Goal: Information Seeking & Learning: Learn about a topic

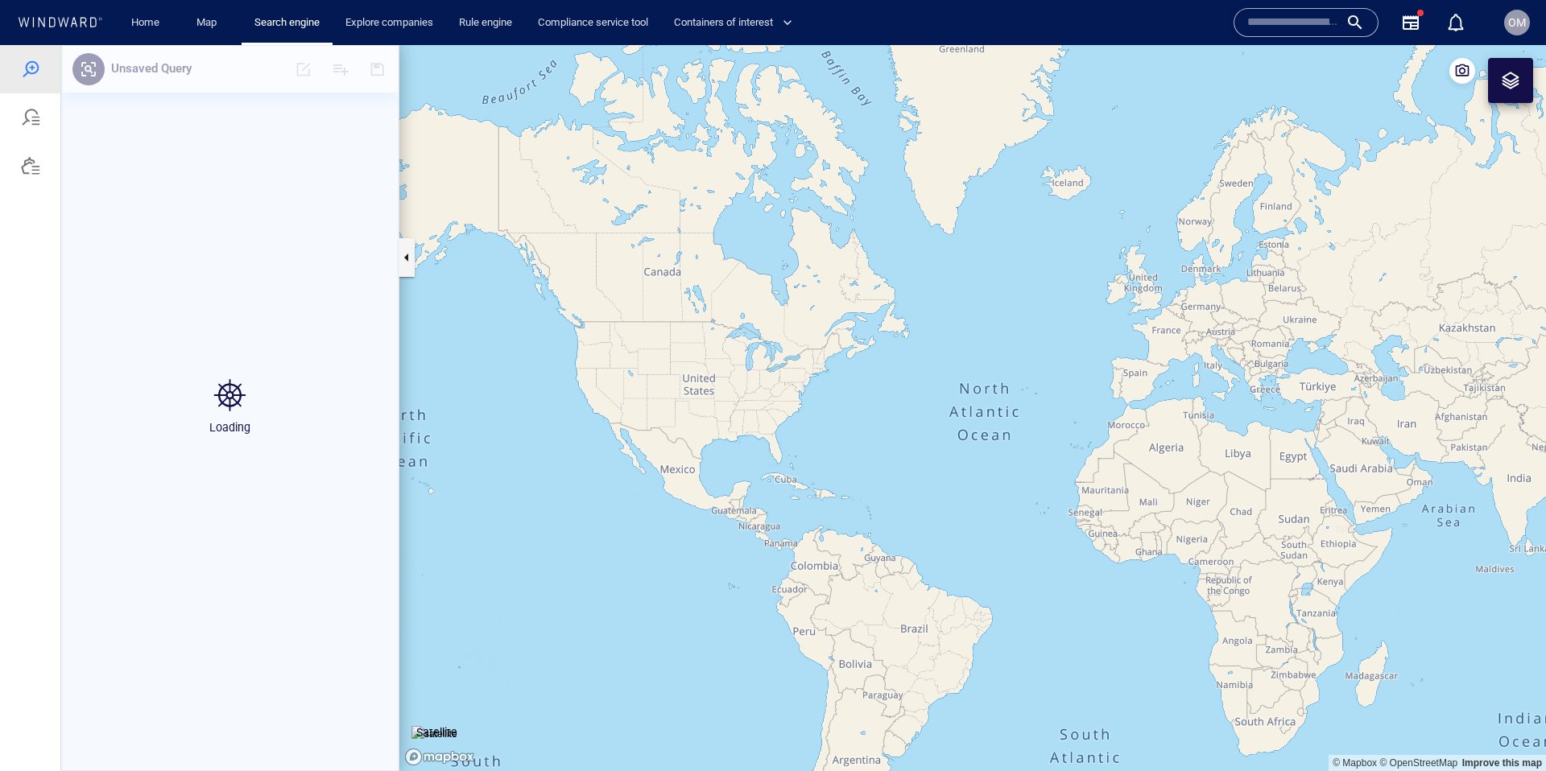
drag, startPoint x: 1274, startPoint y: 273, endPoint x: 1002, endPoint y: 350, distance: 282.9
click at [996, 357] on canvas "Map" at bounding box center [972, 408] width 1146 height 726
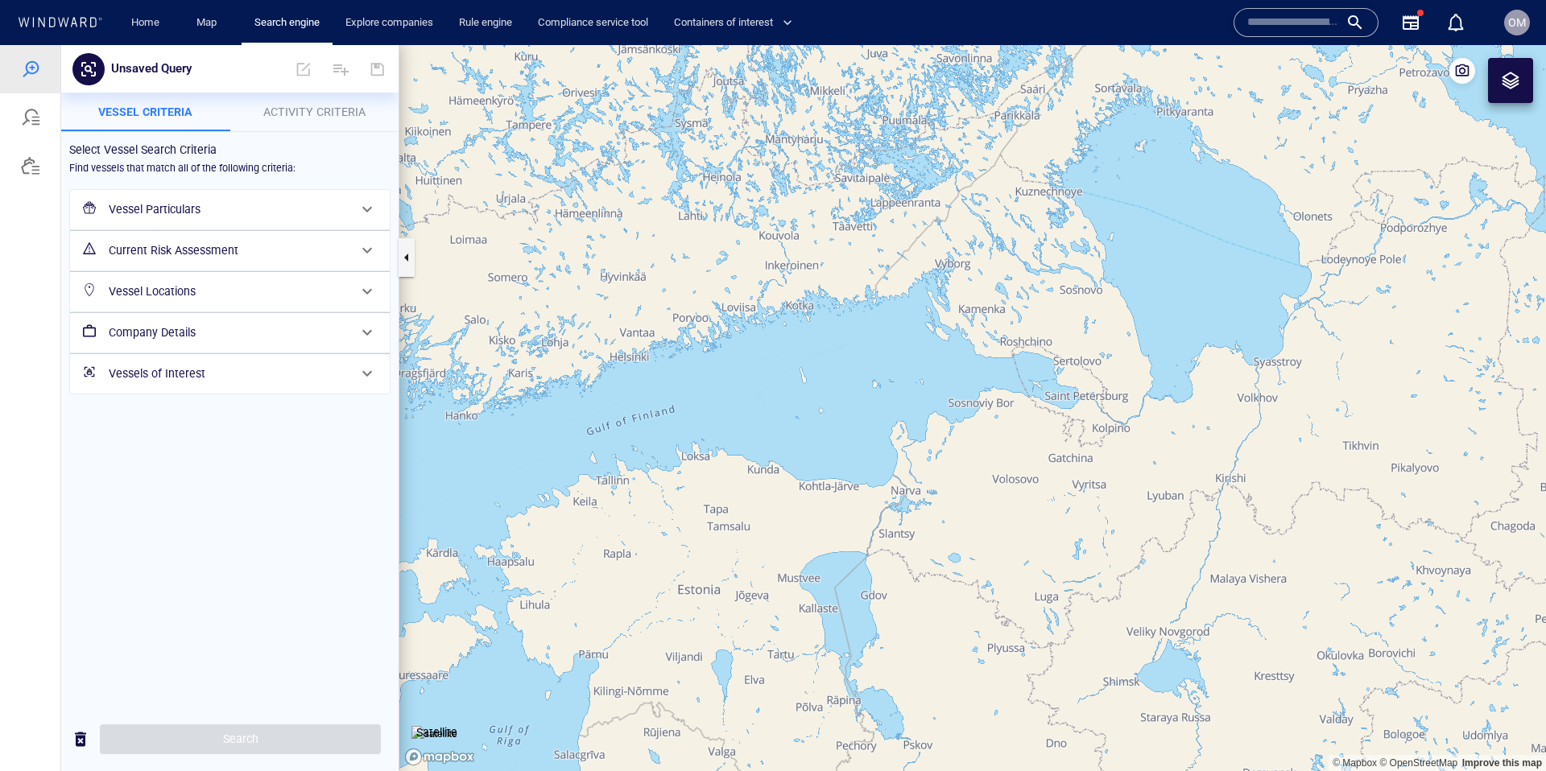
drag, startPoint x: 871, startPoint y: 396, endPoint x: 859, endPoint y: 394, distance: 12.2
click at [877, 397] on canvas "Map" at bounding box center [972, 408] width 1146 height 726
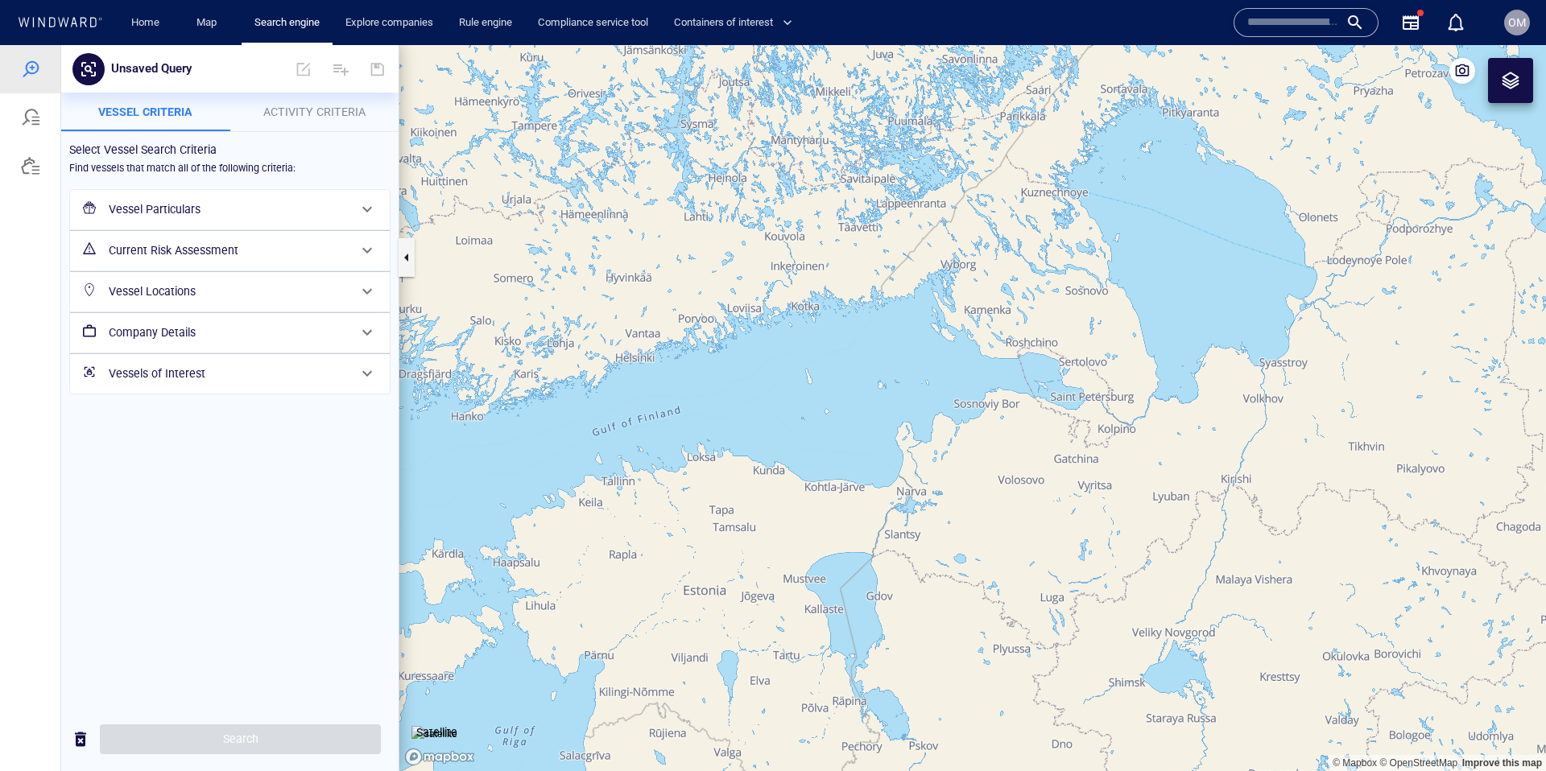
click at [287, 113] on span "Activity Criteria" at bounding box center [314, 111] width 102 height 13
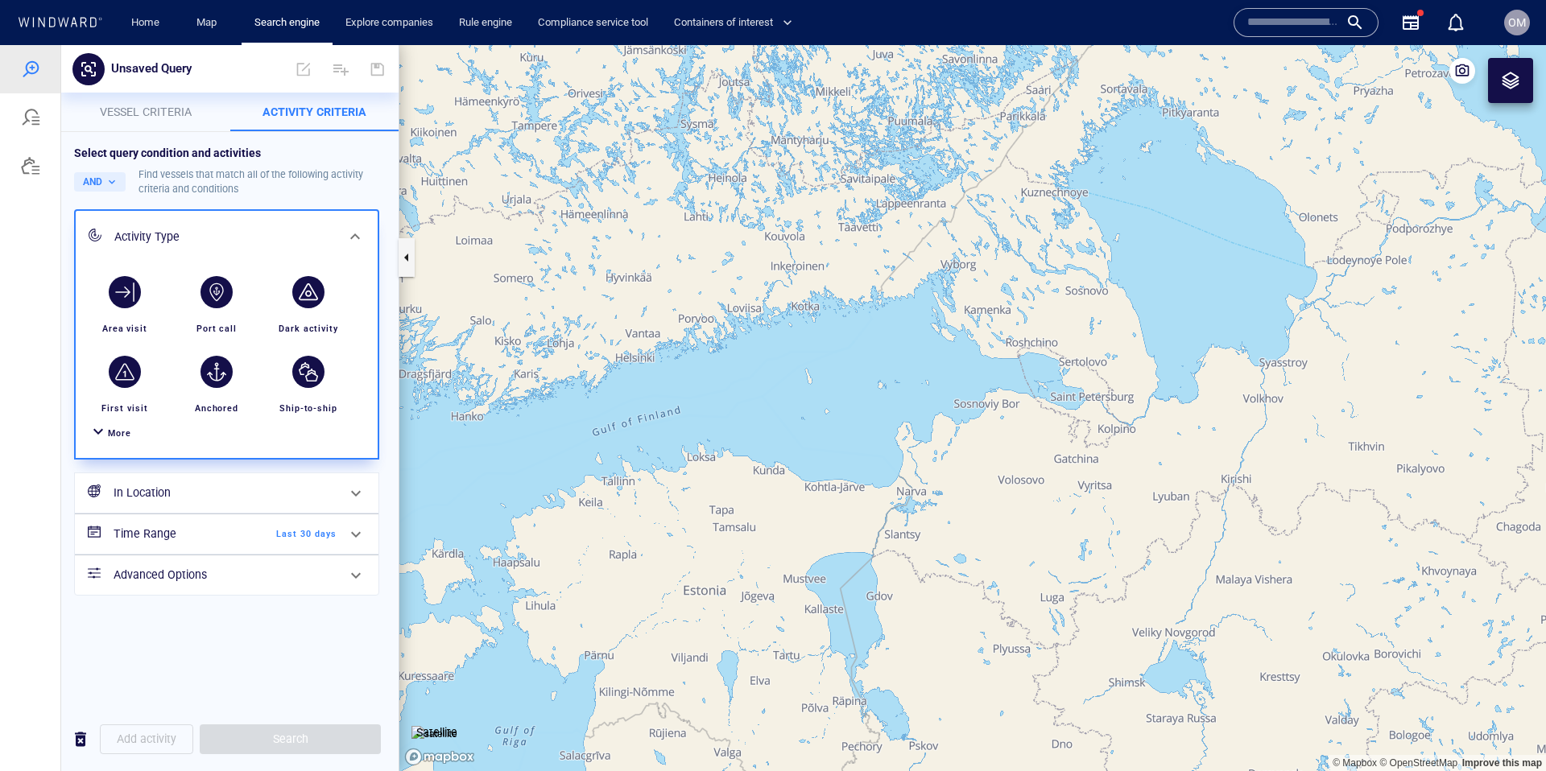
click at [215, 490] on h6 "In Location" at bounding box center [225, 493] width 223 height 20
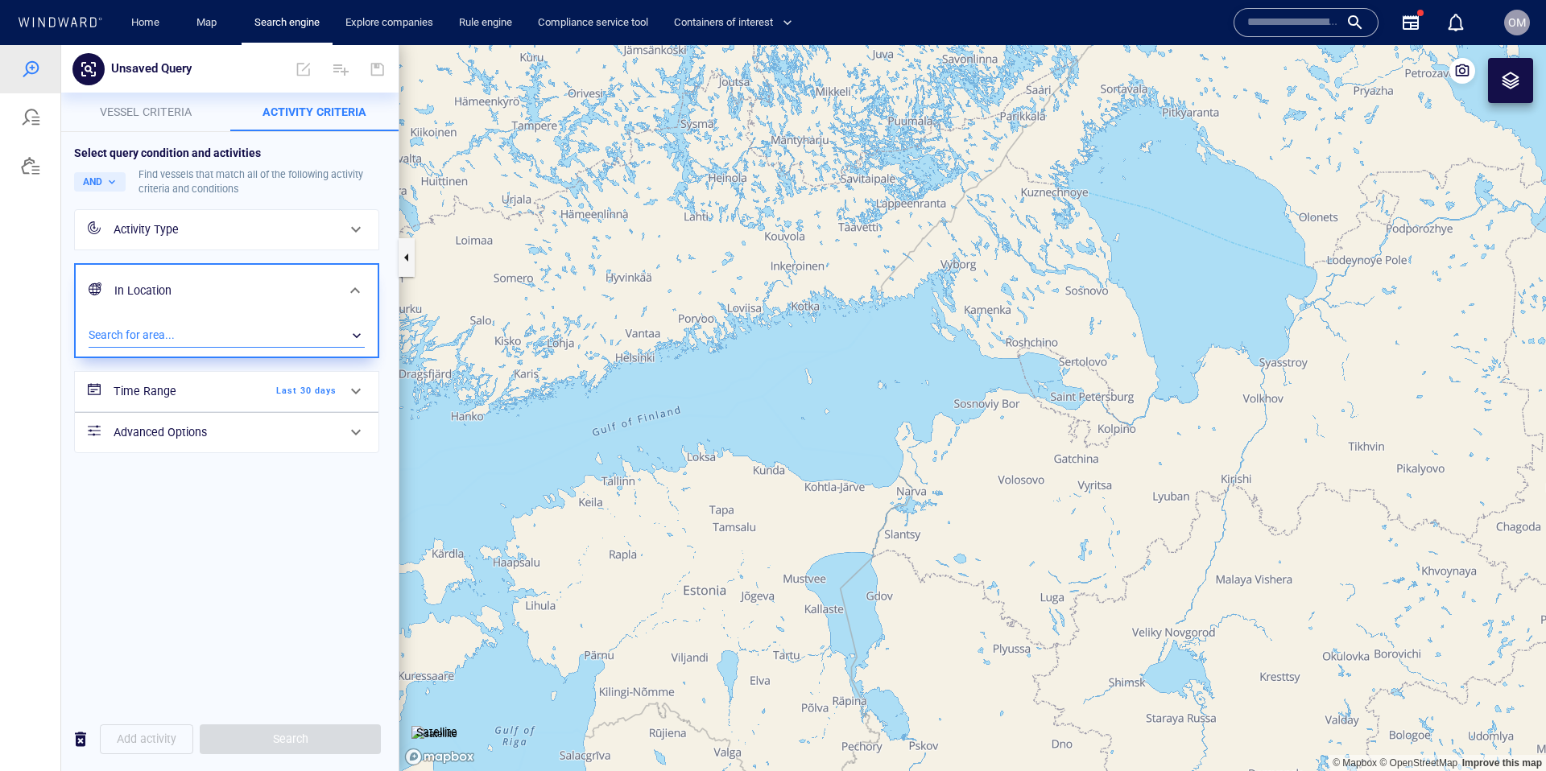
click at [209, 334] on div "​" at bounding box center [227, 336] width 276 height 24
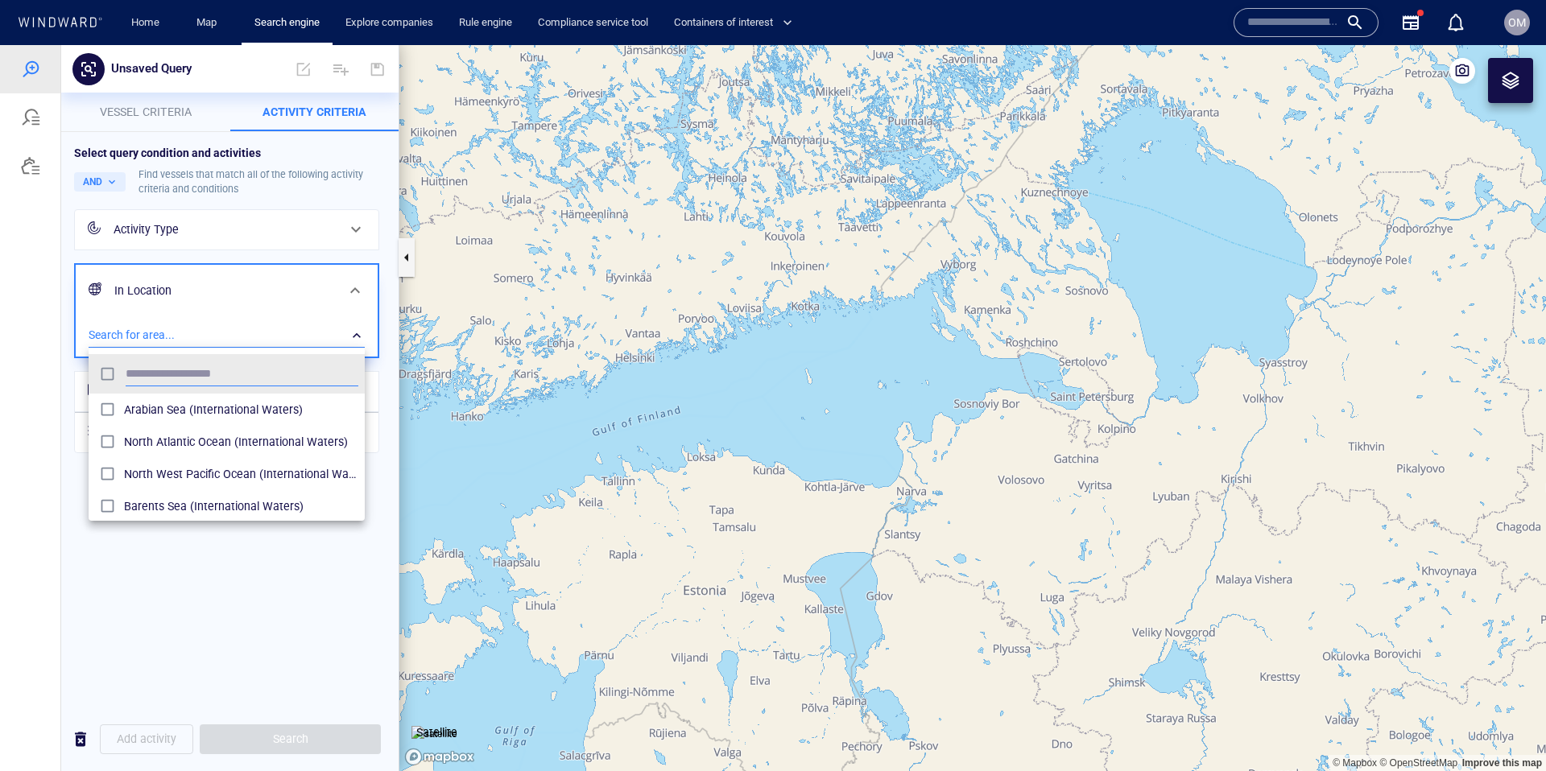
scroll to position [161, 276]
click at [1520, 27] on span "OM" at bounding box center [1517, 22] width 18 height 13
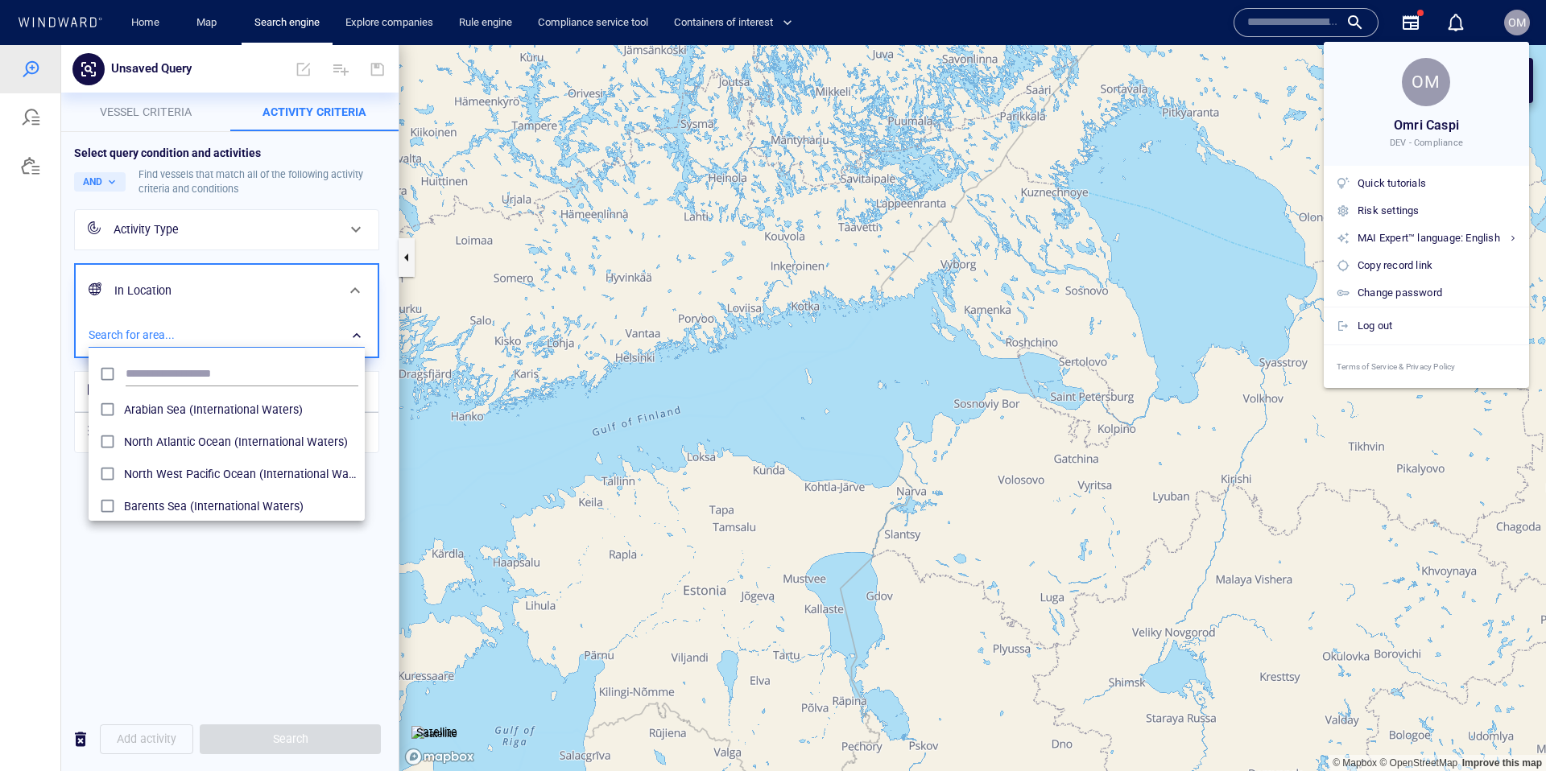
drag, startPoint x: 1186, startPoint y: 312, endPoint x: 447, endPoint y: 445, distance: 750.9
click at [1186, 313] on div at bounding box center [773, 385] width 1546 height 771
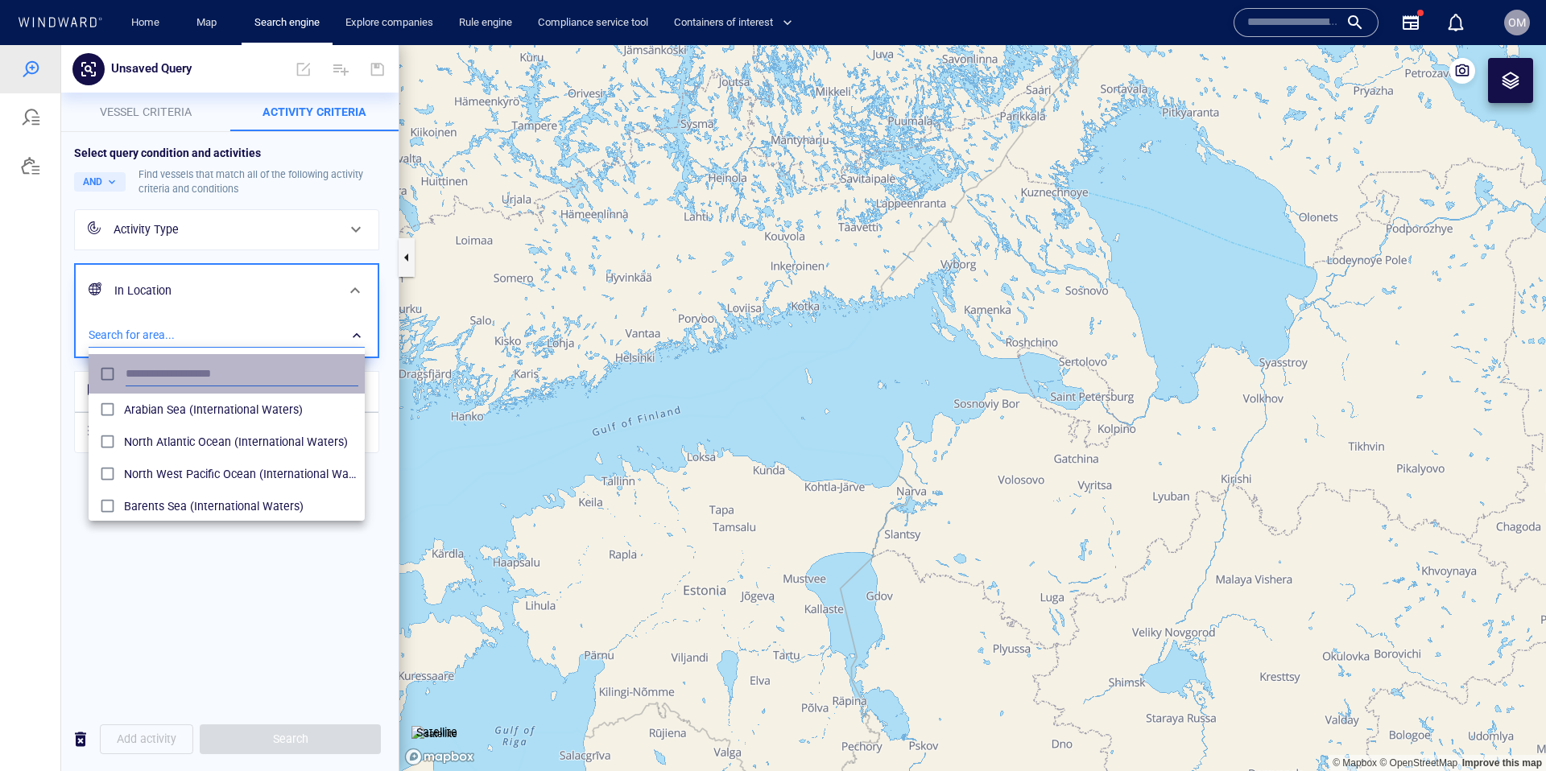
click at [196, 374] on input "text" at bounding box center [242, 374] width 233 height 24
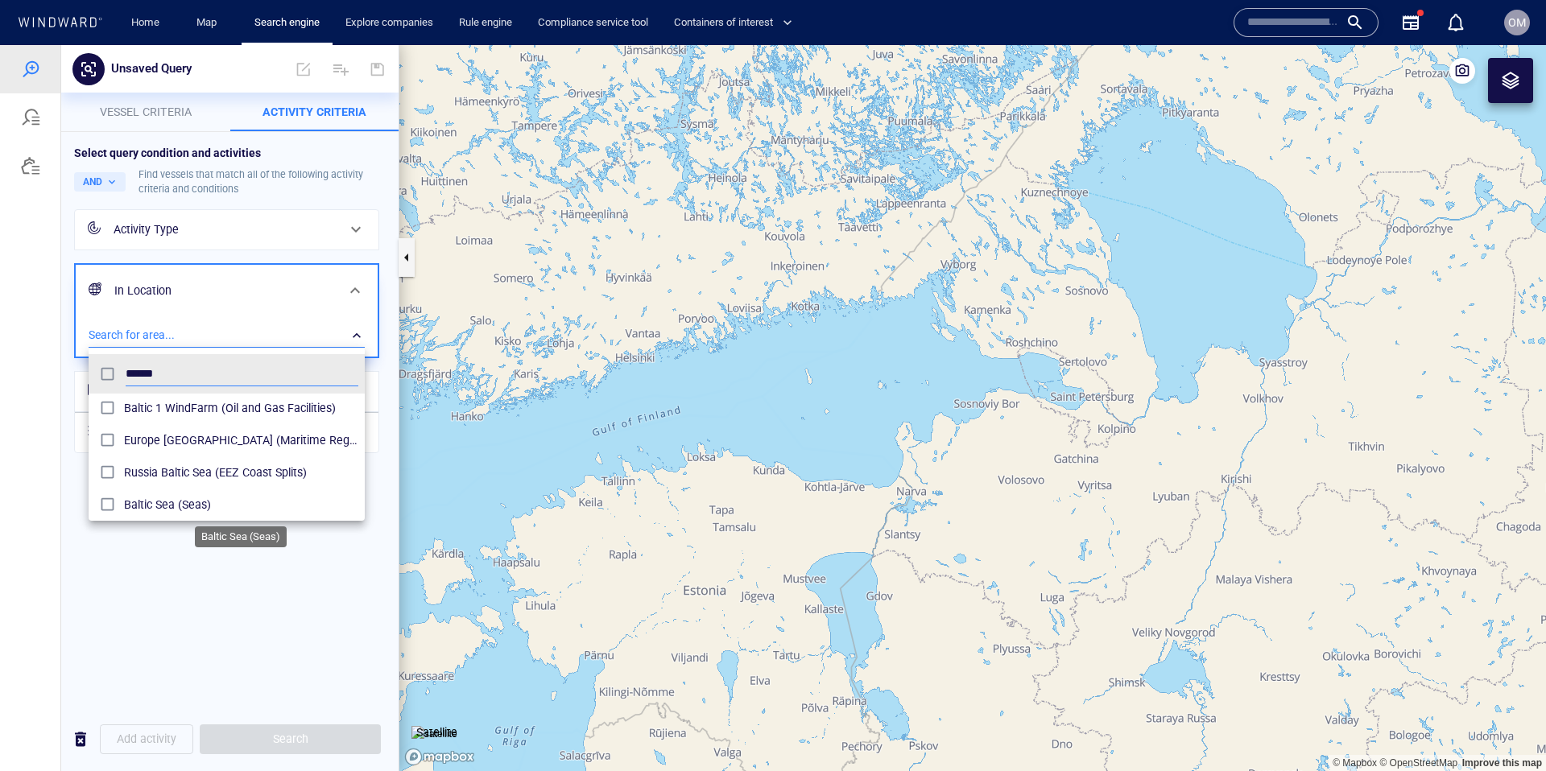
scroll to position [40, 0]
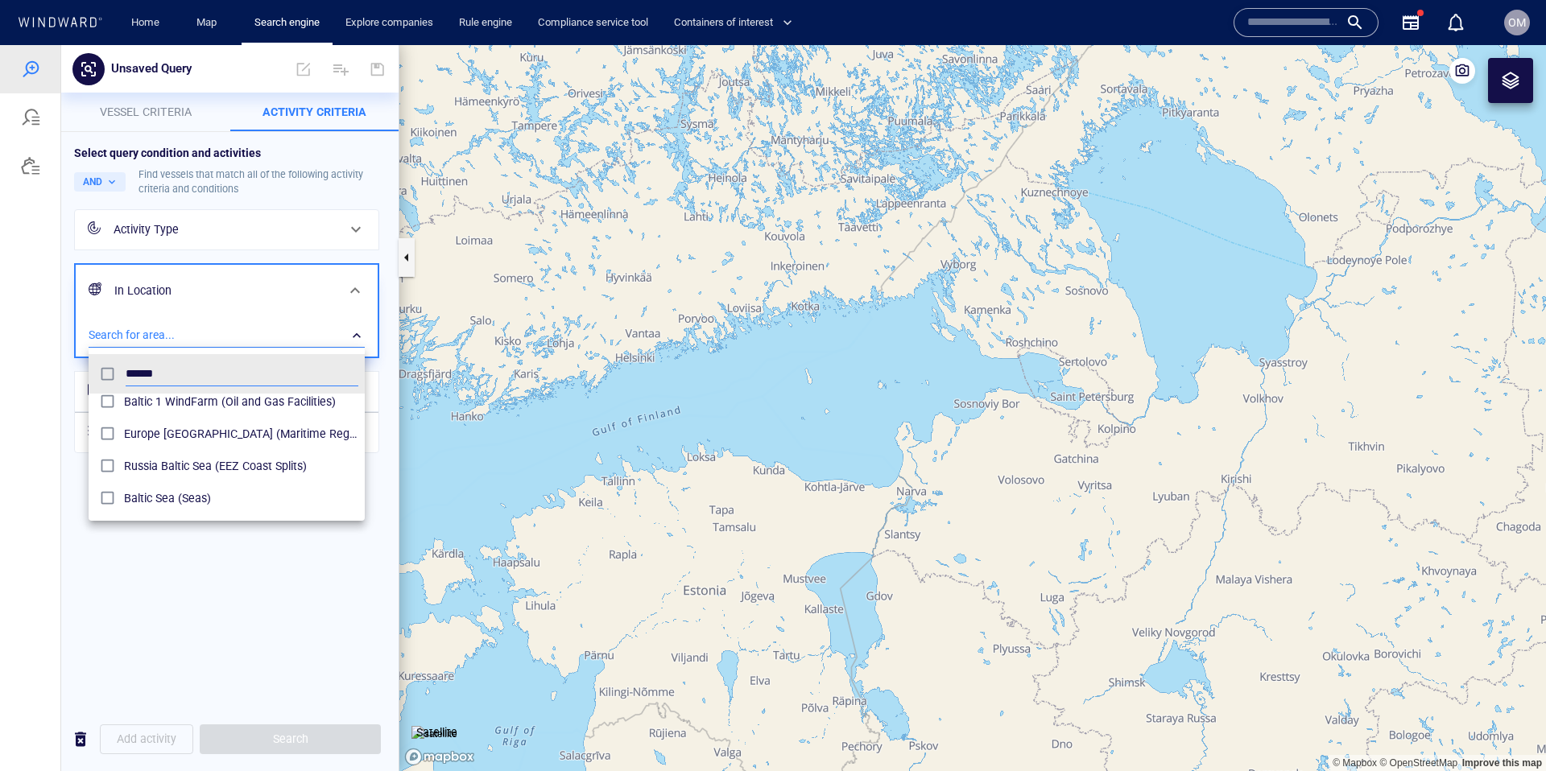
type input "******"
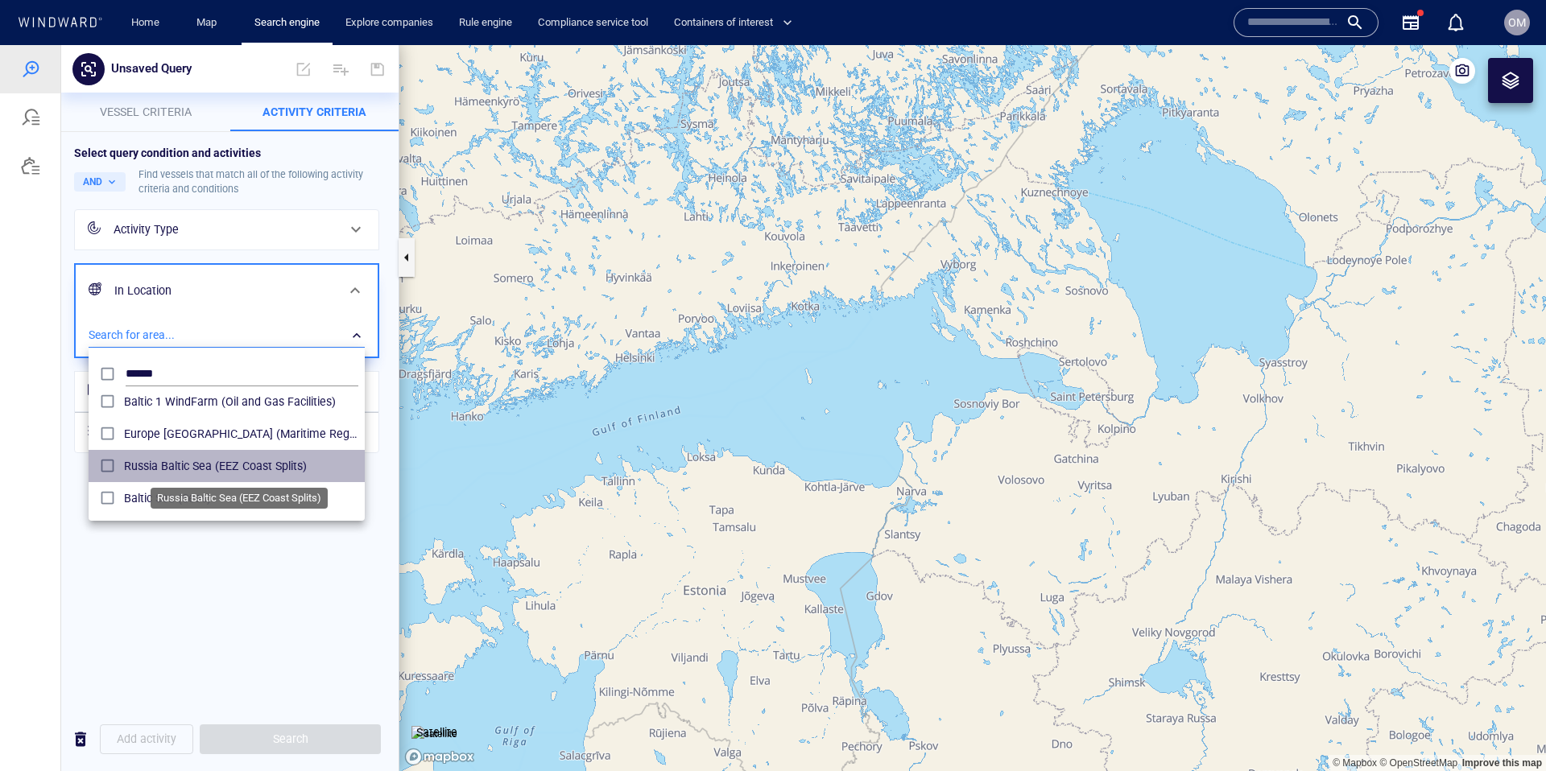
click at [159, 466] on span "Russia Baltic Sea (EEZ Coast Splits)" at bounding box center [241, 465] width 234 height 19
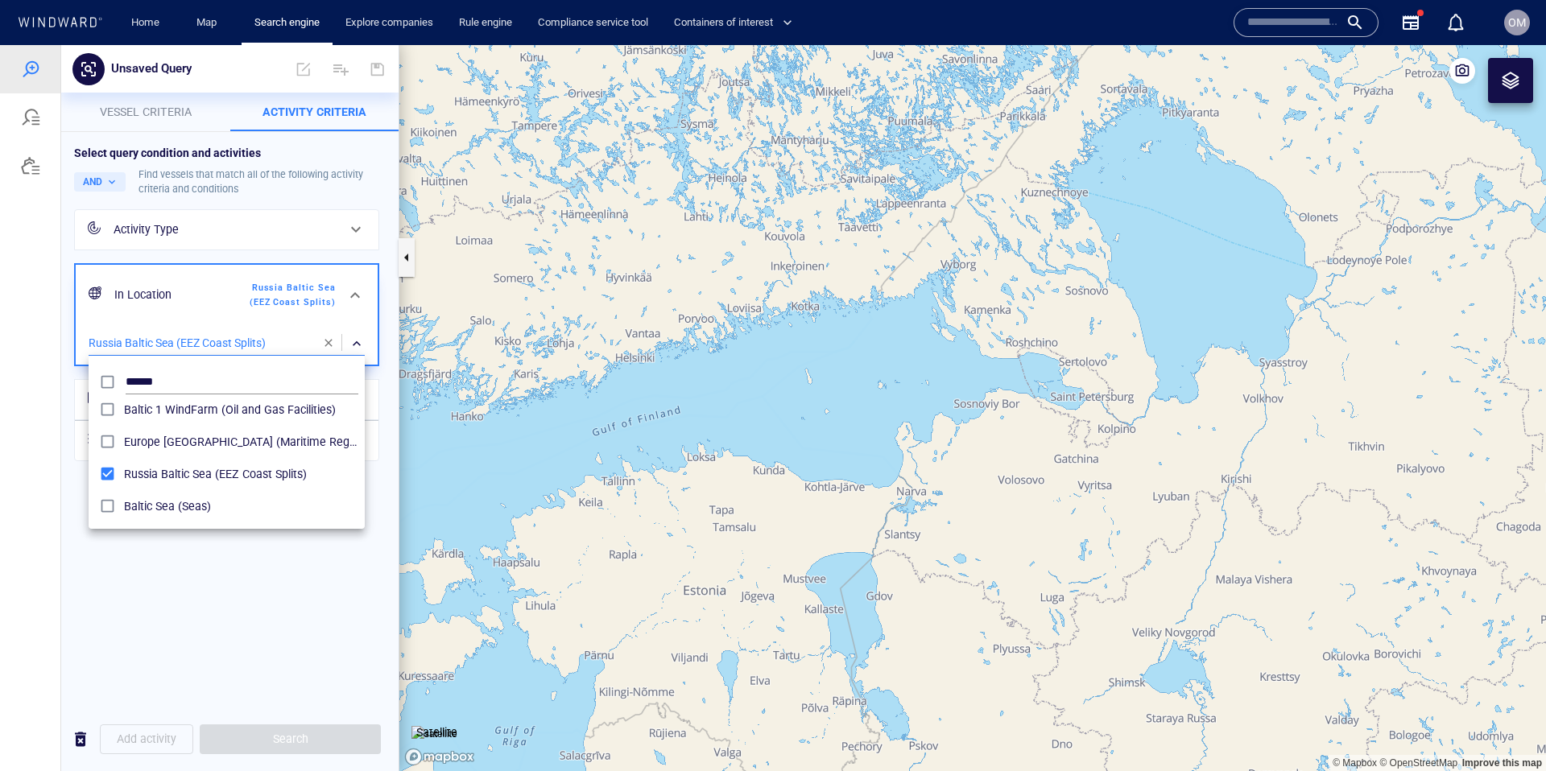
drag, startPoint x: 807, startPoint y: 461, endPoint x: 753, endPoint y: 432, distance: 61.9
click at [818, 466] on div at bounding box center [773, 408] width 1546 height 726
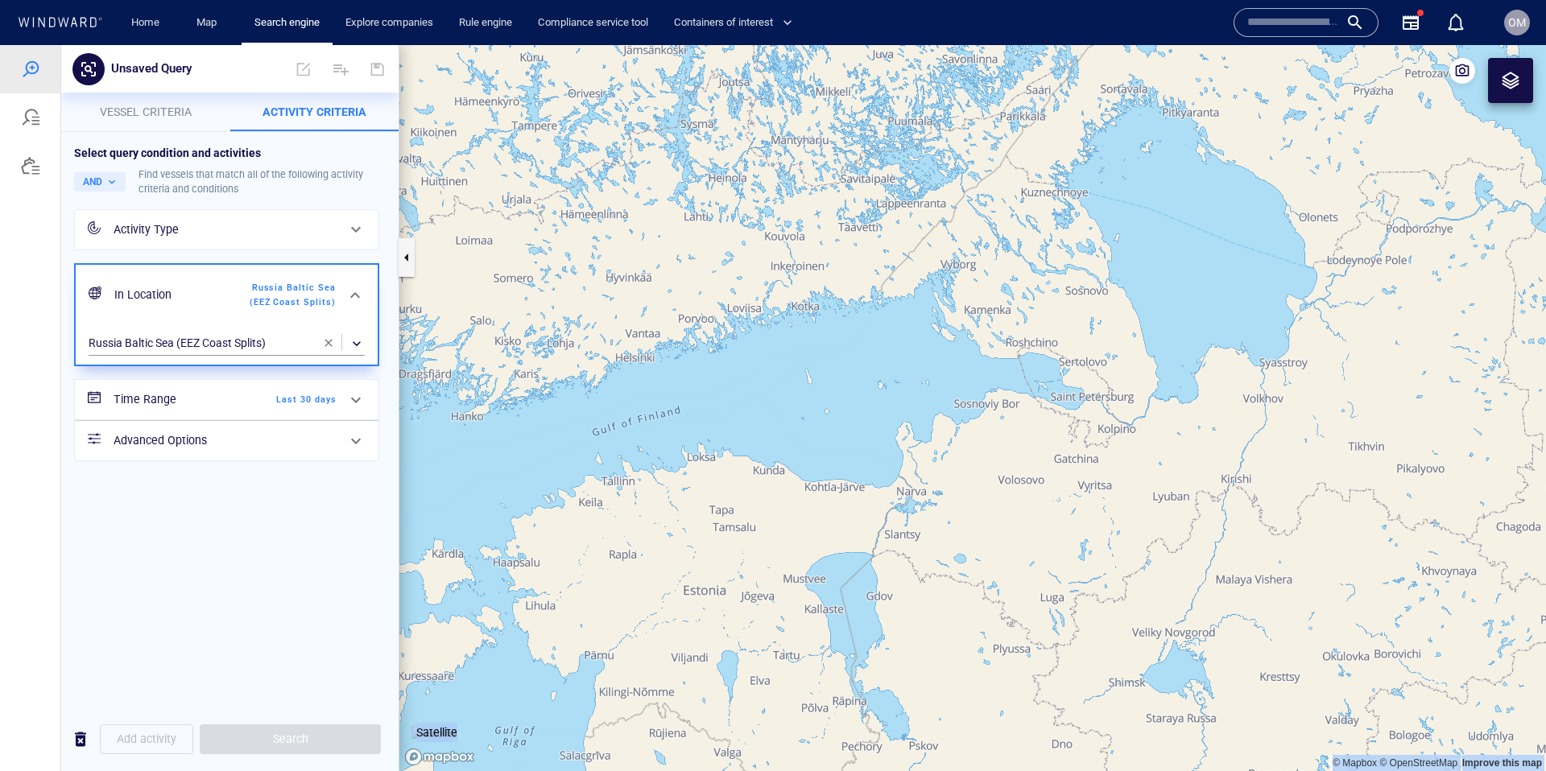
drag, startPoint x: 815, startPoint y: 462, endPoint x: 698, endPoint y: 439, distance: 119.0
click at [332, 343] on span "button" at bounding box center [328, 343] width 13 height 13
click at [203, 341] on div "​" at bounding box center [227, 336] width 276 height 24
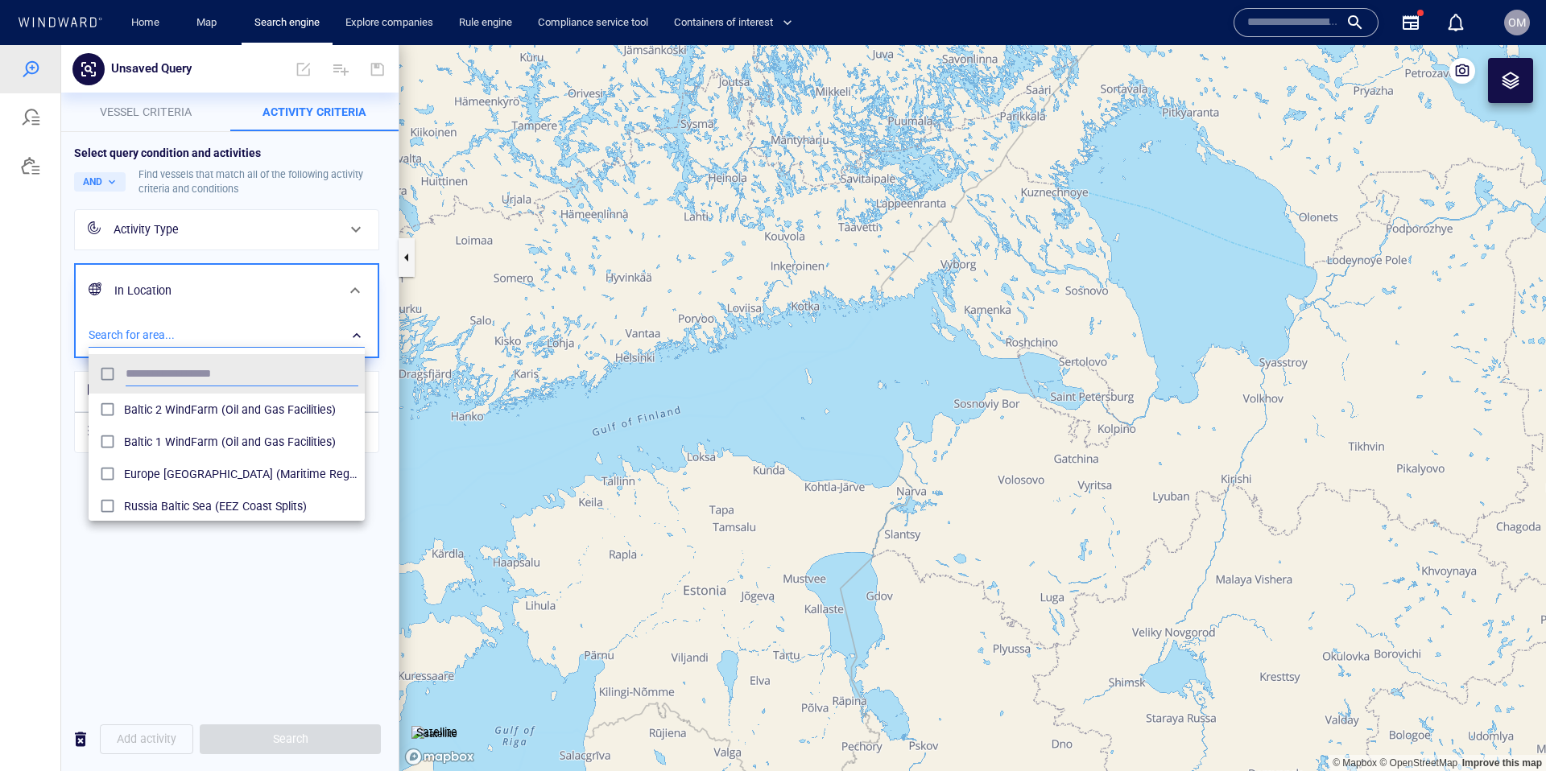
scroll to position [161, 276]
type input "*"
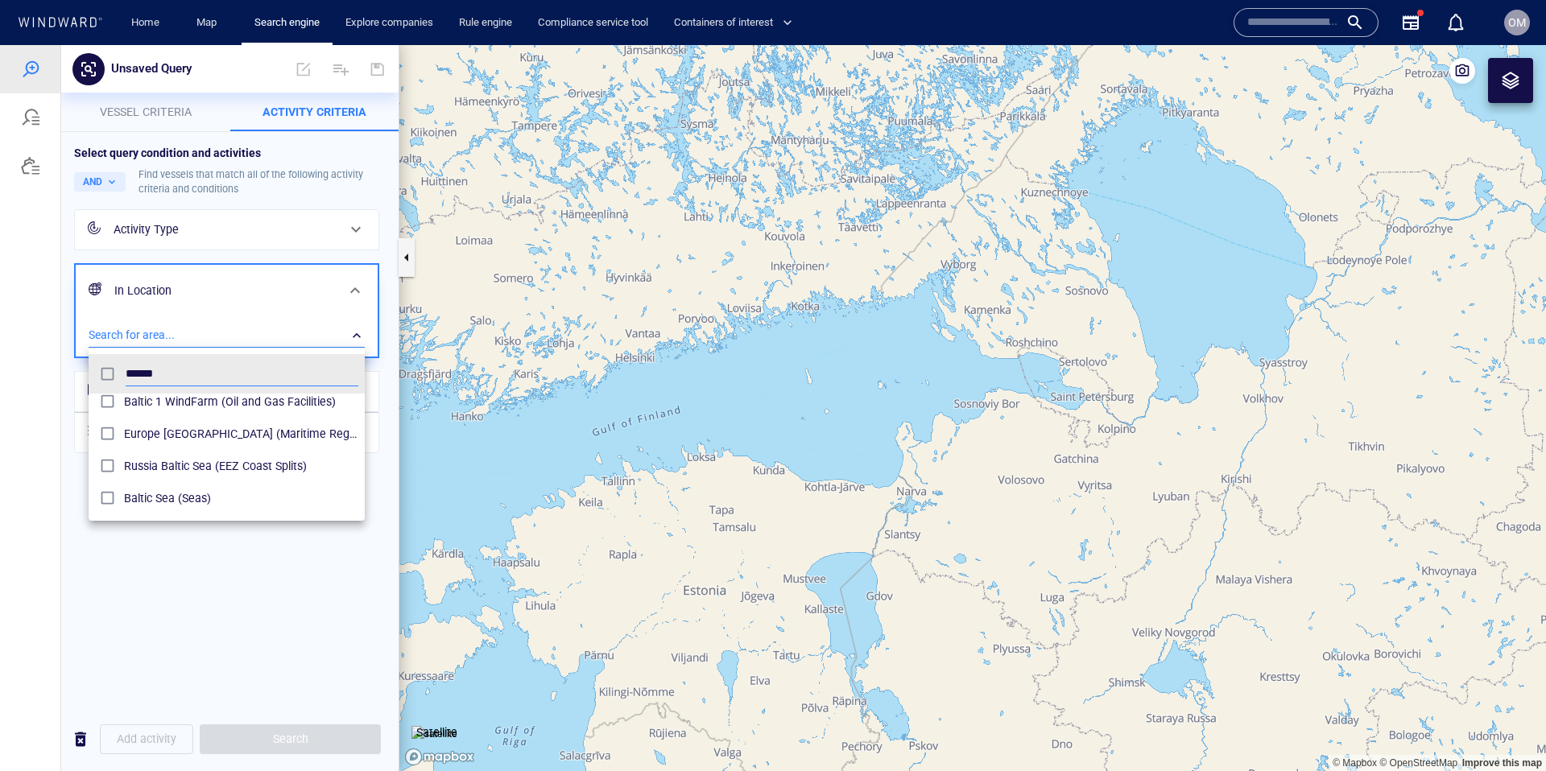
type input "******"
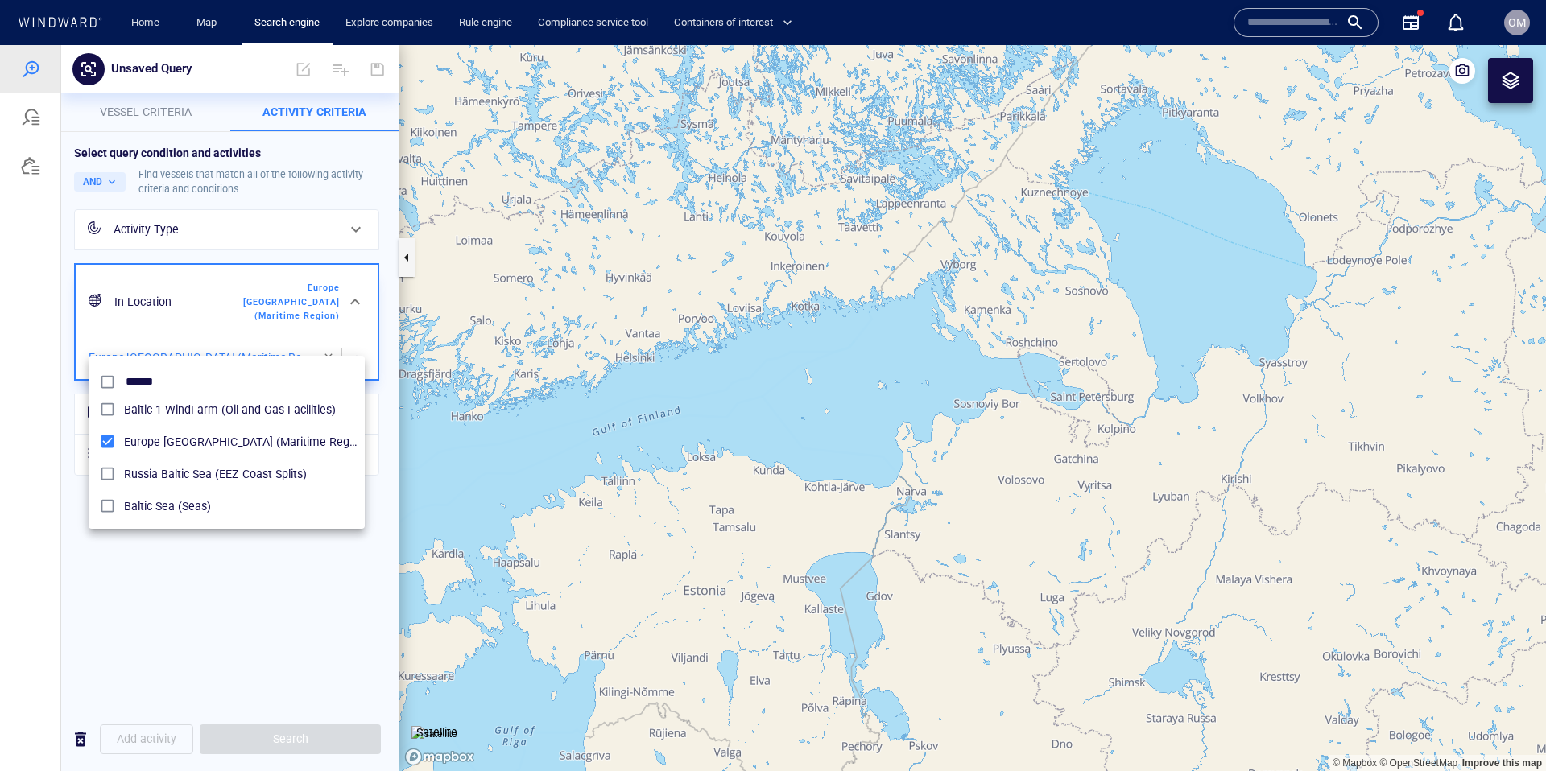
drag, startPoint x: 477, startPoint y: 444, endPoint x: 625, endPoint y: 472, distance: 150.6
click at [626, 472] on div at bounding box center [773, 408] width 1546 height 726
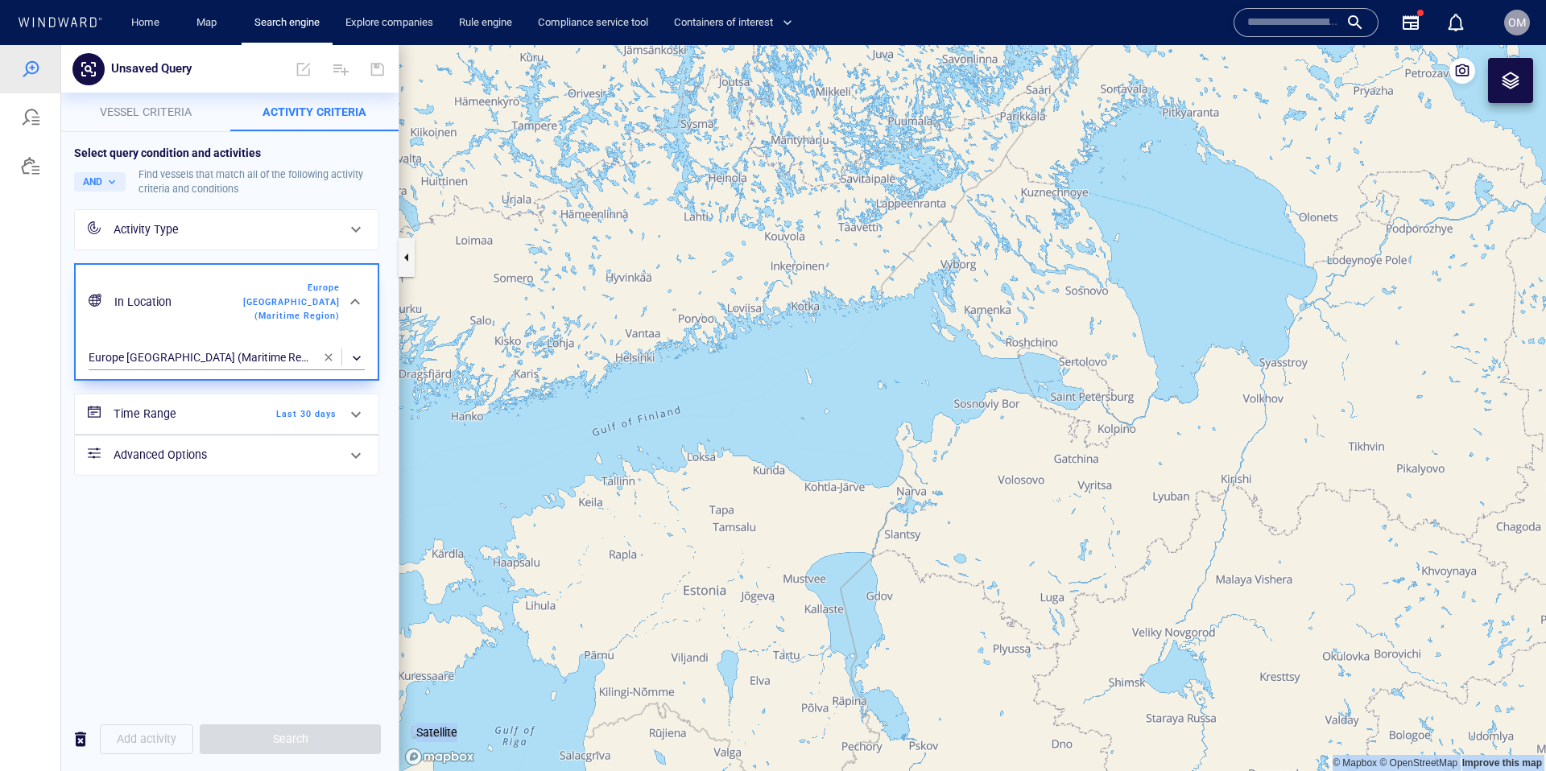
drag, startPoint x: 522, startPoint y: 470, endPoint x: 605, endPoint y: 482, distance: 84.6
drag, startPoint x: 583, startPoint y: 477, endPoint x: 868, endPoint y: 501, distance: 286.0
click at [868, 501] on canvas "Map" at bounding box center [972, 408] width 1146 height 726
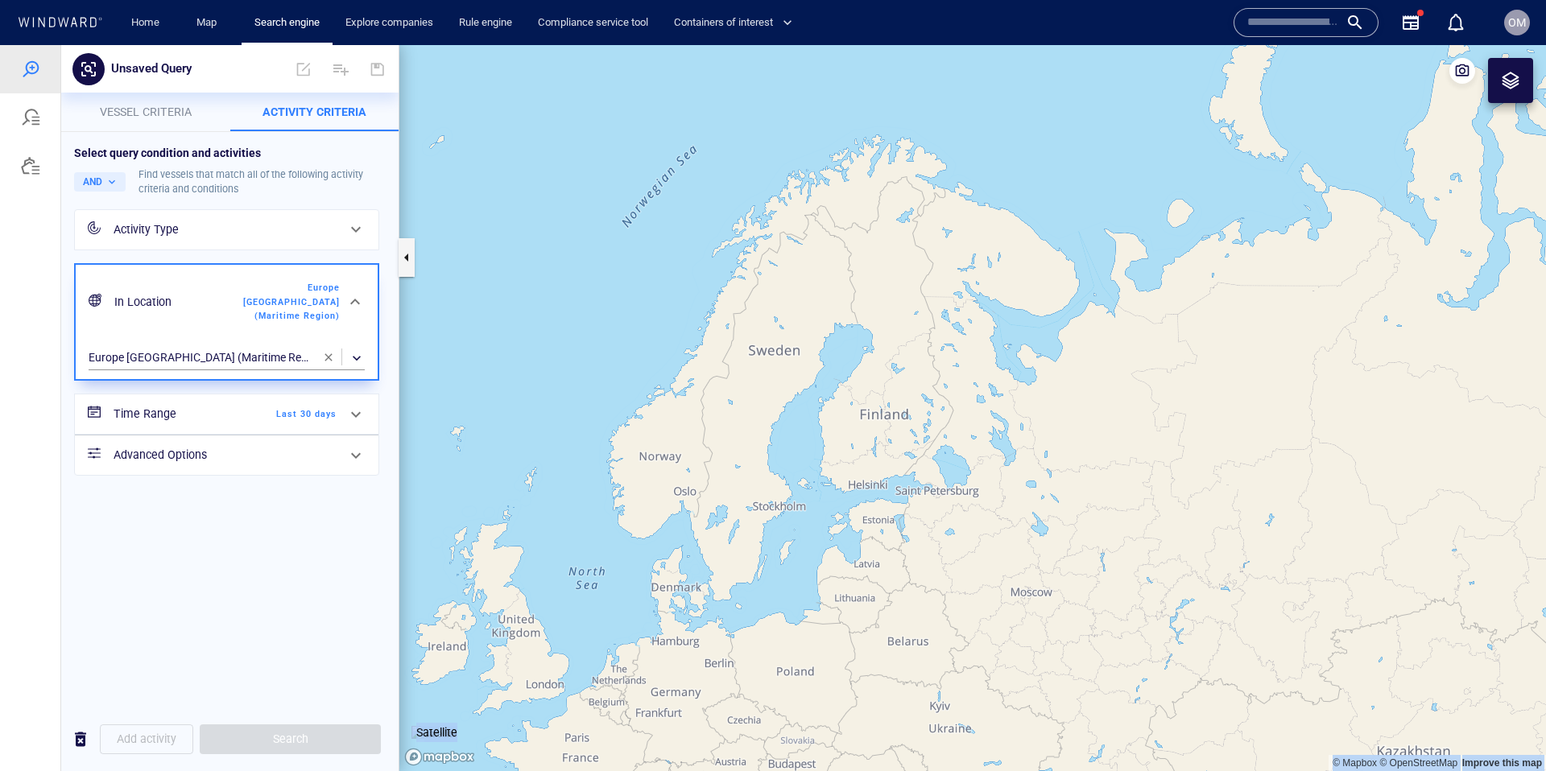
click at [768, 564] on canvas "Map" at bounding box center [972, 408] width 1146 height 726
drag, startPoint x: 911, startPoint y: 514, endPoint x: 873, endPoint y: 473, distance: 56.4
click at [873, 473] on canvas "Map" at bounding box center [972, 408] width 1146 height 726
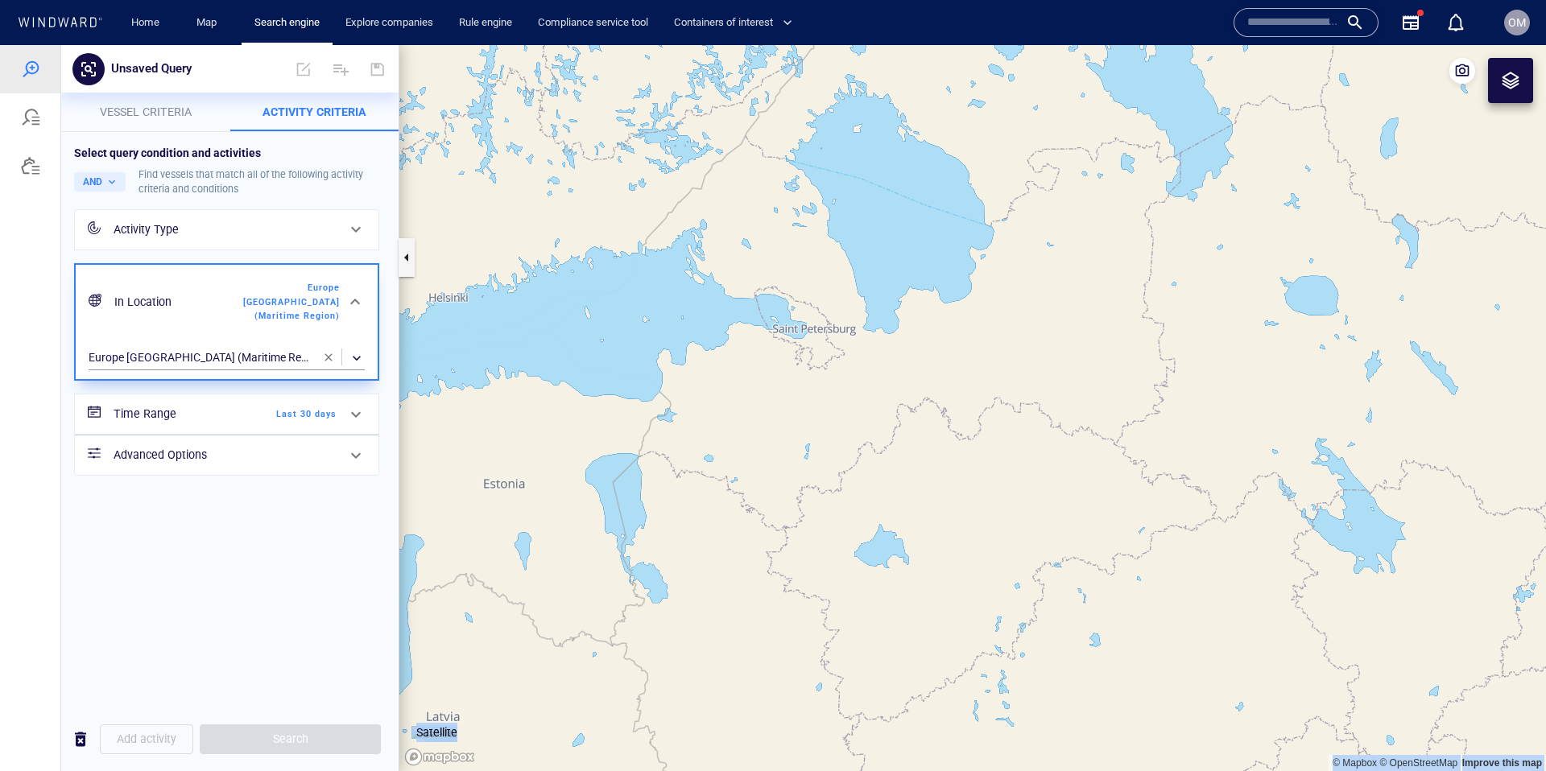
click at [328, 351] on span "button" at bounding box center [328, 357] width 13 height 13
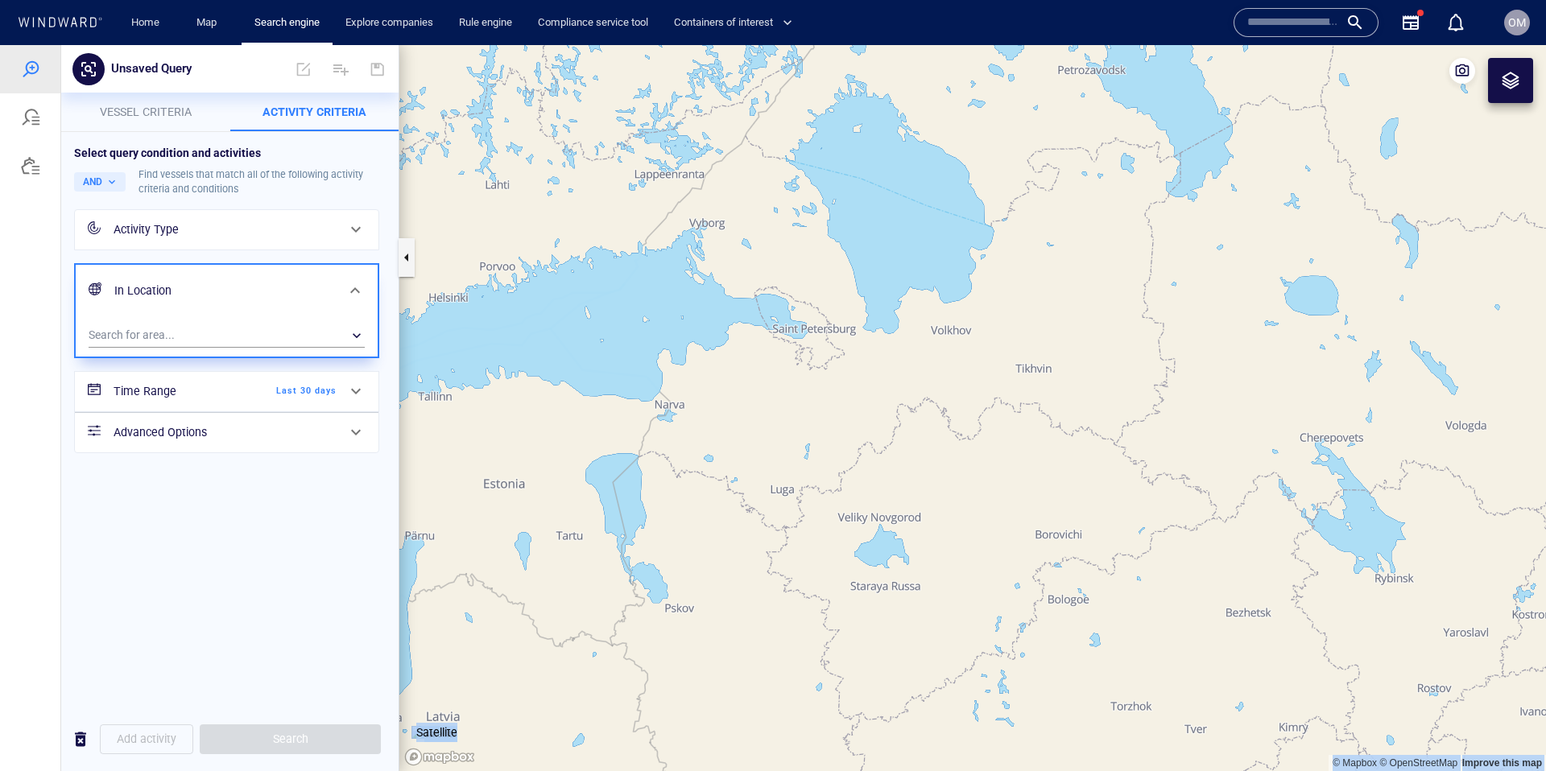
drag, startPoint x: 875, startPoint y: 309, endPoint x: 1057, endPoint y: 372, distance: 192.5
click at [1057, 372] on canvas "Map" at bounding box center [972, 408] width 1146 height 726
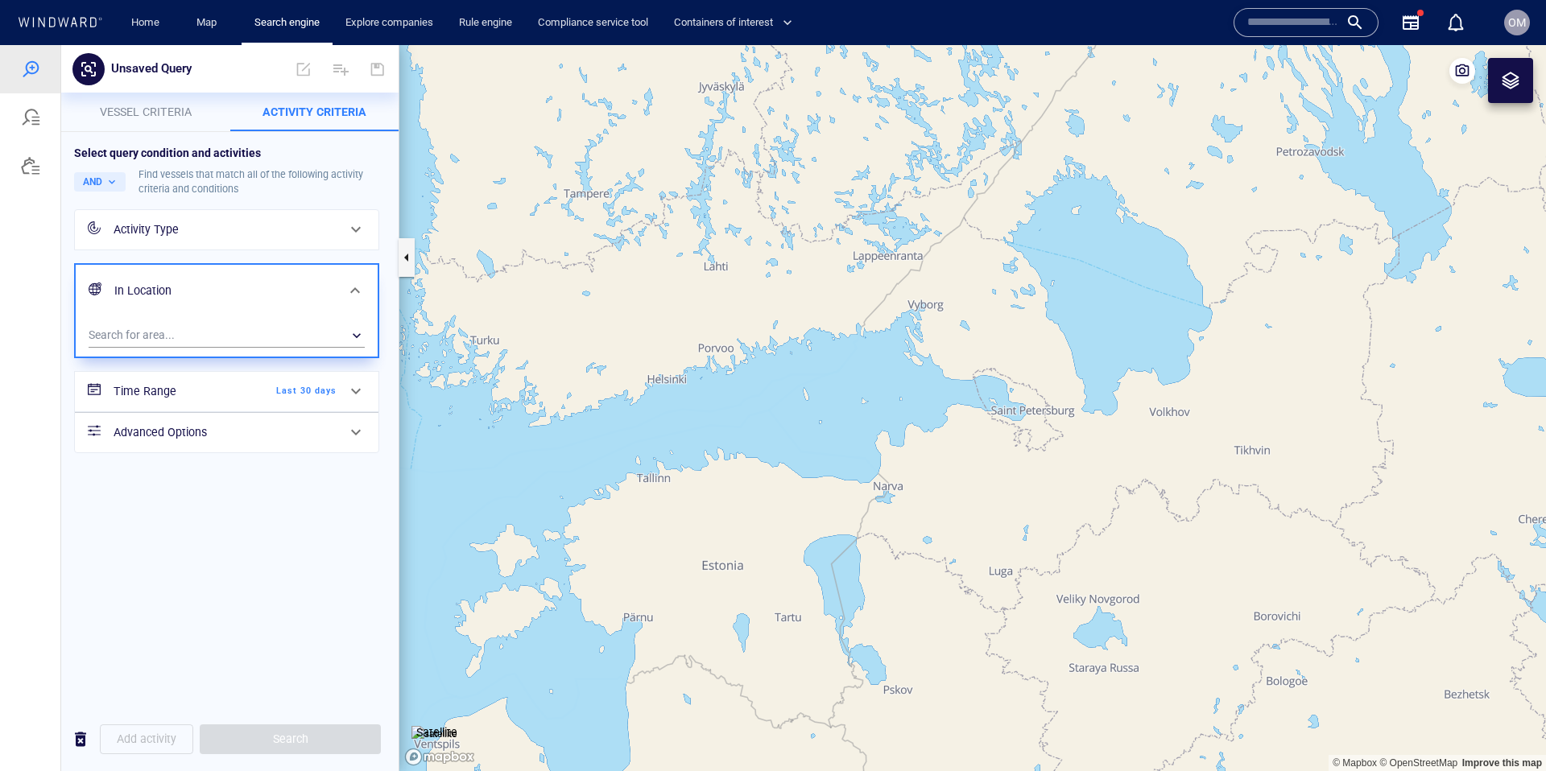
click at [1513, 81] on div at bounding box center [1510, 80] width 19 height 19
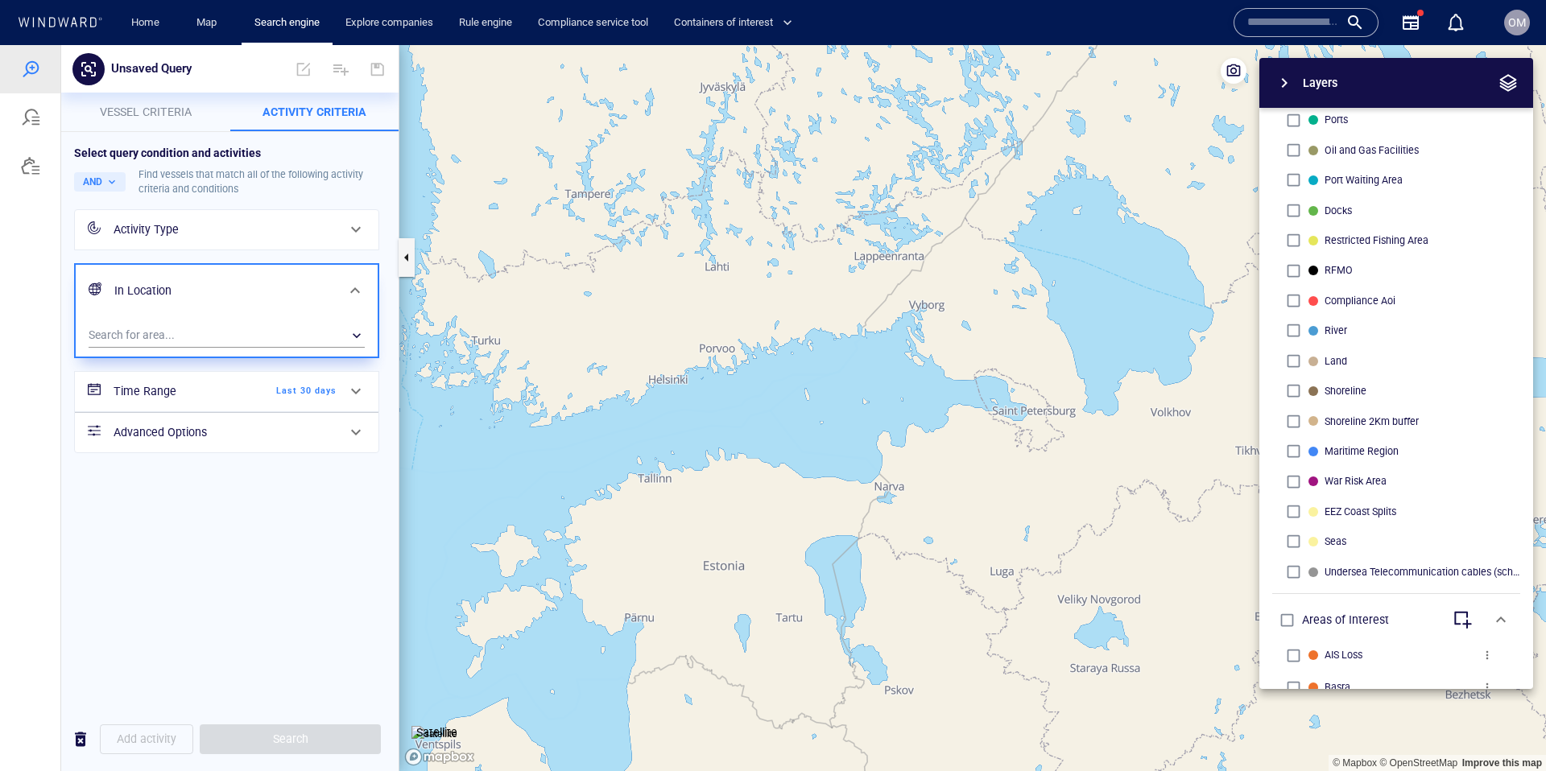
scroll to position [85, 0]
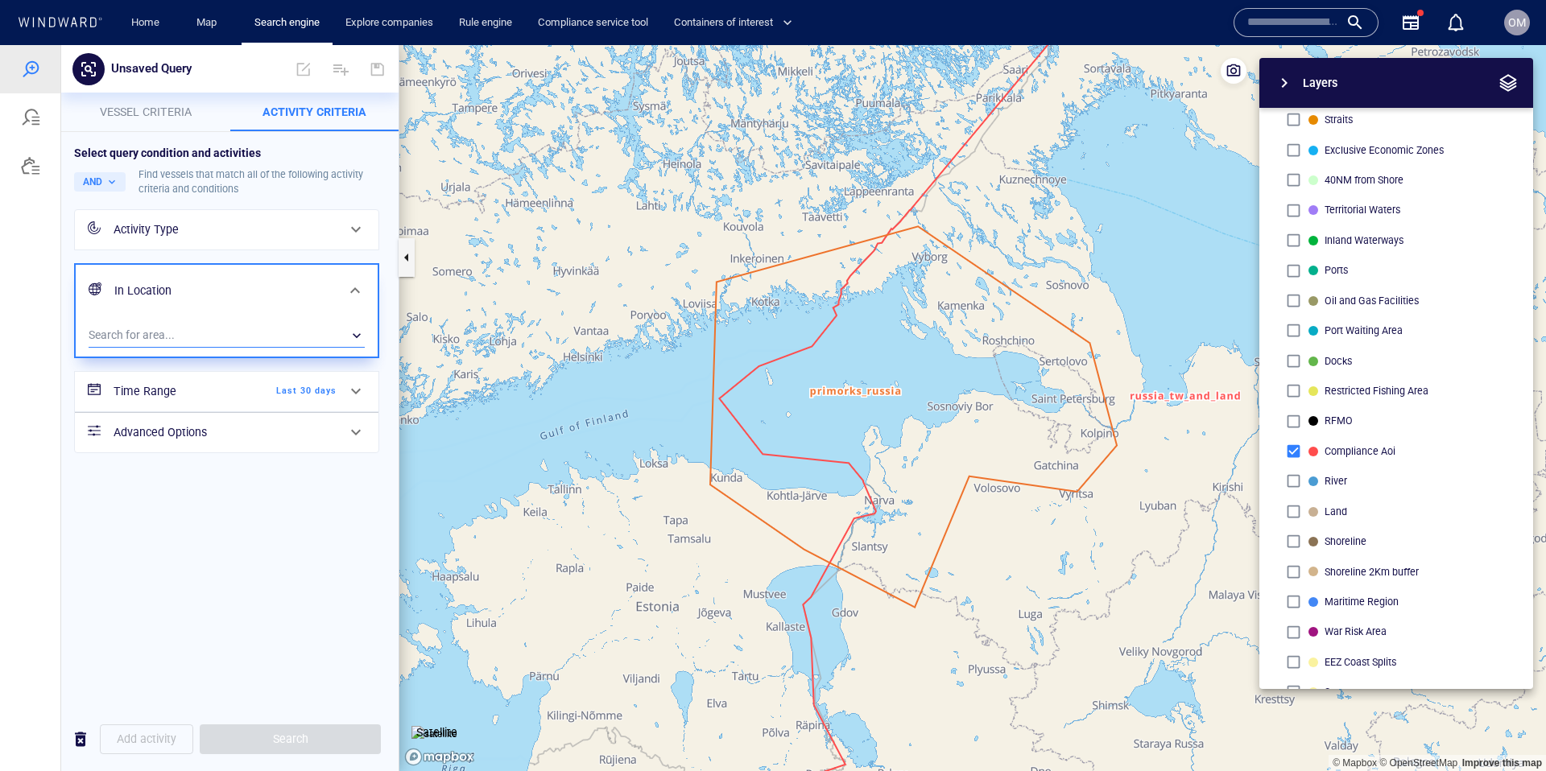
click at [177, 341] on div "​" at bounding box center [227, 336] width 276 height 24
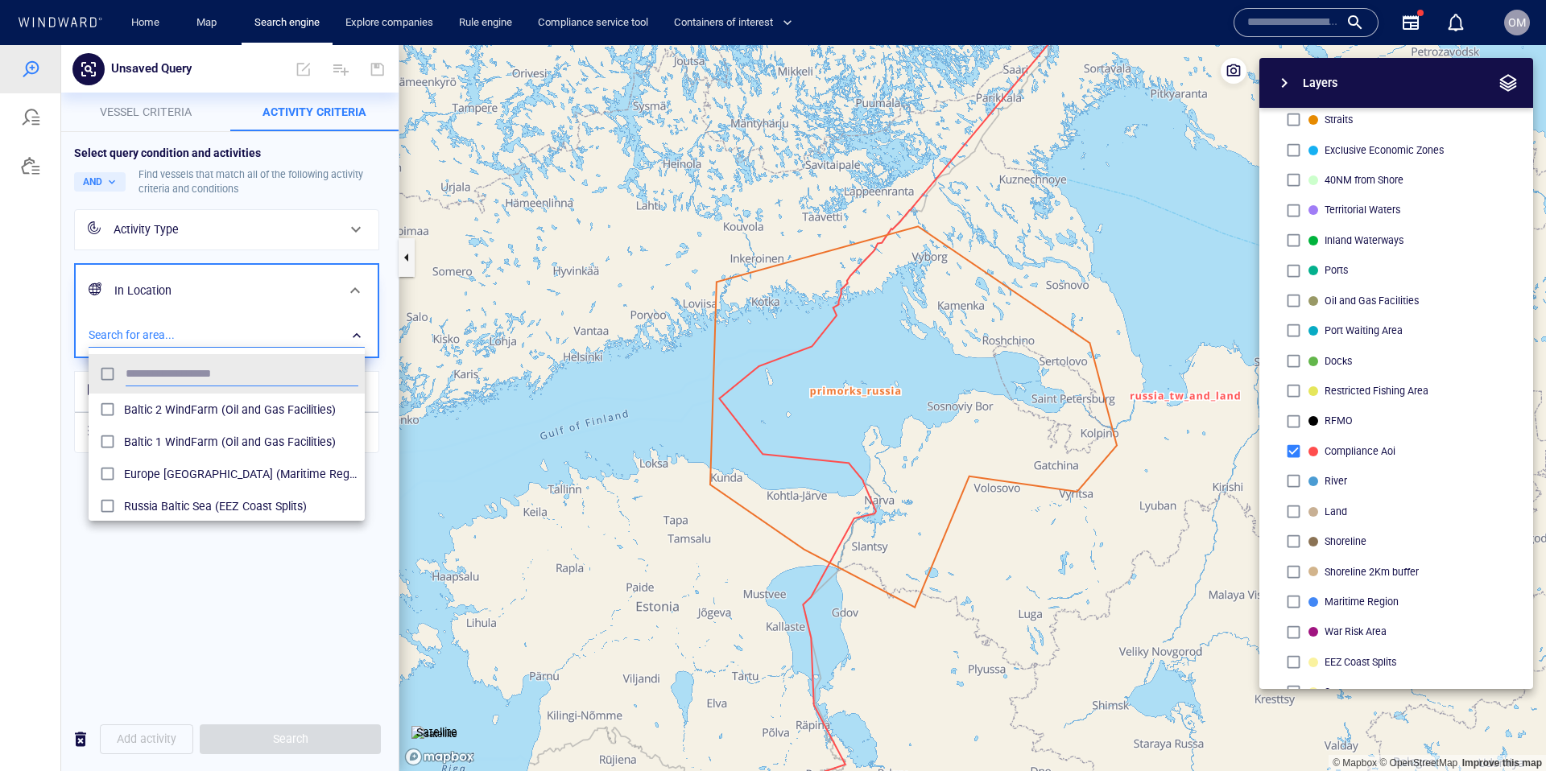
scroll to position [161, 276]
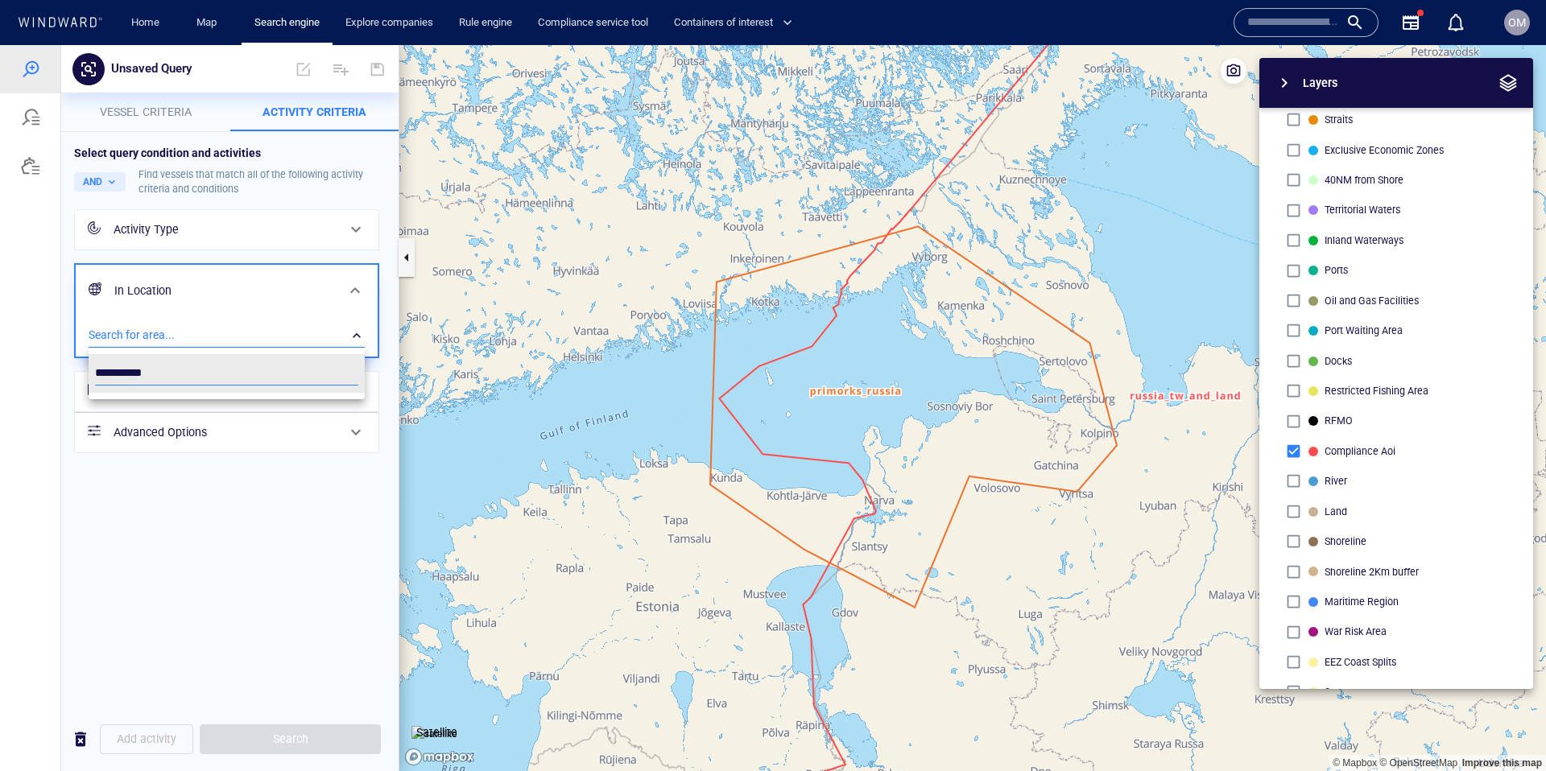
type input "********"
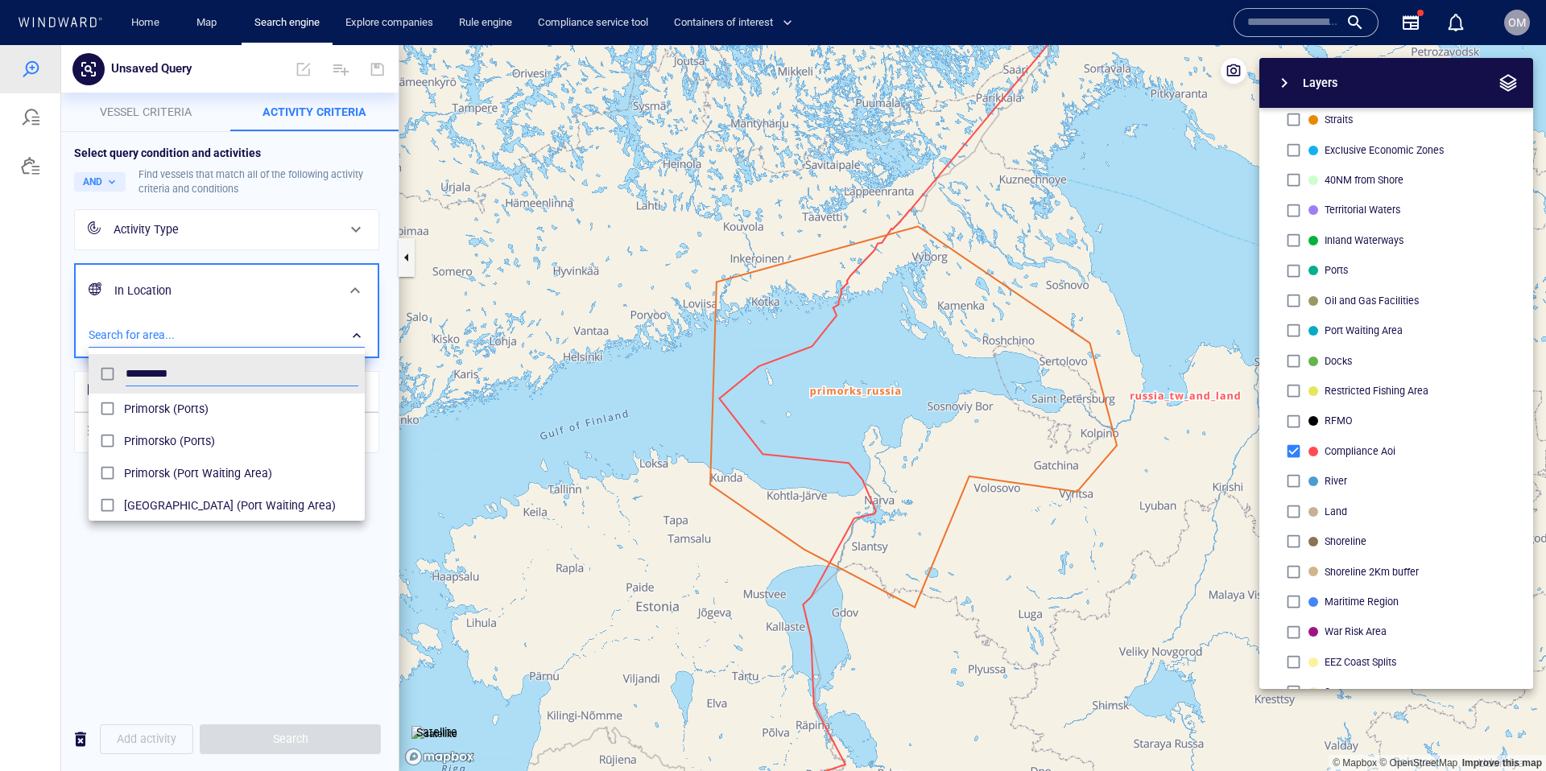
scroll to position [72, 0]
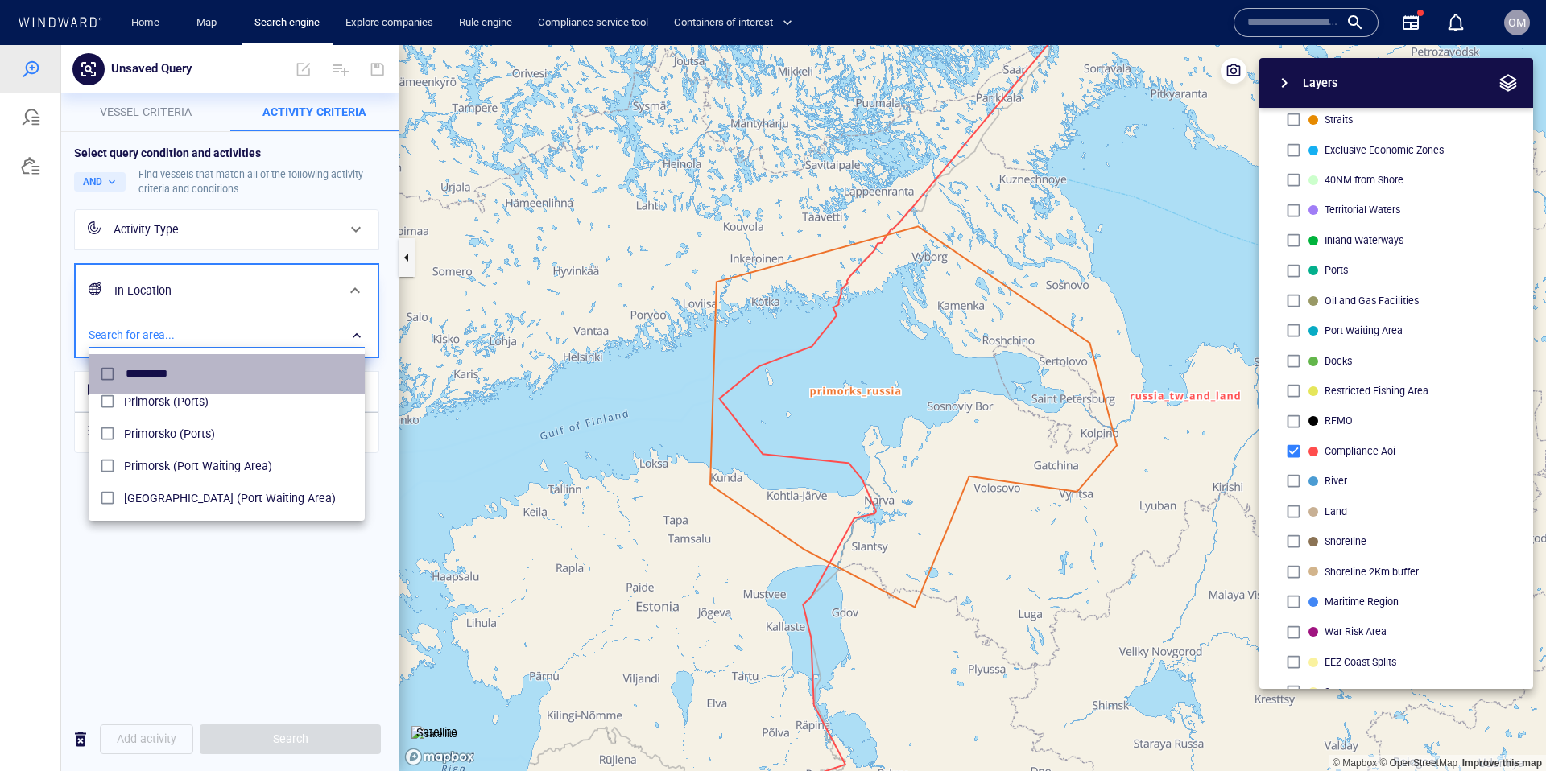
click at [103, 379] on div "********" at bounding box center [227, 373] width 270 height 31
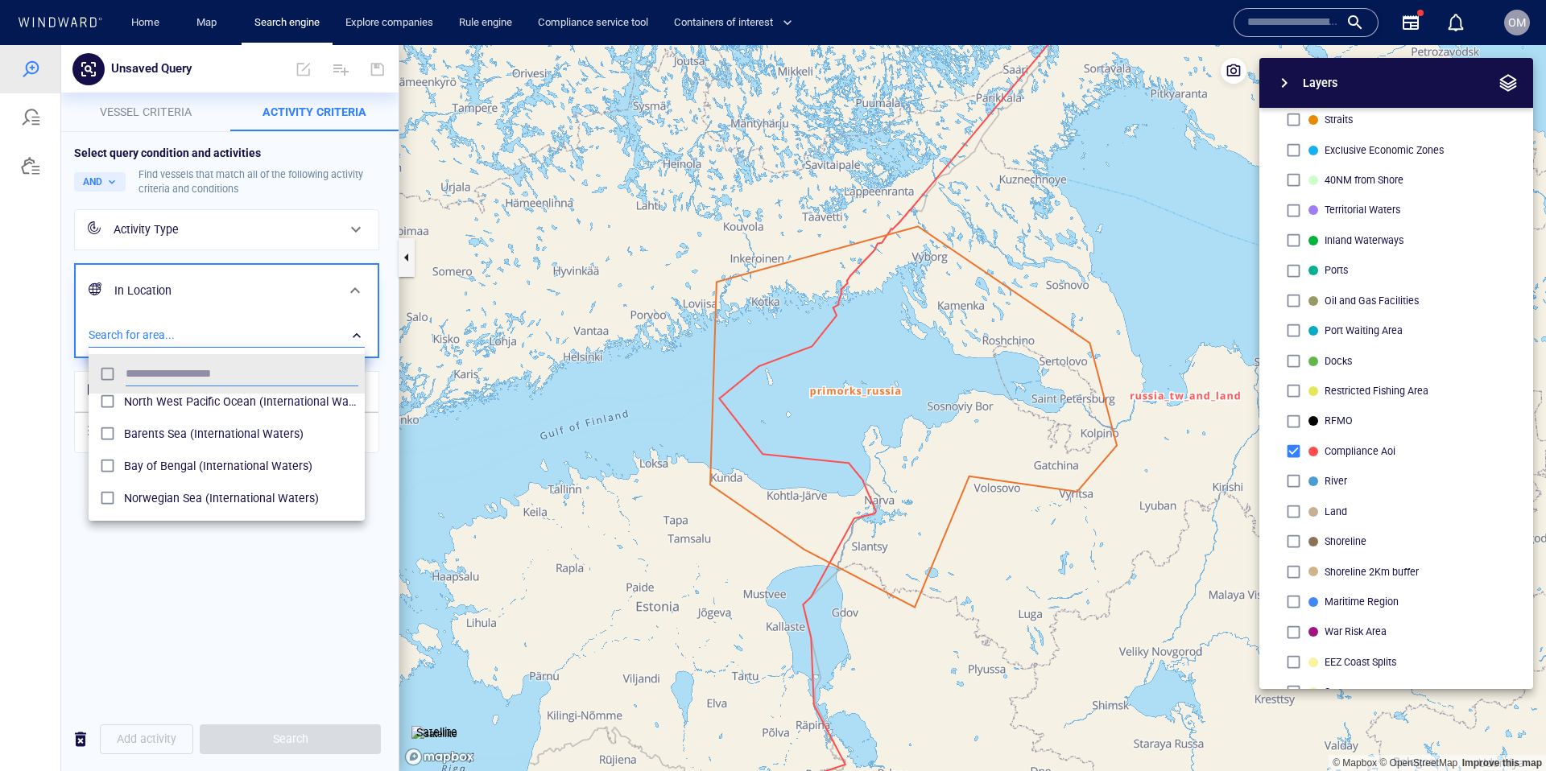
drag, startPoint x: 1291, startPoint y: 444, endPoint x: 1298, endPoint y: 452, distance: 10.3
click at [1292, 445] on div at bounding box center [773, 408] width 1546 height 726
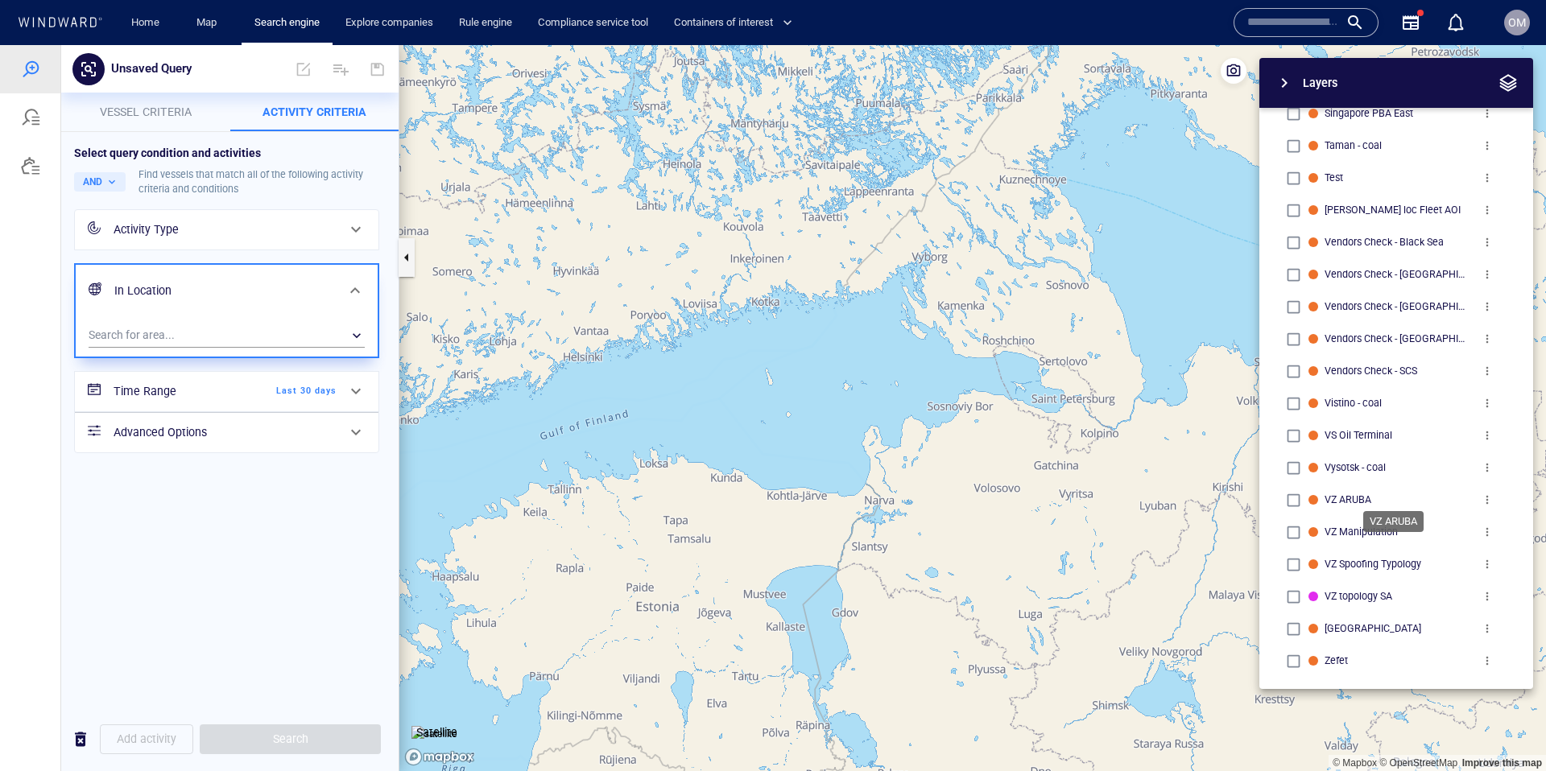
scroll to position [3167, 0]
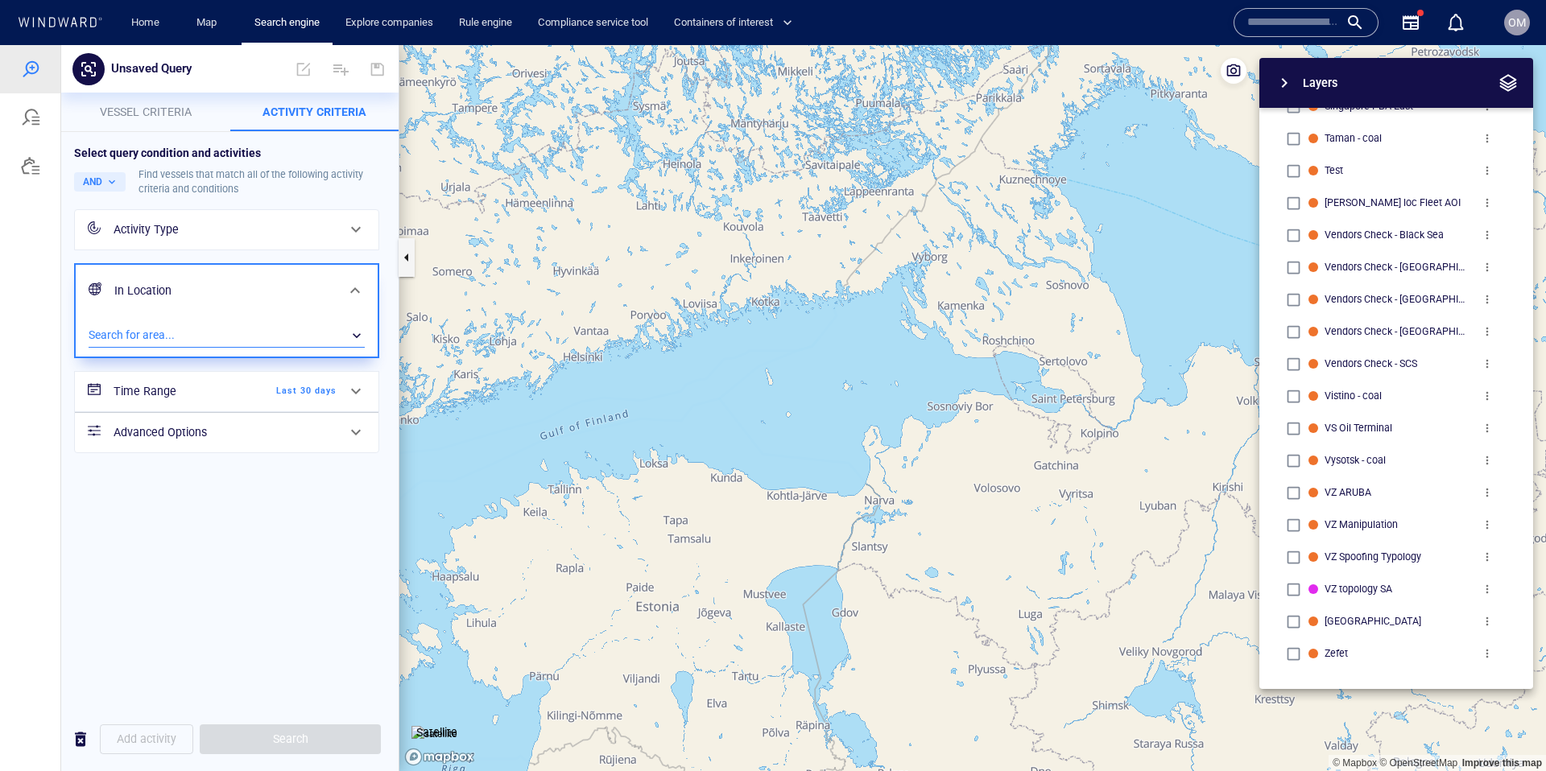
click at [181, 339] on div "​" at bounding box center [227, 336] width 276 height 24
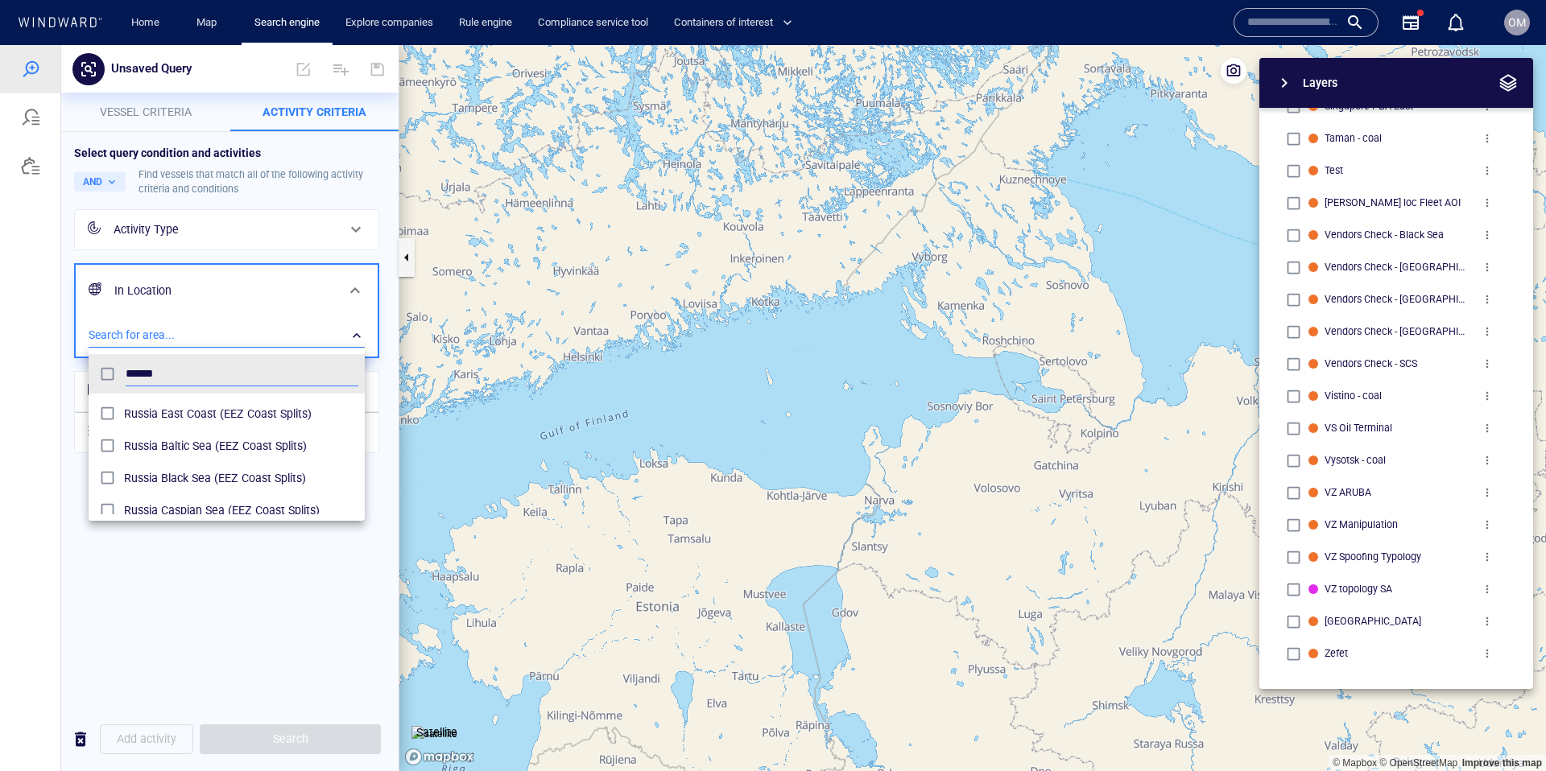
scroll to position [781, 0]
type input "******"
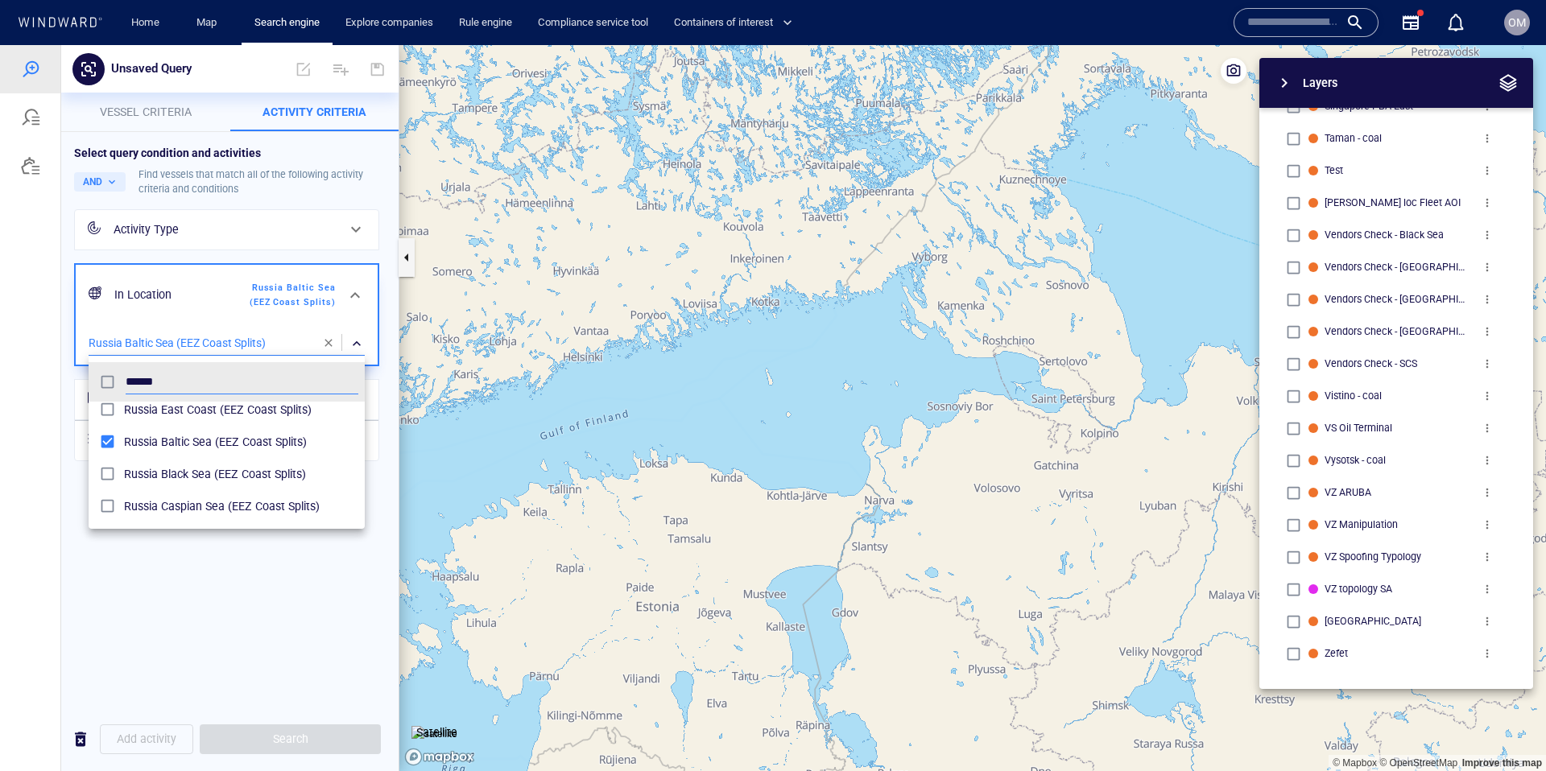
scroll to position [772, 0]
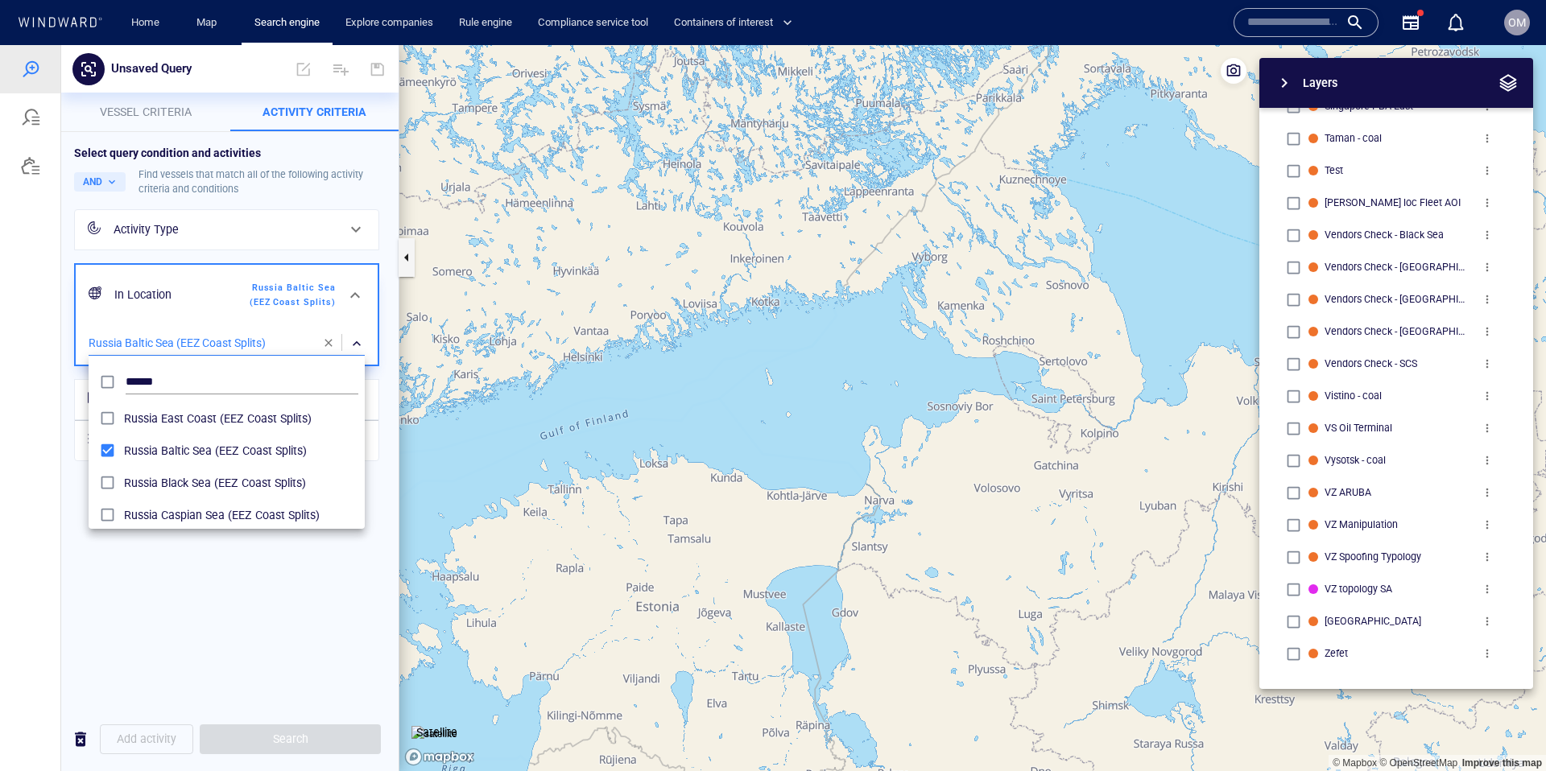
click at [279, 594] on div at bounding box center [773, 408] width 1546 height 726
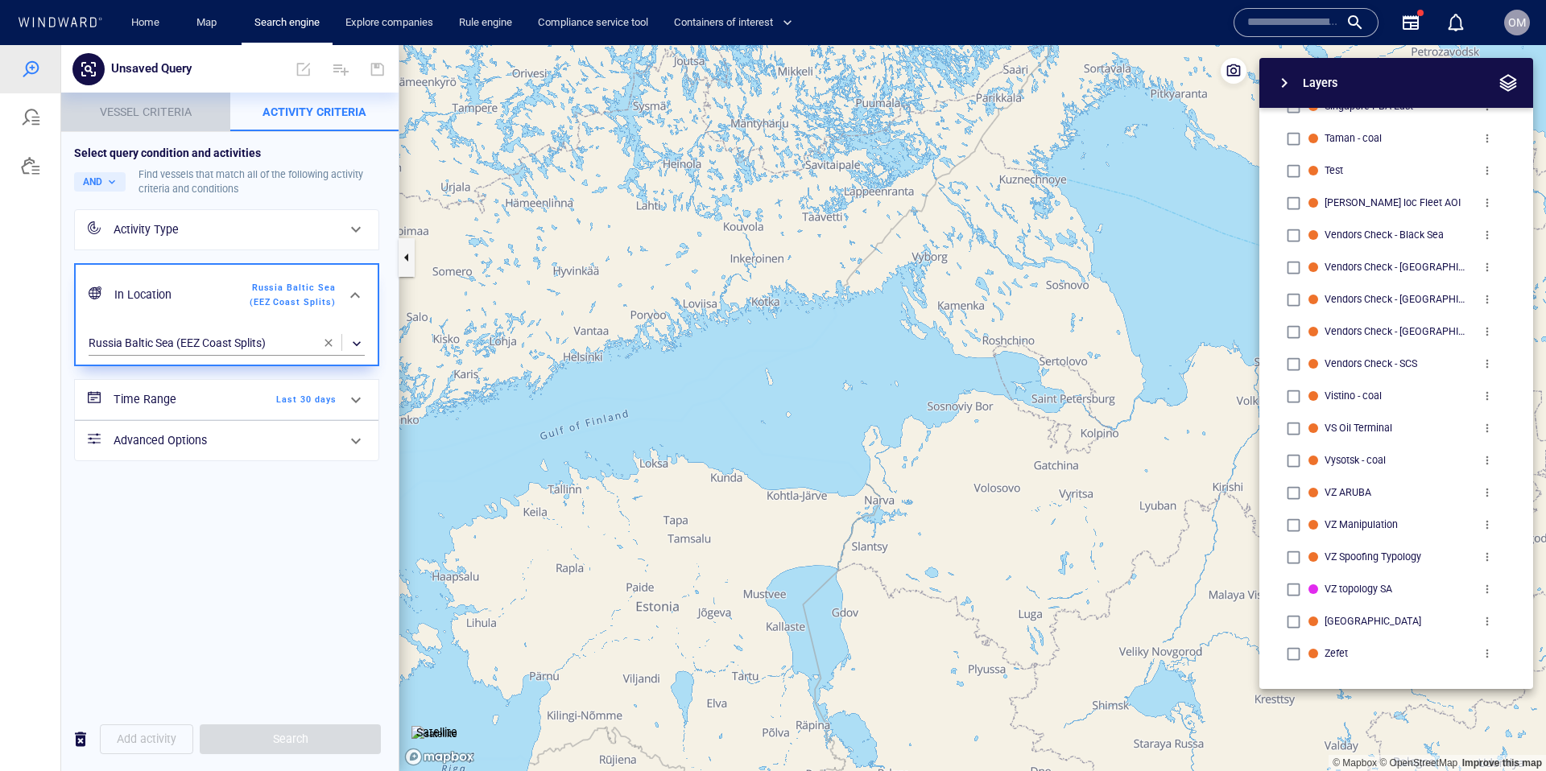
click at [130, 109] on span "Vessel criteria" at bounding box center [146, 111] width 92 height 13
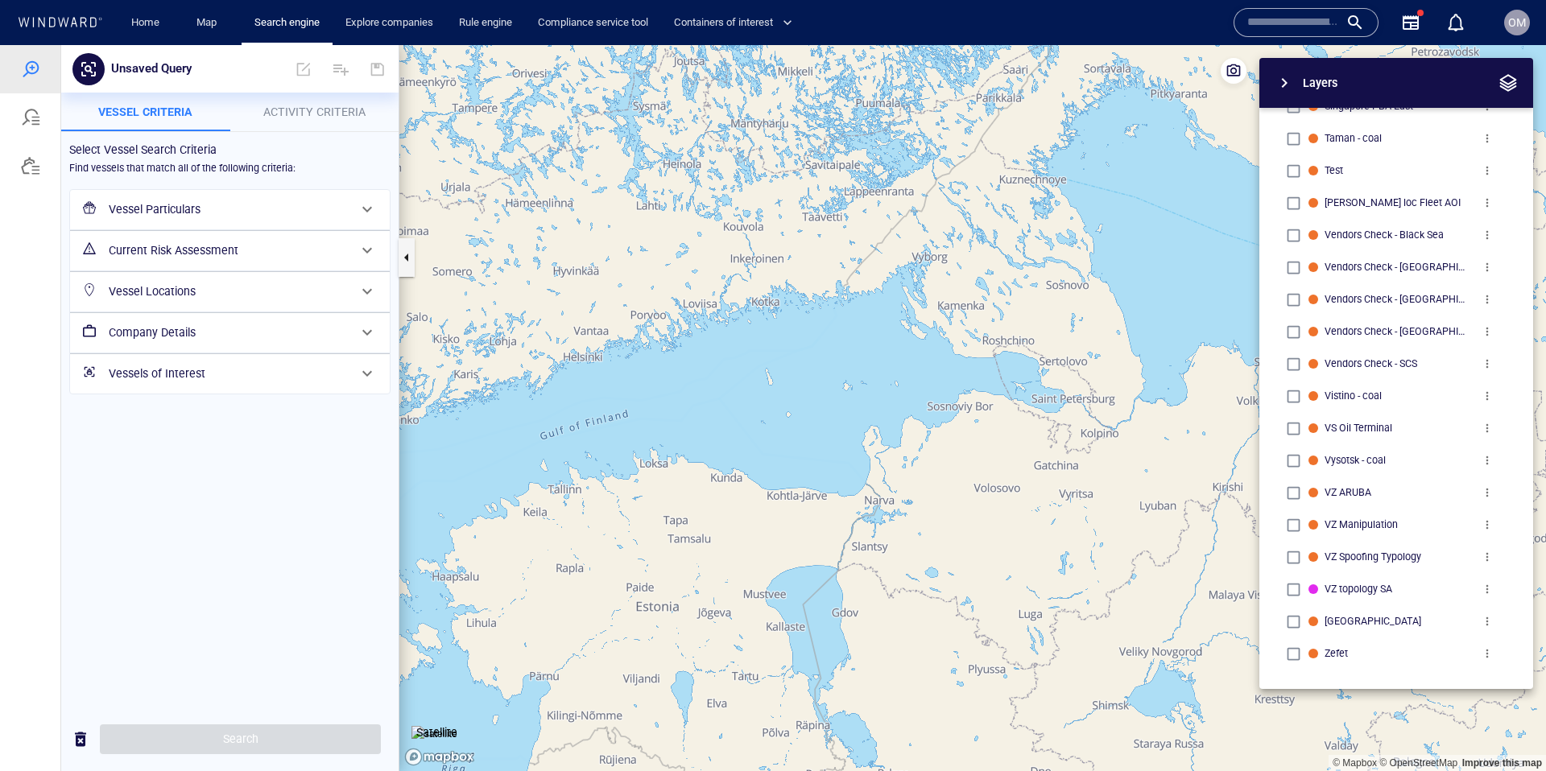
click at [215, 207] on h6 "Vessel Particulars" at bounding box center [228, 210] width 239 height 20
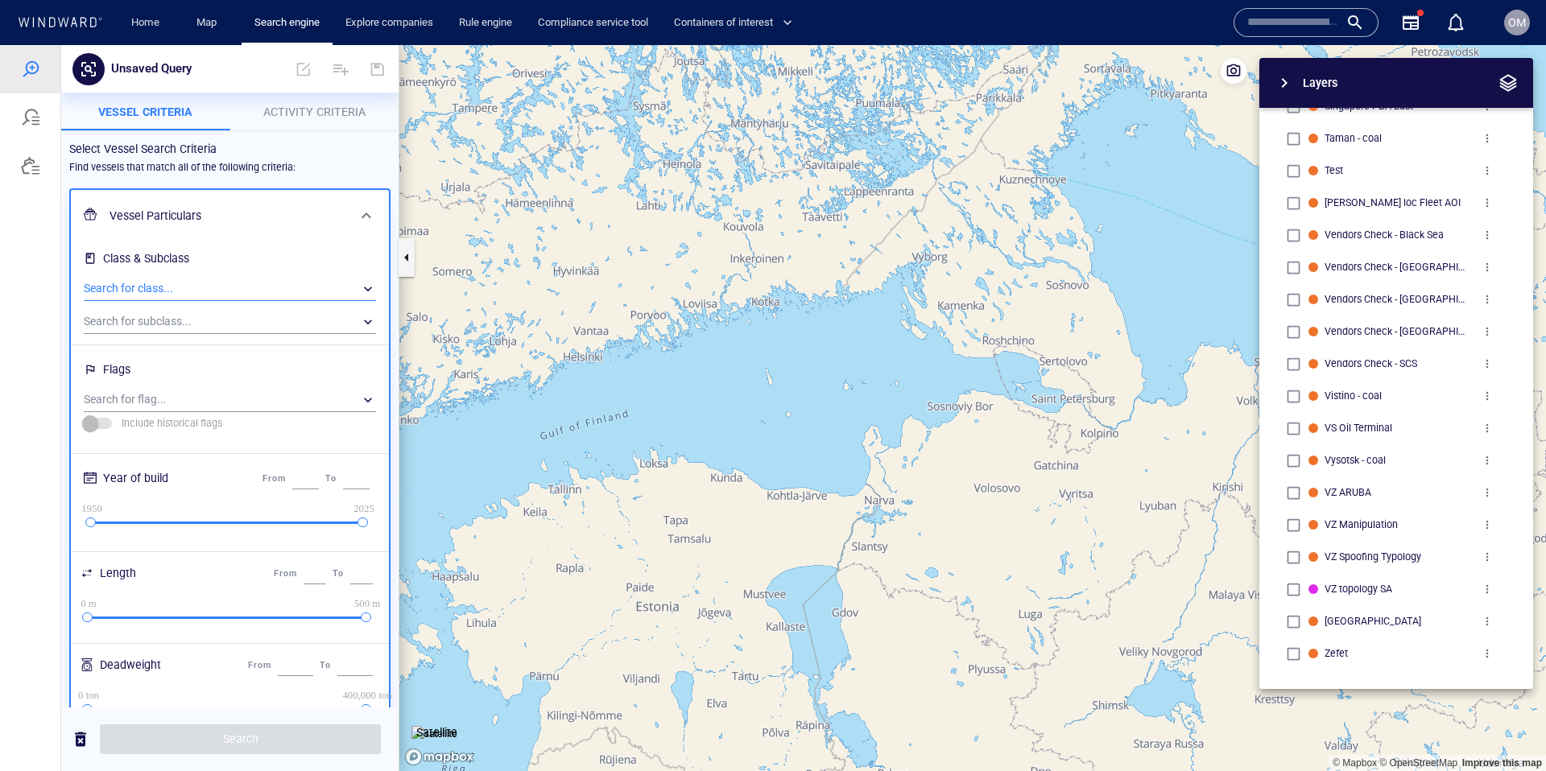
click at [160, 284] on div "​" at bounding box center [230, 289] width 292 height 24
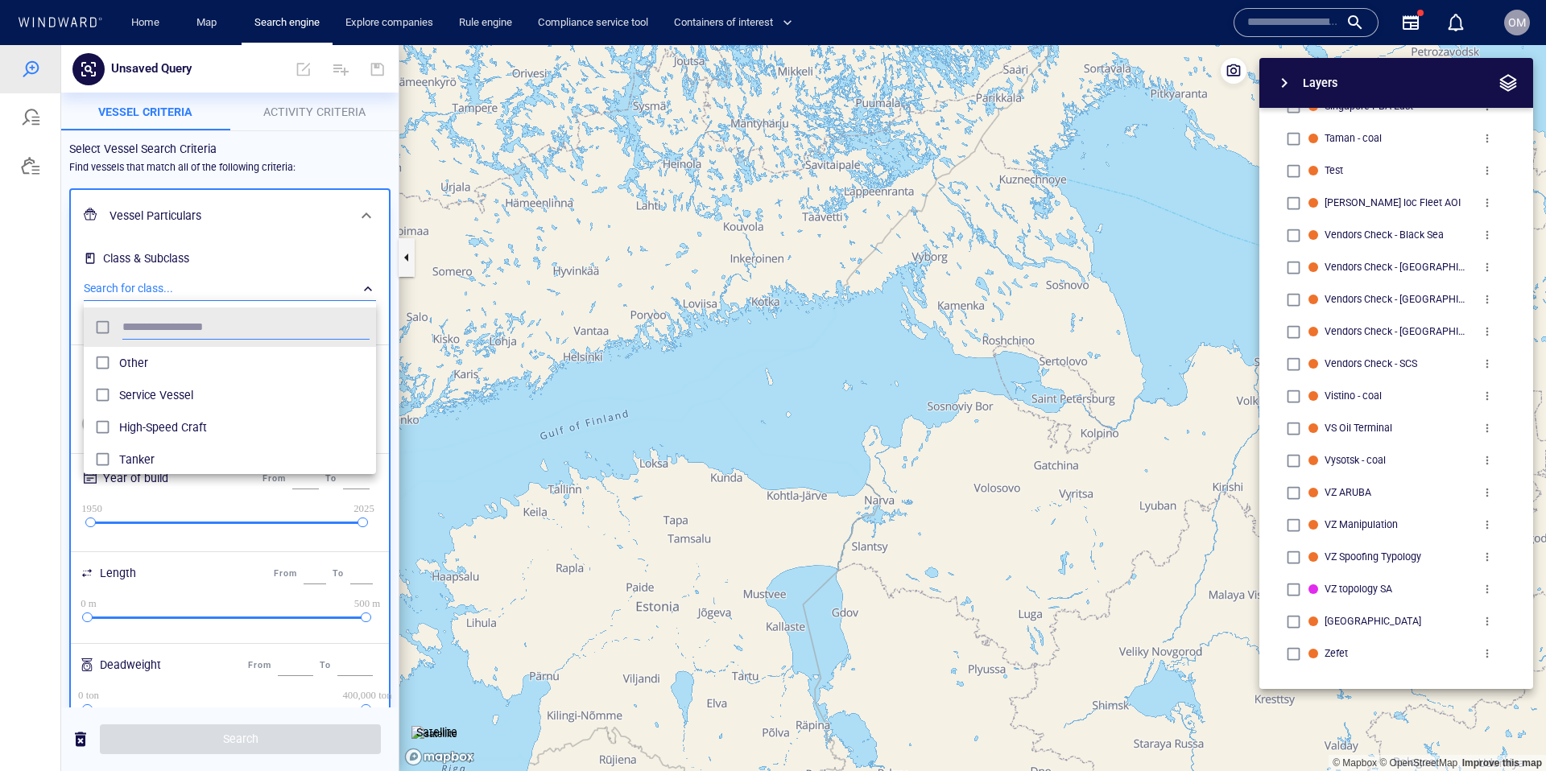
scroll to position [161, 292]
type input "****"
click at [142, 361] on span "Cargo" at bounding box center [244, 362] width 250 height 19
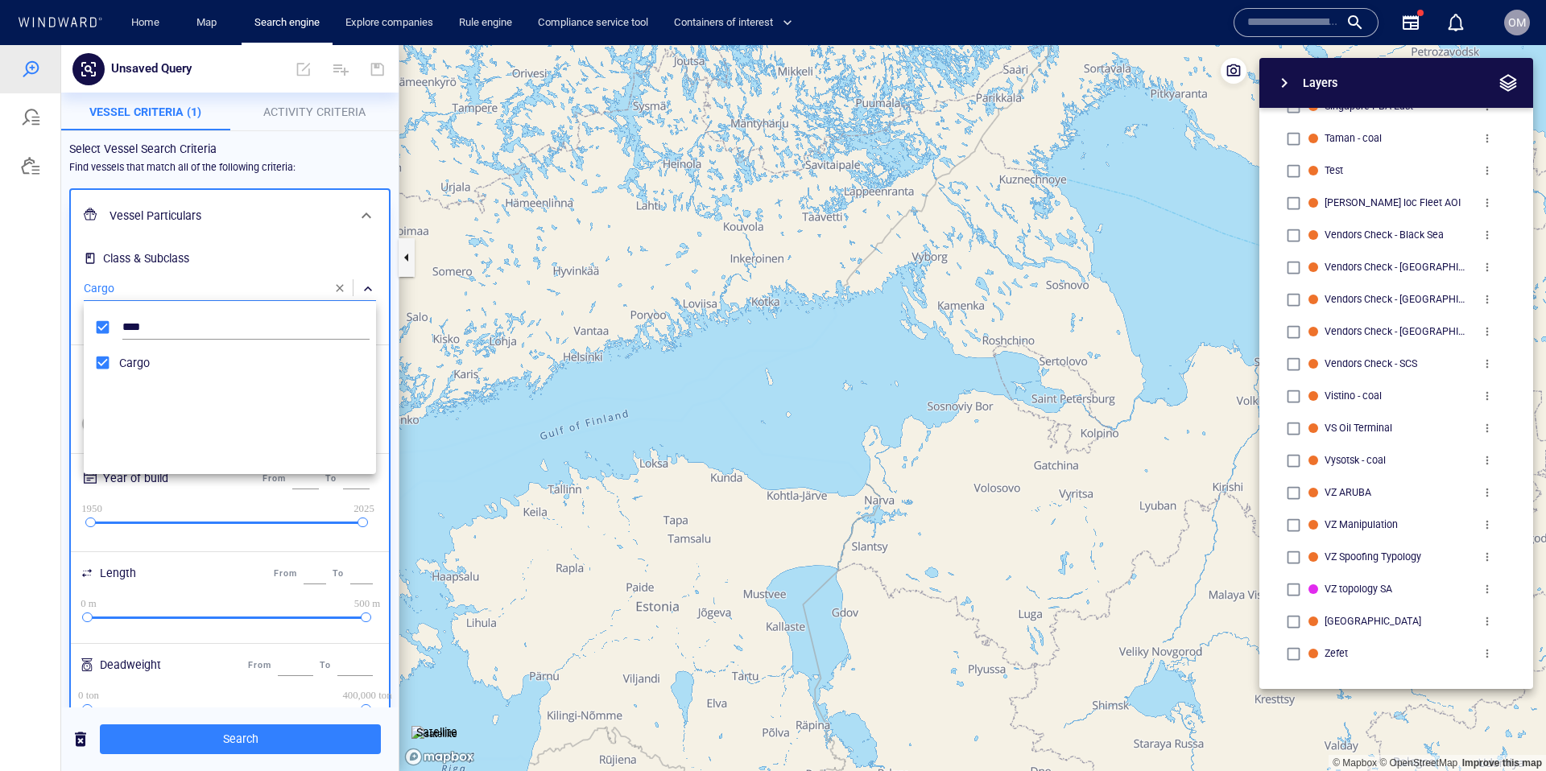
click at [279, 106] on div at bounding box center [773, 408] width 1546 height 726
click at [291, 116] on span "Activity Criteria" at bounding box center [314, 111] width 102 height 13
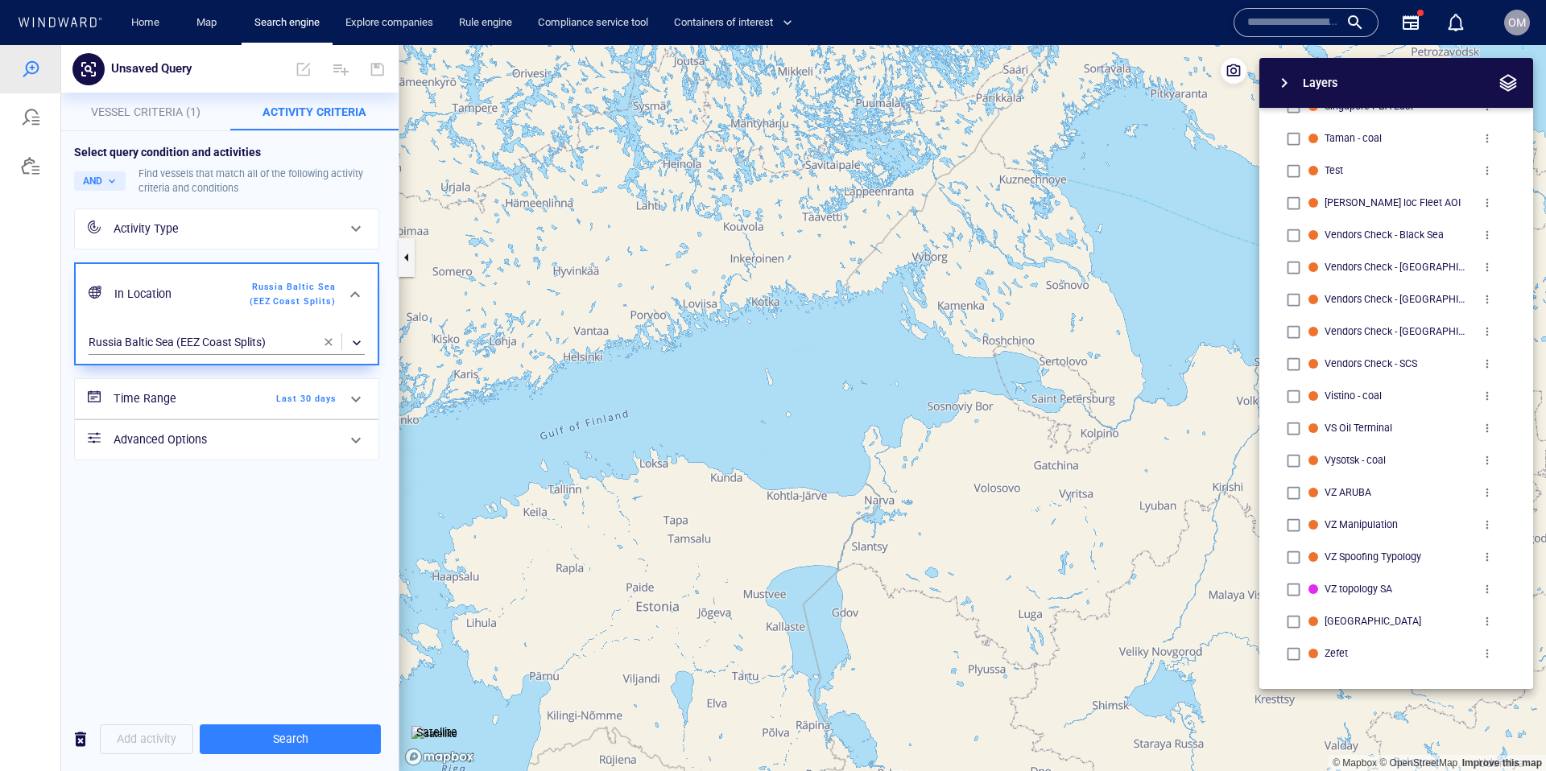
click at [204, 233] on div "Activity Type" at bounding box center [225, 229] width 223 height 20
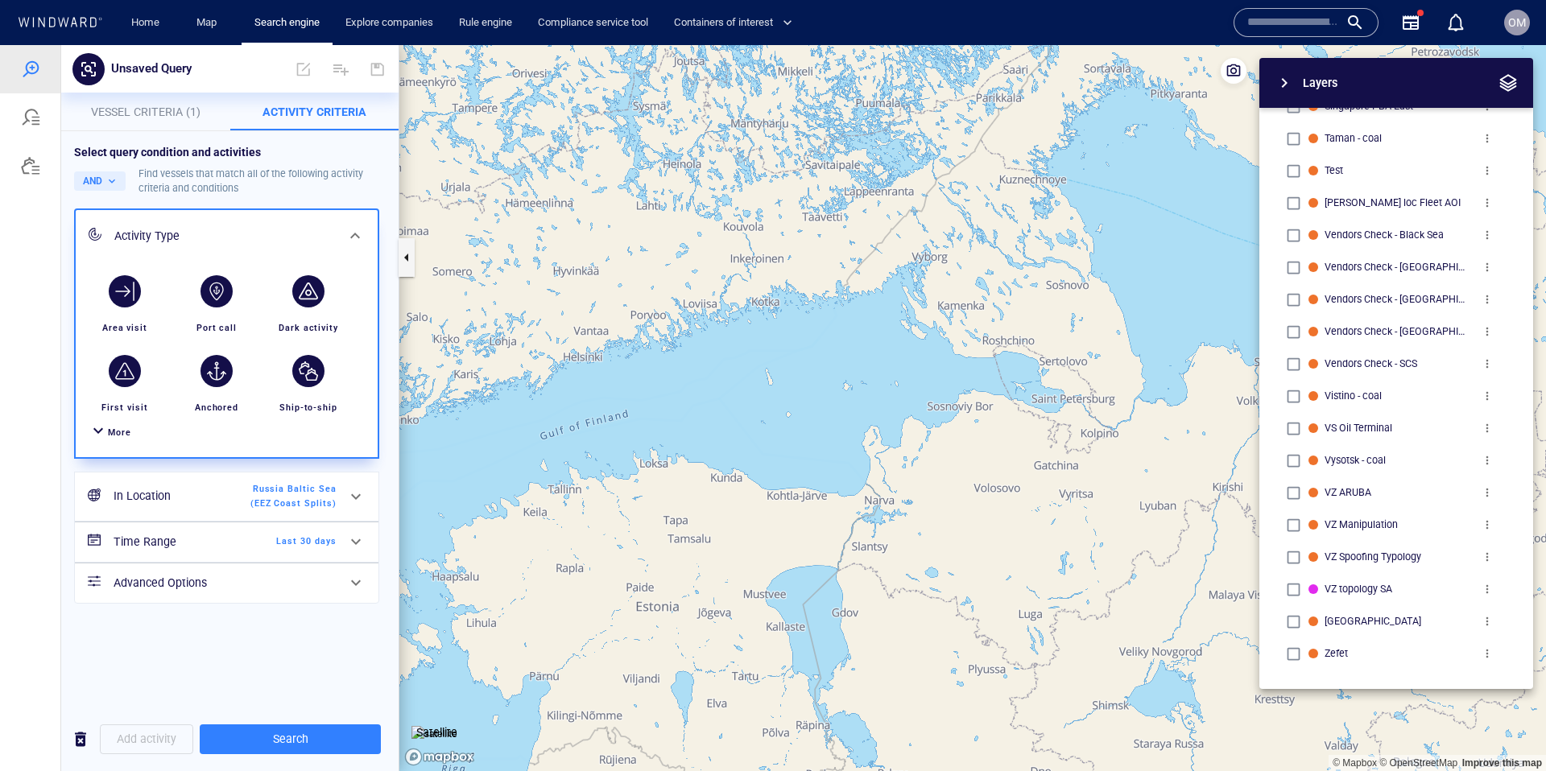
click at [317, 285] on div "button" at bounding box center [308, 291] width 32 height 32
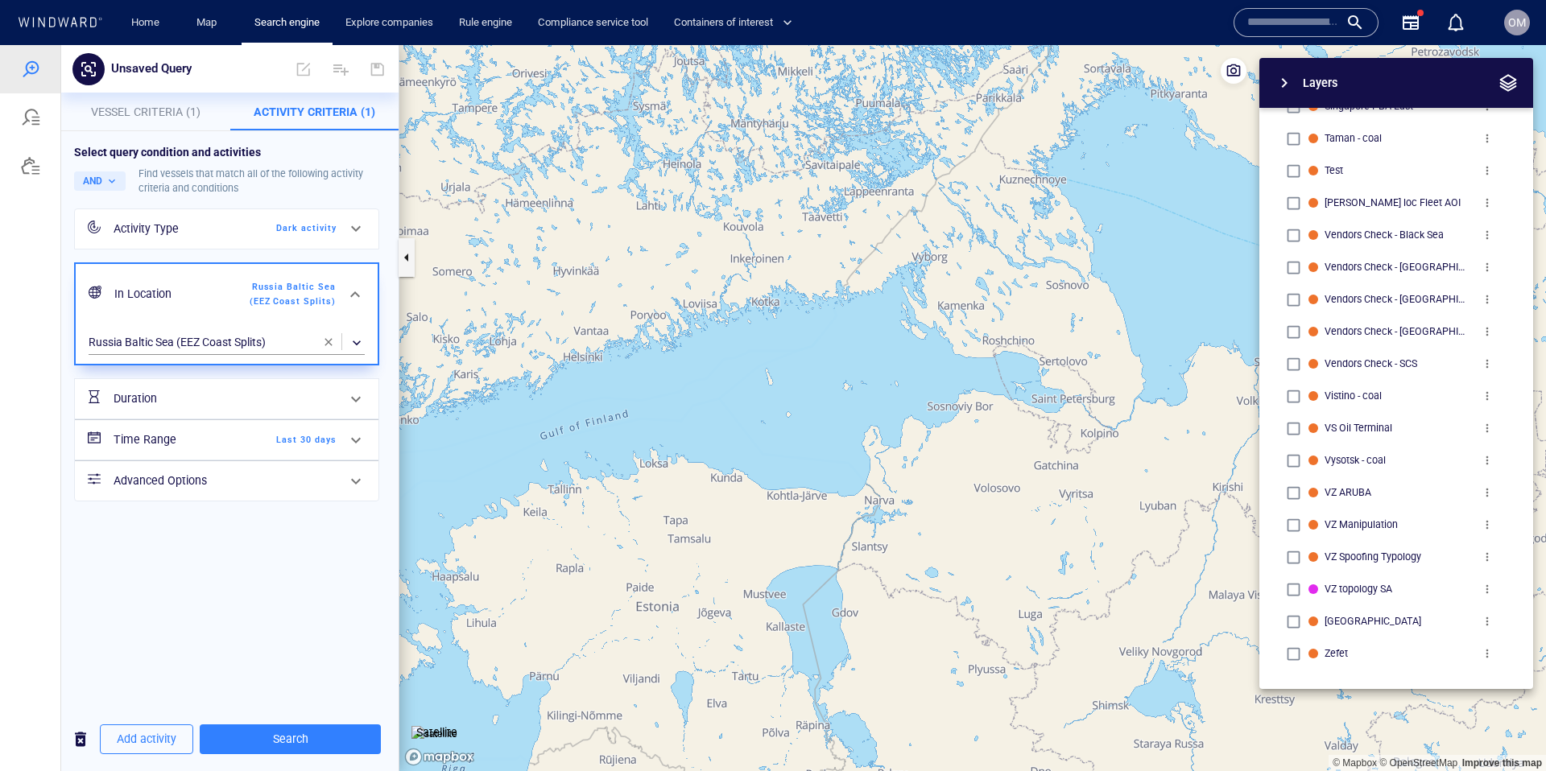
click at [289, 435] on span "Last 30 days" at bounding box center [290, 440] width 93 height 14
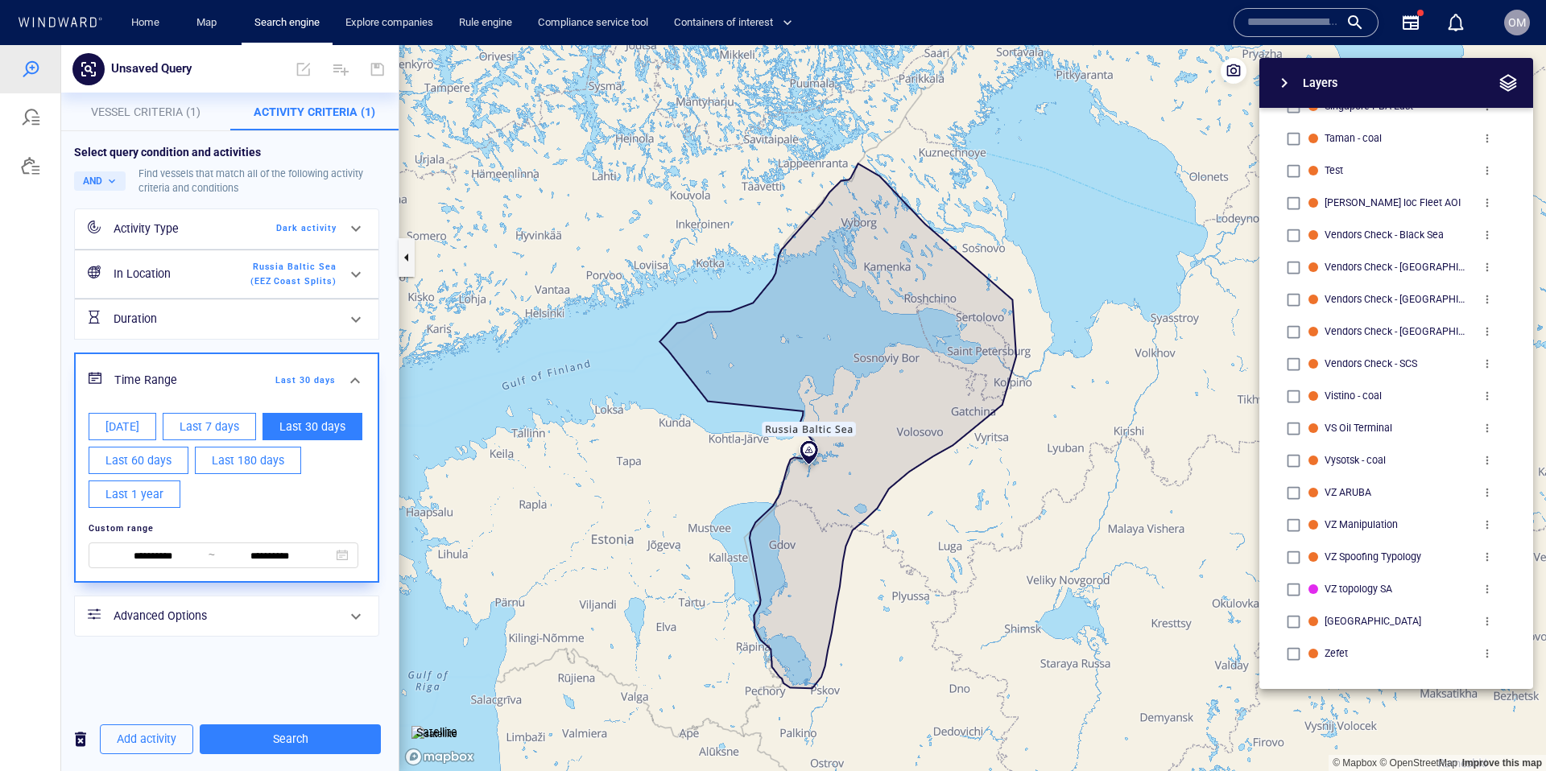
click at [147, 493] on span "Last 1 year" at bounding box center [134, 495] width 58 height 20
type input "**********"
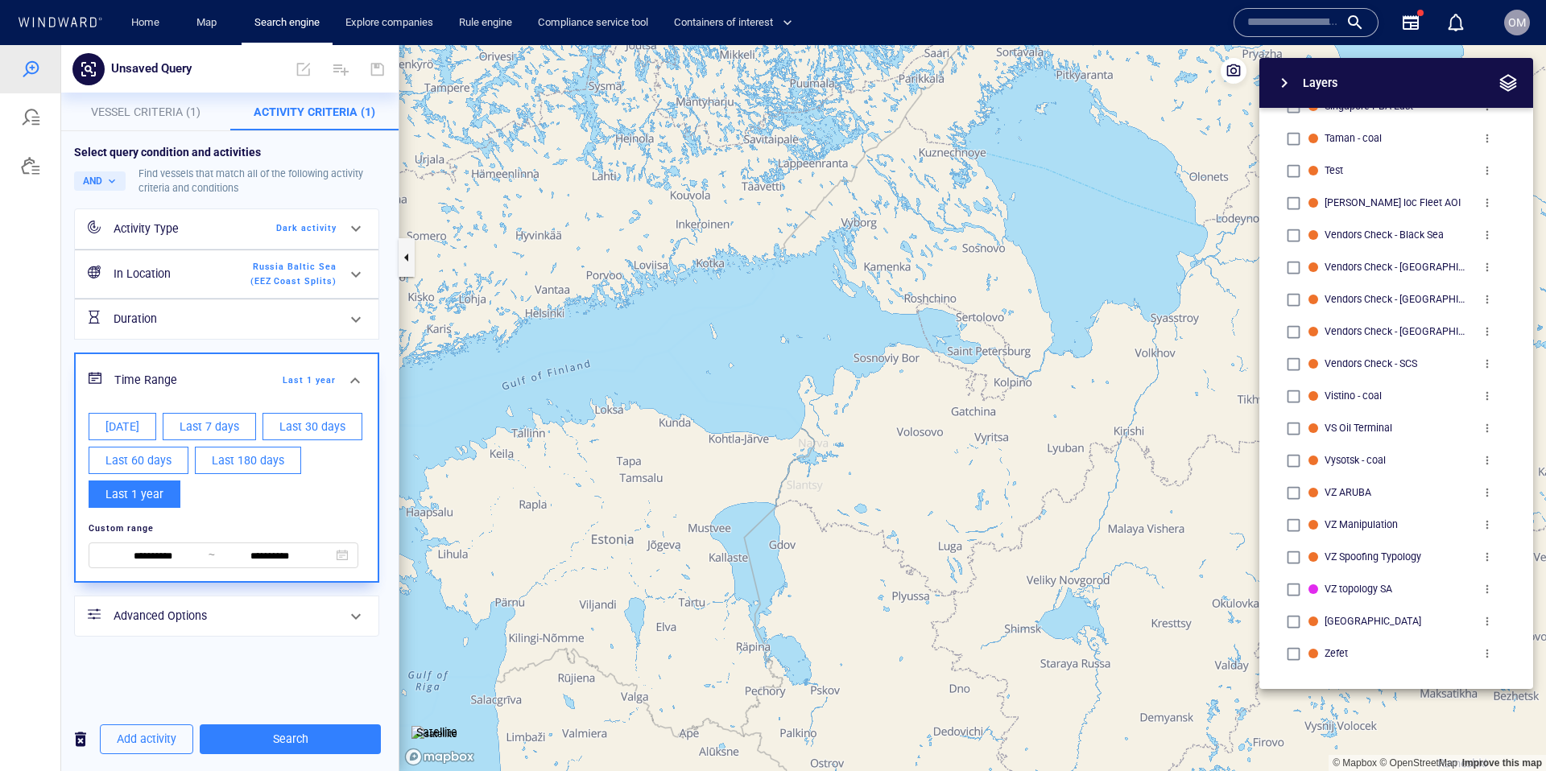
click at [292, 677] on div "**********" at bounding box center [229, 419] width 337 height 576
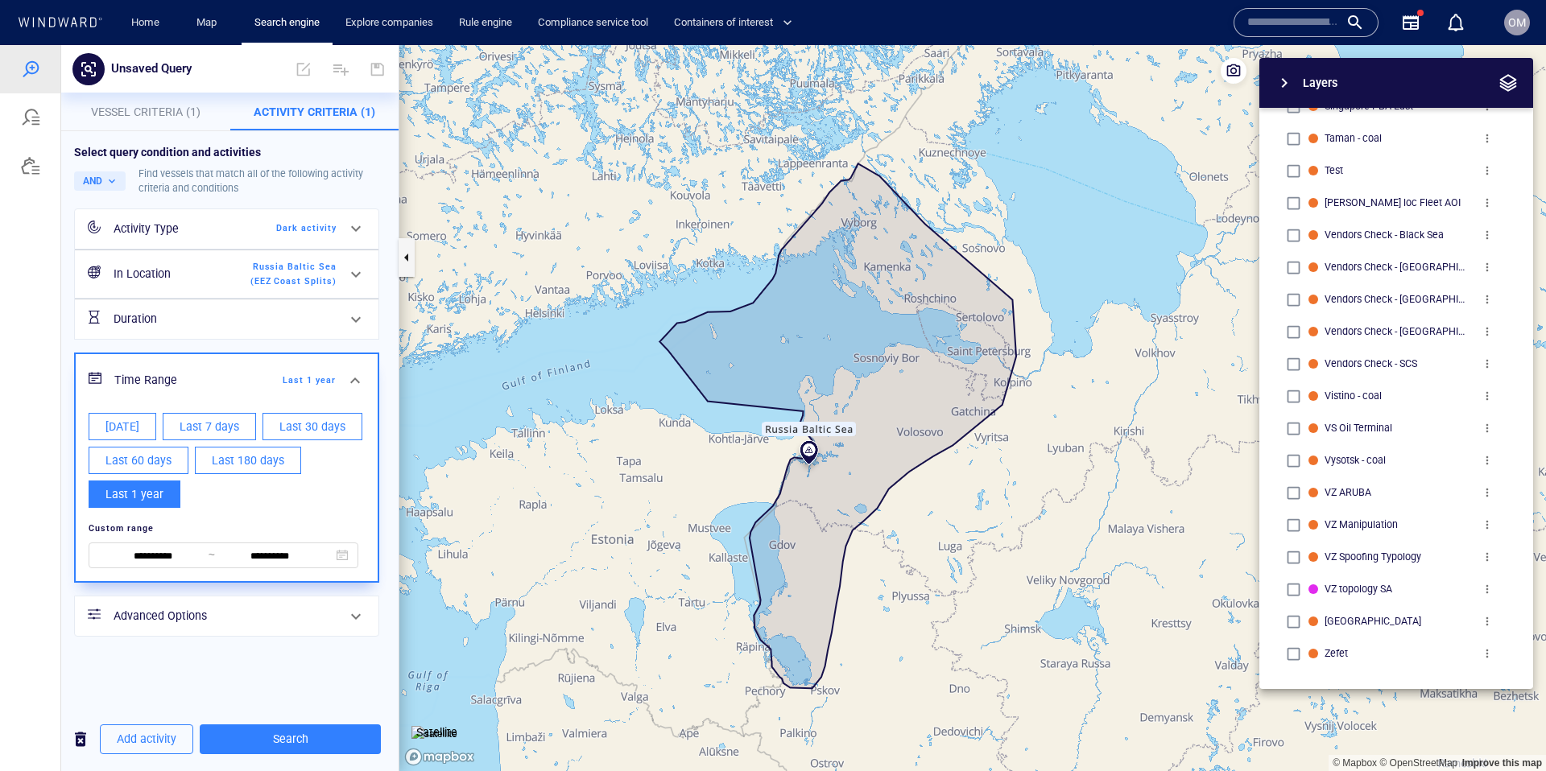
click at [233, 668] on div "**********" at bounding box center [229, 419] width 337 height 576
click at [218, 647] on div "**********" at bounding box center [229, 390] width 337 height 518
click at [316, 377] on span "Last 1 year" at bounding box center [289, 381] width 93 height 14
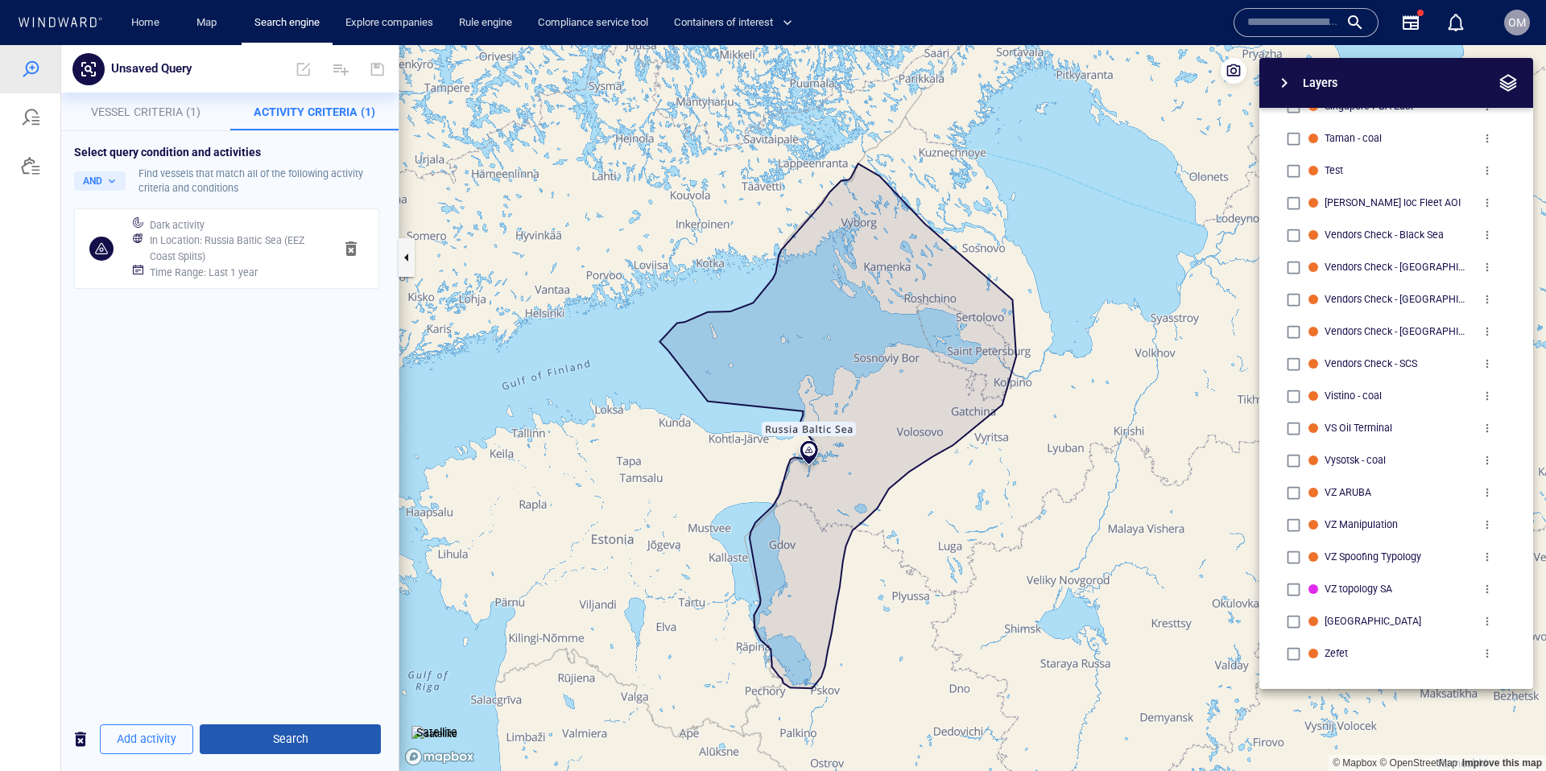
click at [295, 741] on span "Search" at bounding box center [290, 739] width 155 height 20
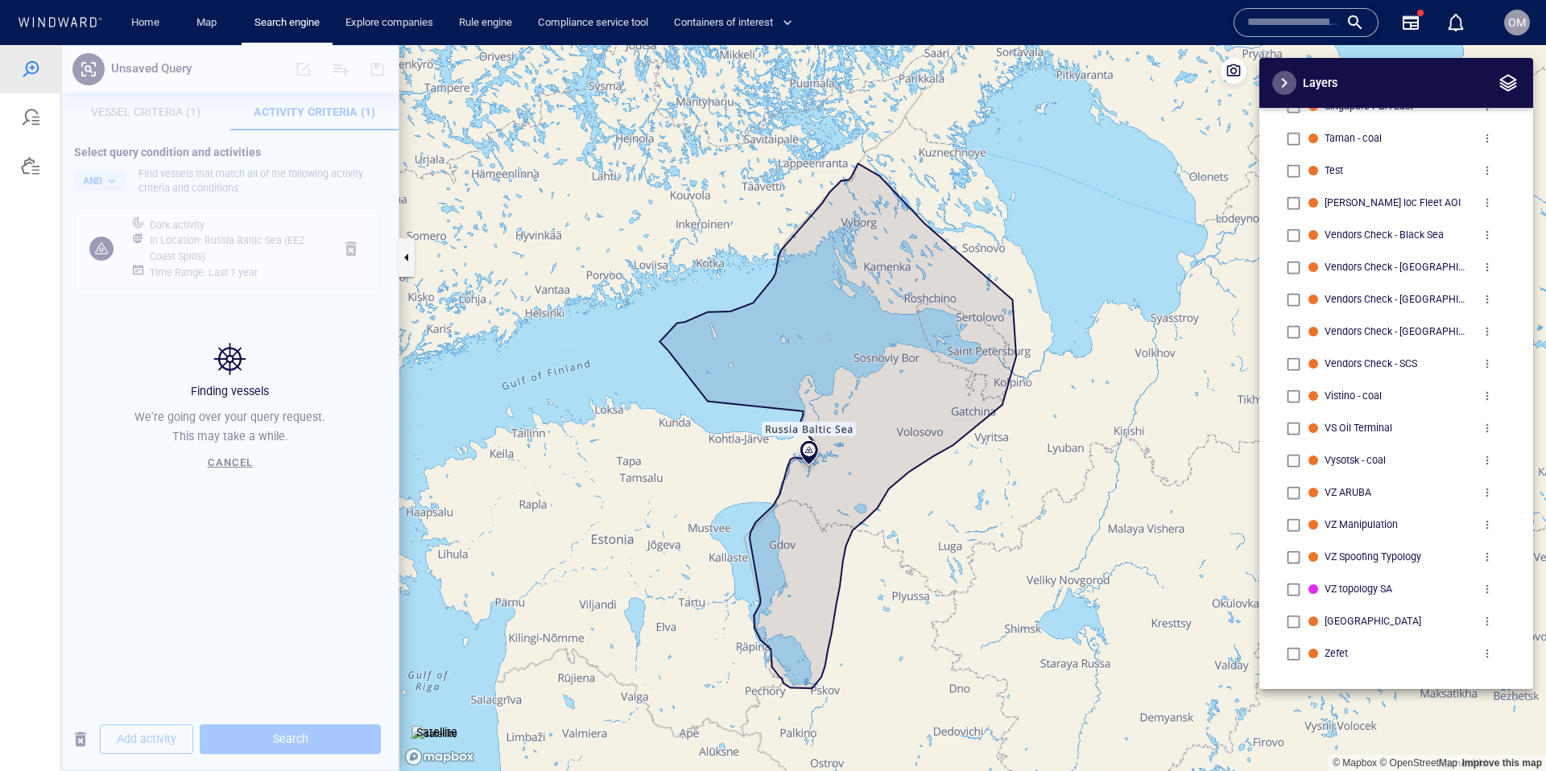
drag, startPoint x: 1295, startPoint y: 81, endPoint x: 773, endPoint y: 381, distance: 601.9
click at [1294, 81] on button "button" at bounding box center [1284, 83] width 24 height 24
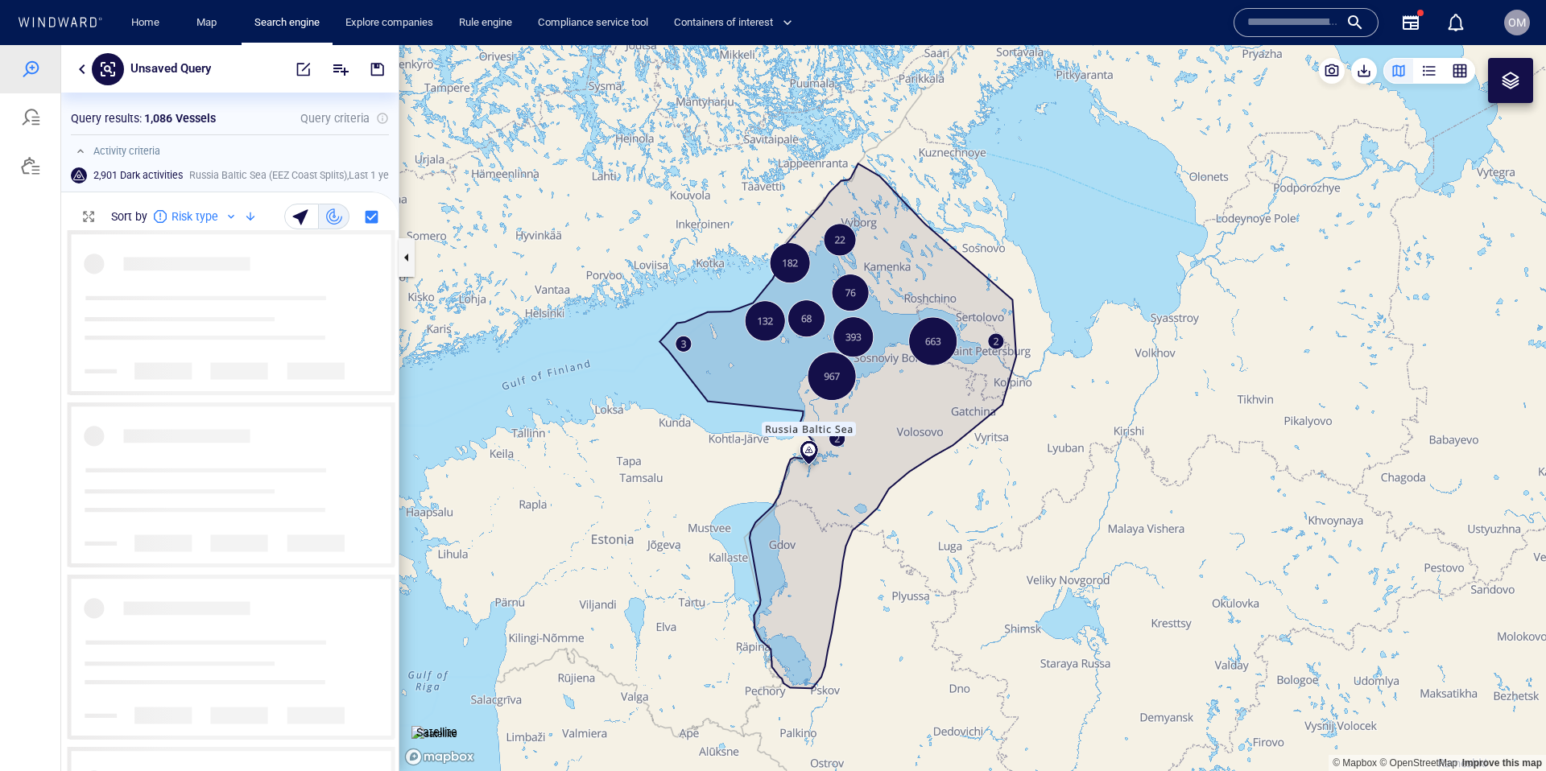
scroll to position [540, 337]
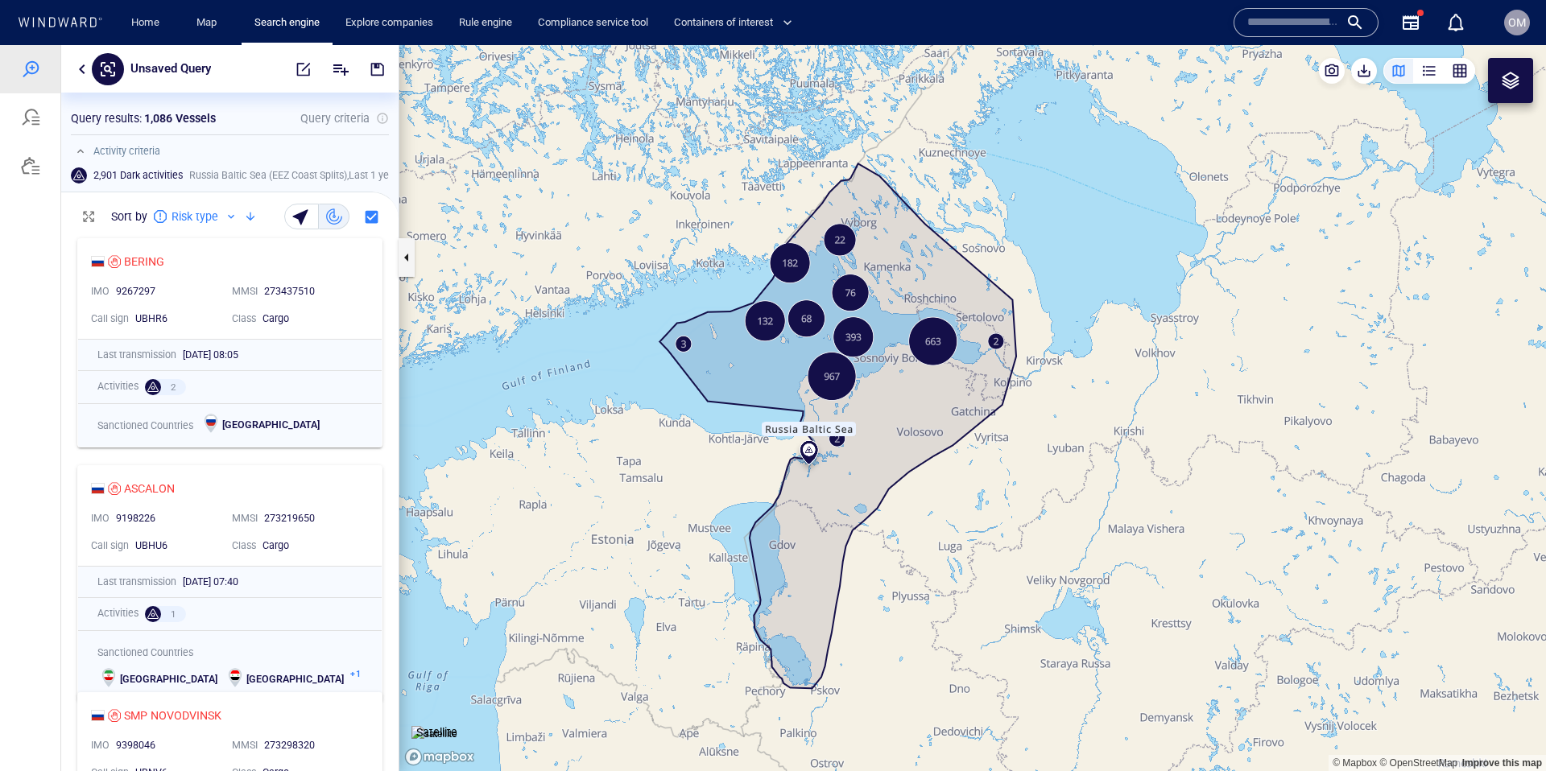
drag, startPoint x: 674, startPoint y: 467, endPoint x: 697, endPoint y: 480, distance: 26.7
click at [673, 507] on canvas "Map" at bounding box center [972, 408] width 1146 height 726
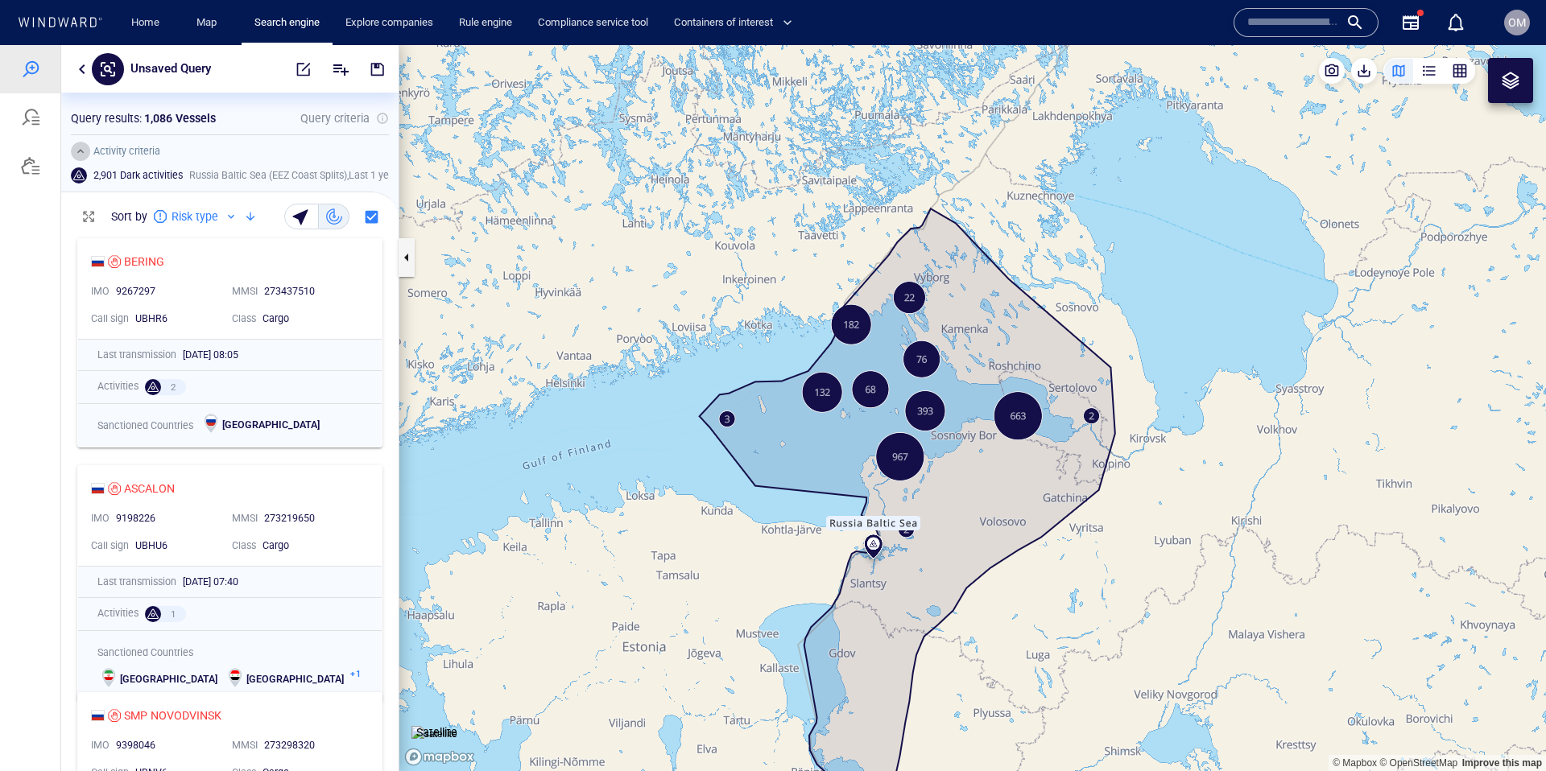
click at [77, 149] on button "button" at bounding box center [80, 151] width 19 height 19
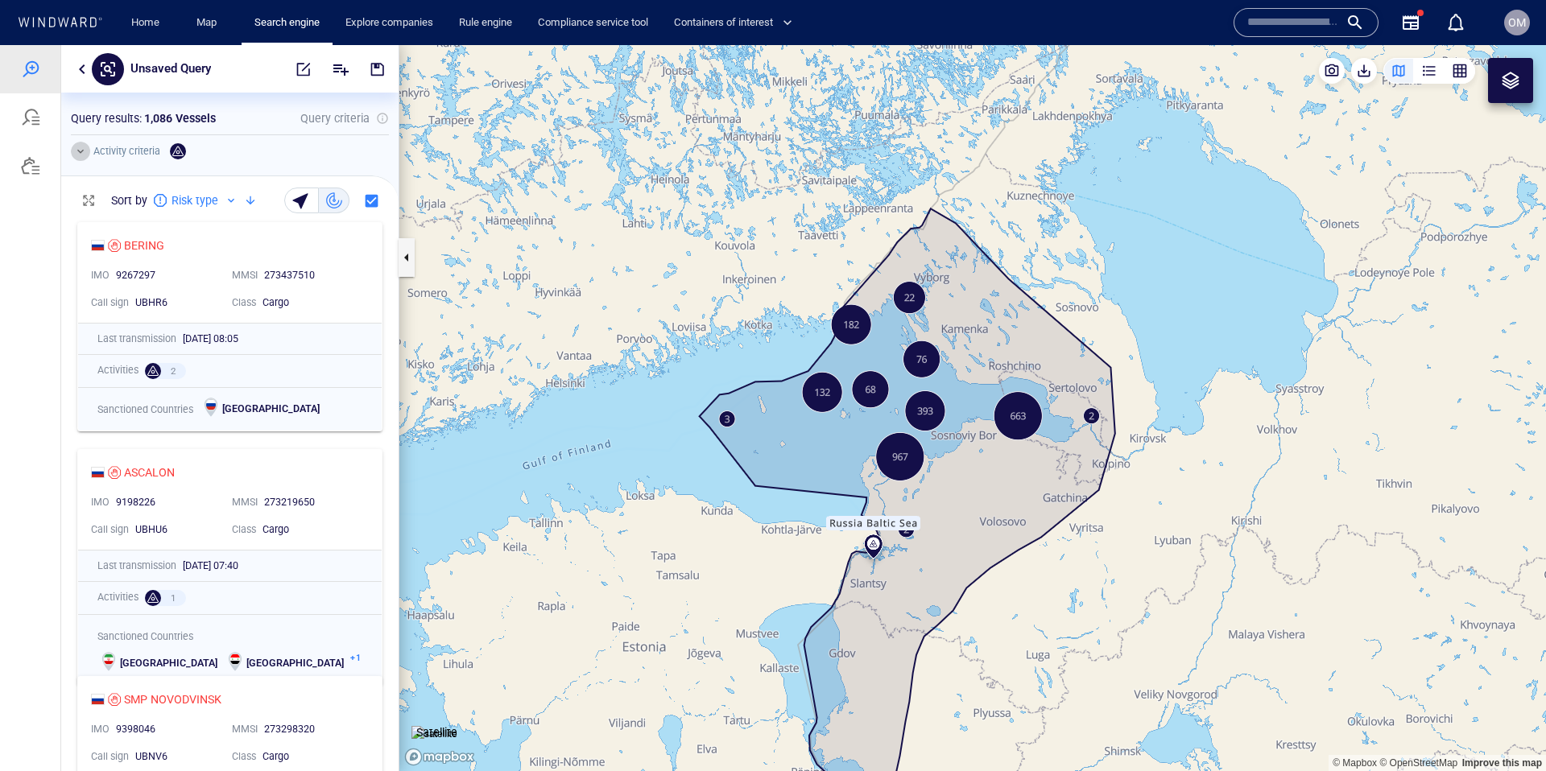
click at [81, 150] on button "button" at bounding box center [80, 151] width 19 height 19
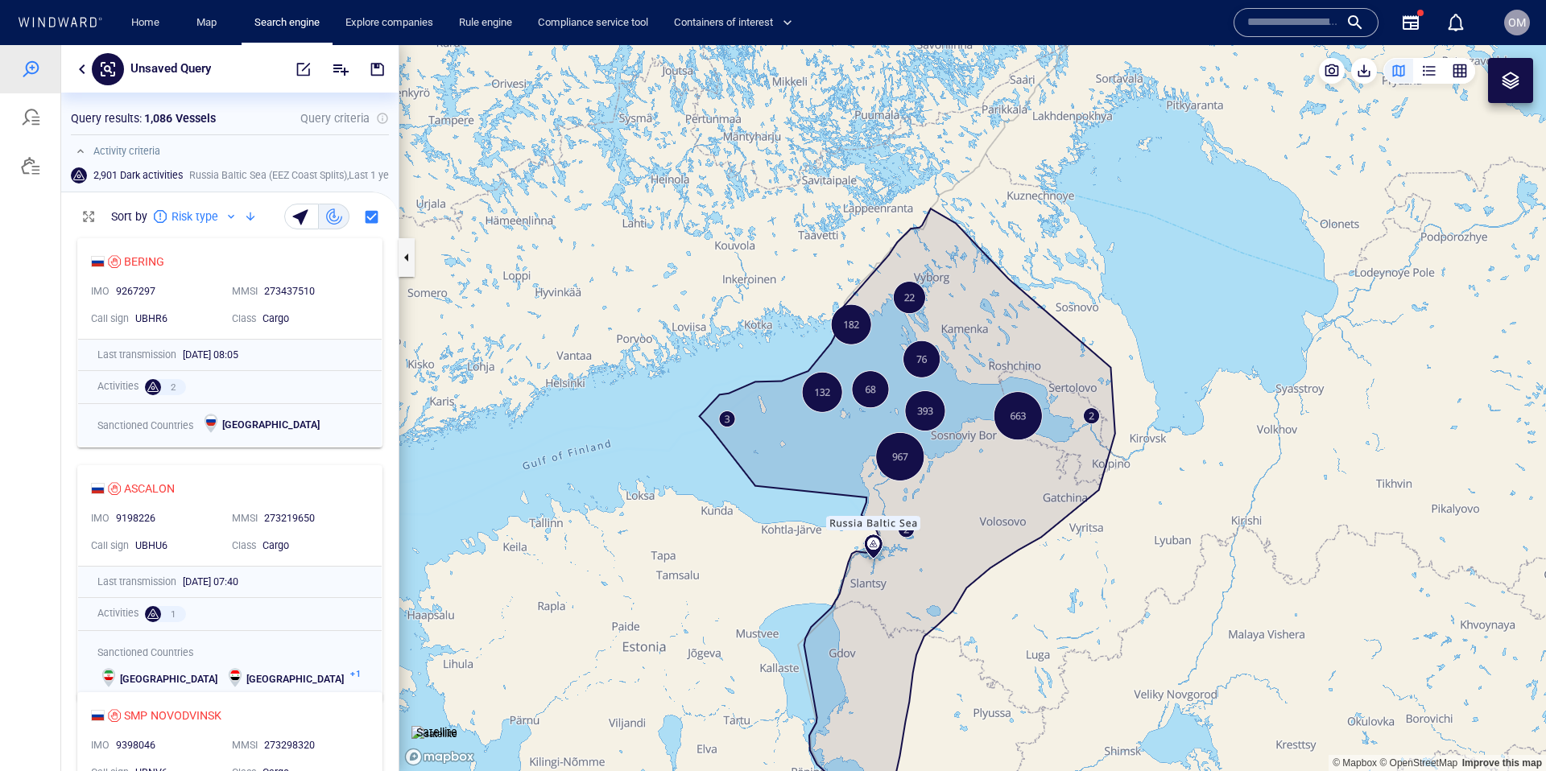
click at [81, 65] on button "button" at bounding box center [81, 69] width 19 height 19
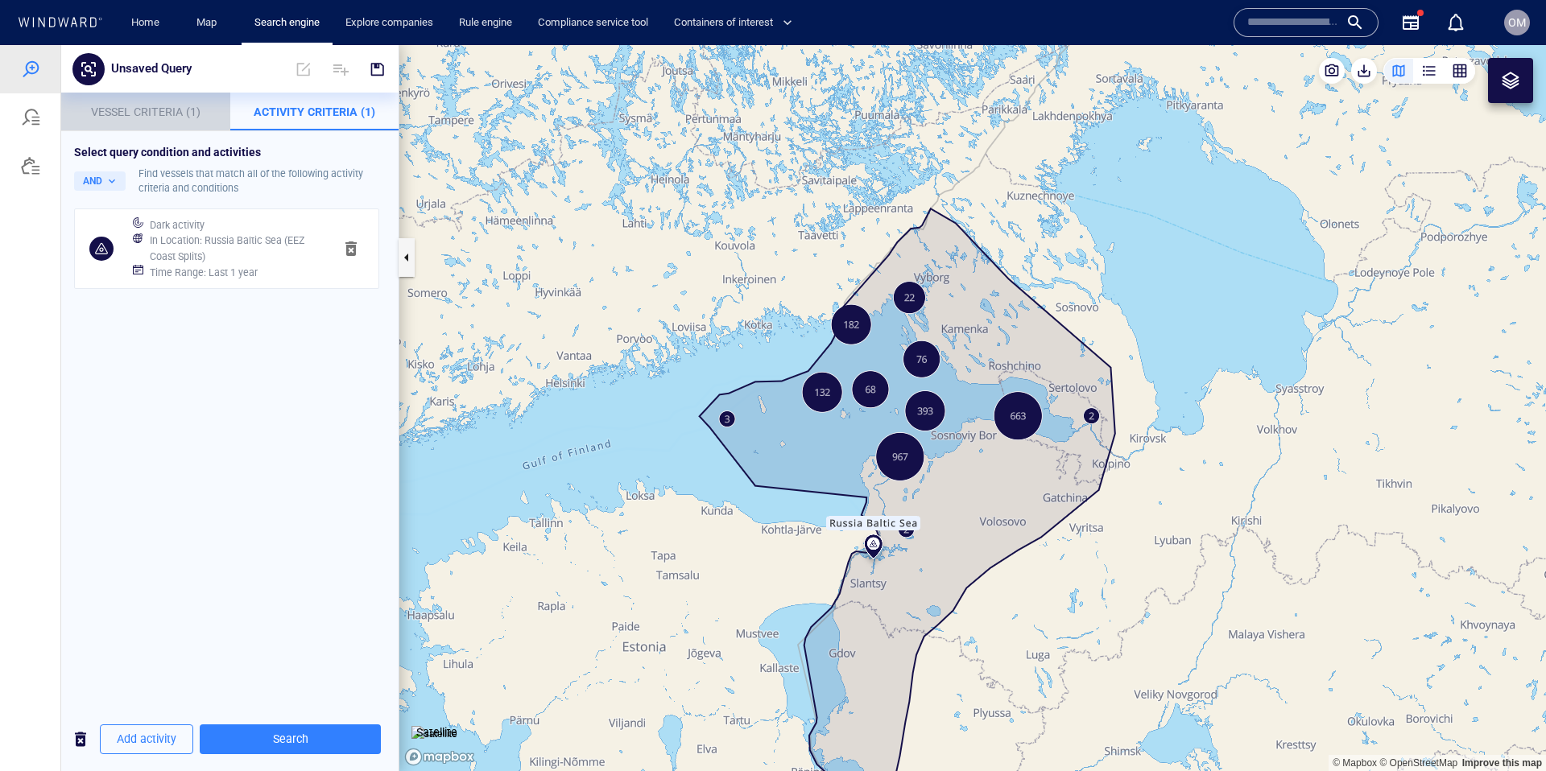
click at [111, 119] on p "Vessel Criteria (1)" at bounding box center [146, 111] width 150 height 19
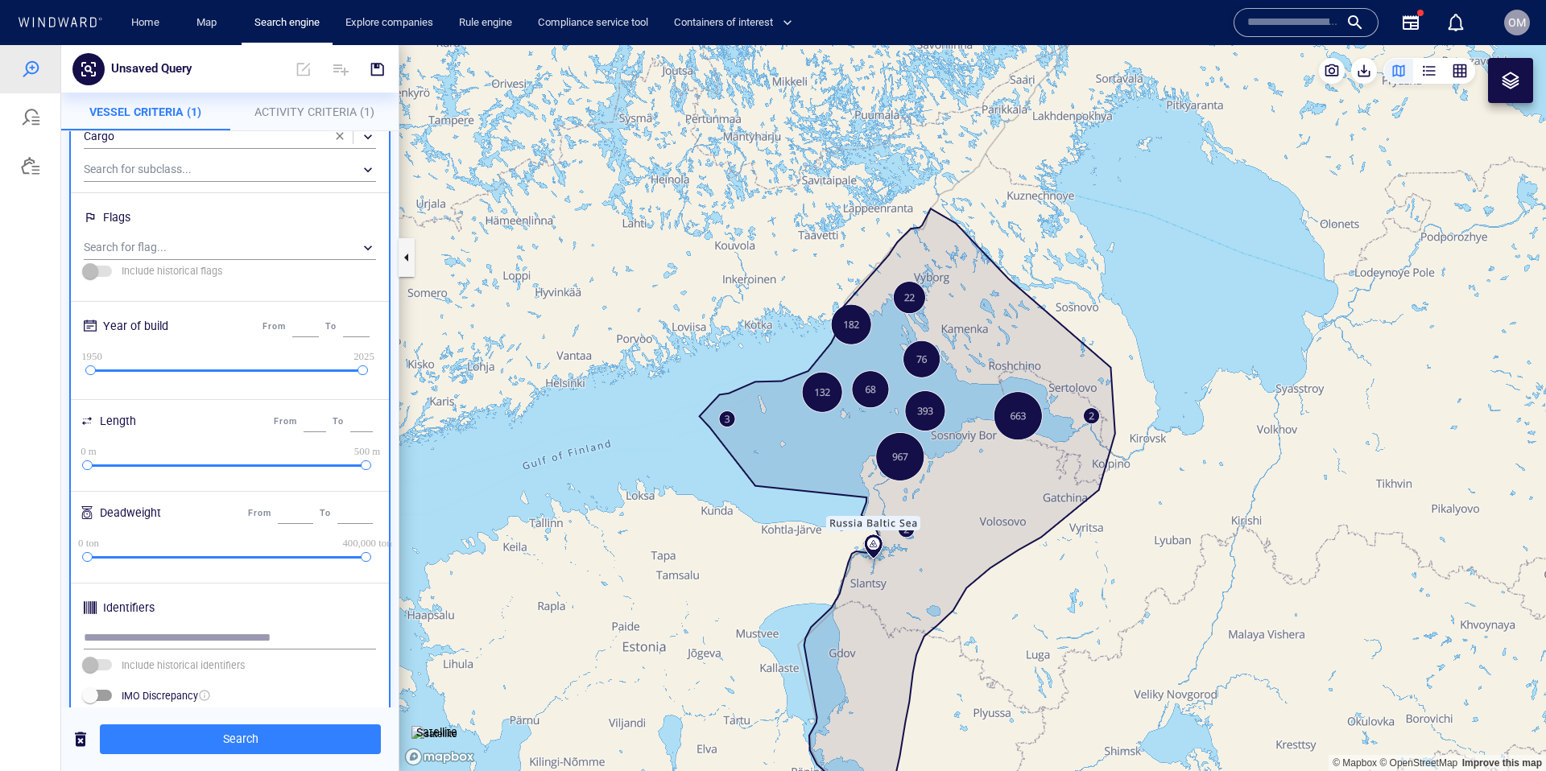
scroll to position [155, 0]
drag, startPoint x: 90, startPoint y: 461, endPoint x: 155, endPoint y: 471, distance: 66.0
click at [155, 471] on div "0 m 120 m 500 m 500 m" at bounding box center [228, 464] width 279 height 13
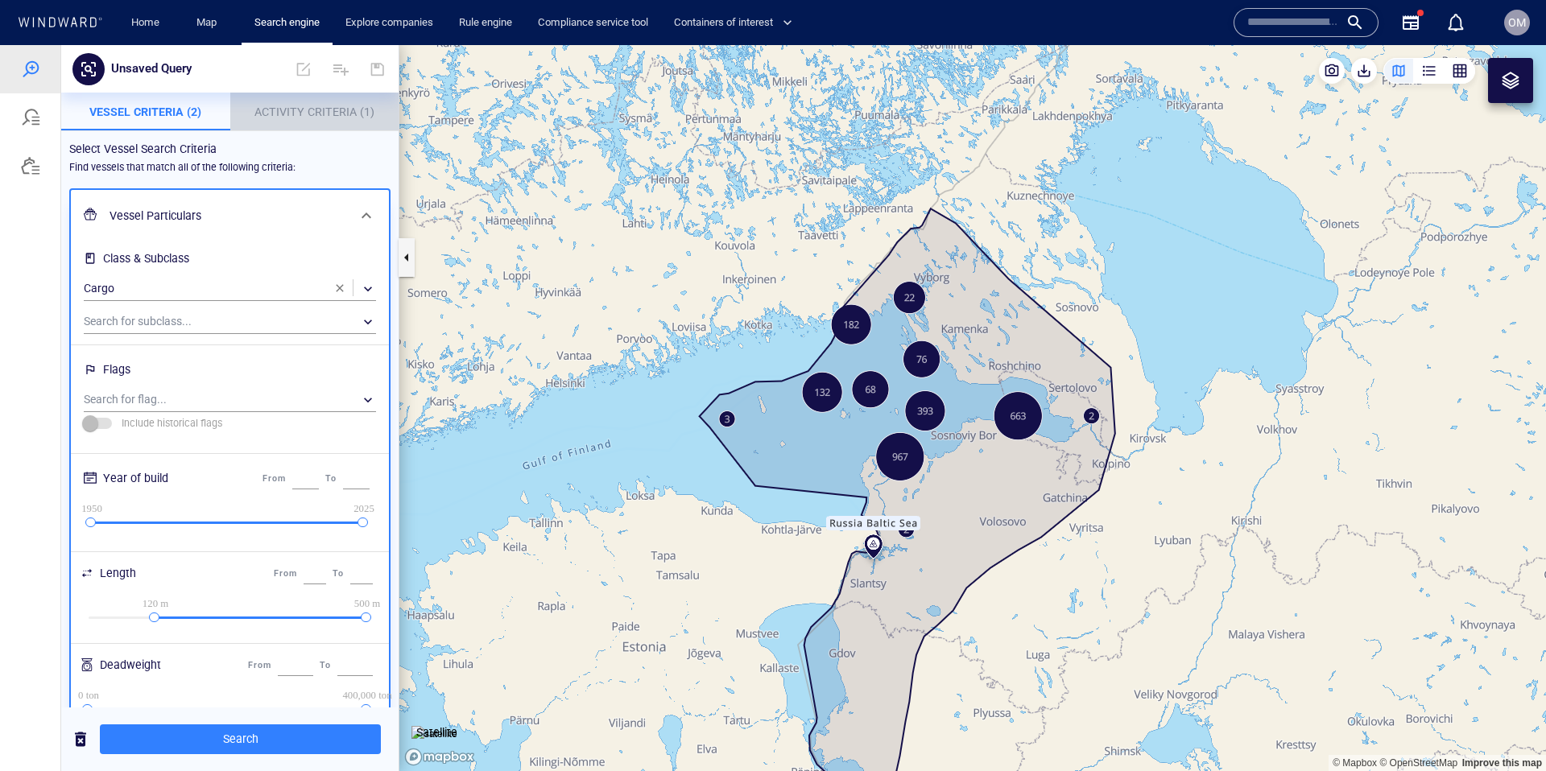
click at [284, 109] on span "Activity Criteria (1)" at bounding box center [314, 111] width 120 height 13
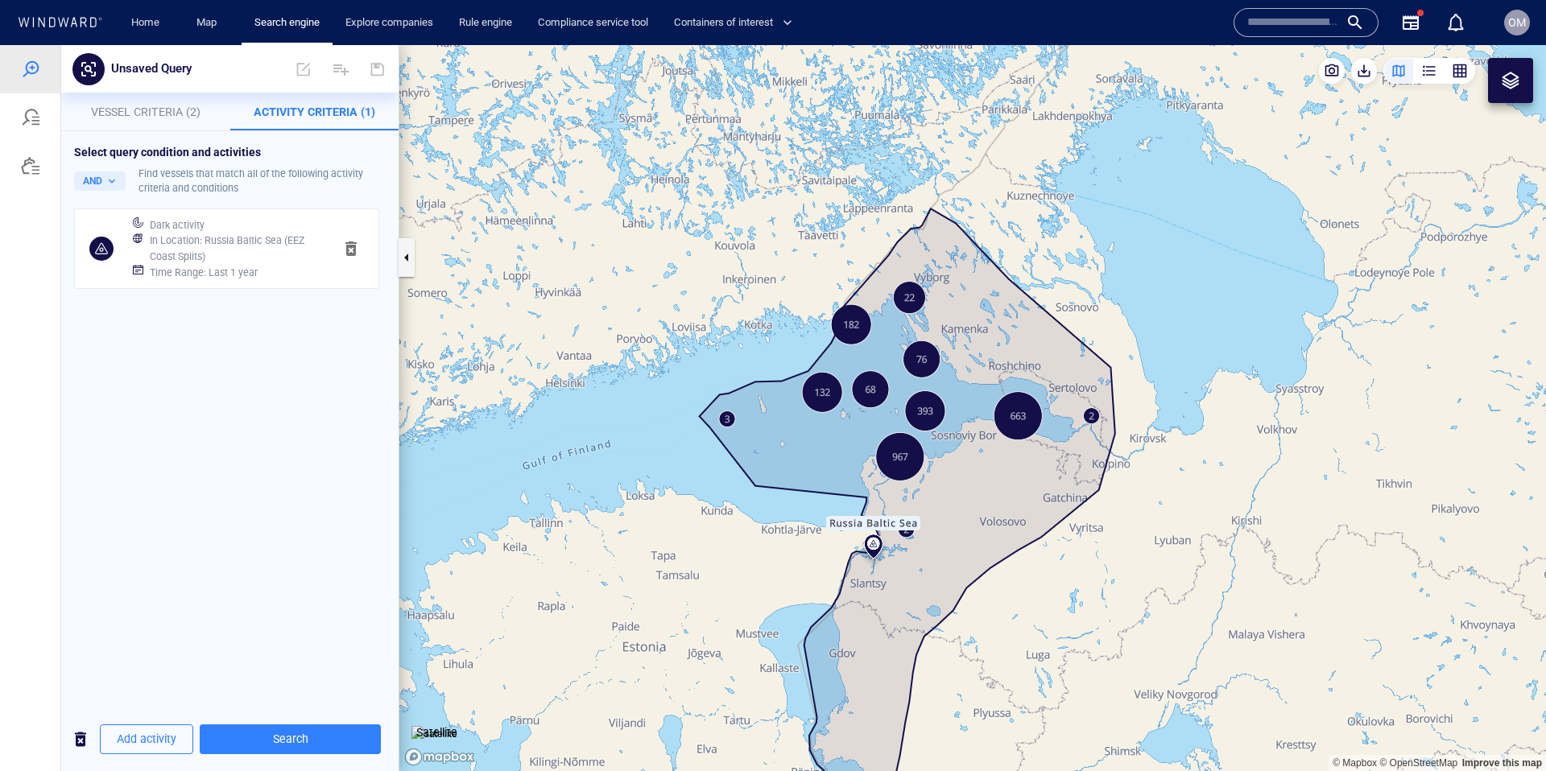
click at [220, 229] on div "Dark activity" at bounding box center [235, 225] width 177 height 23
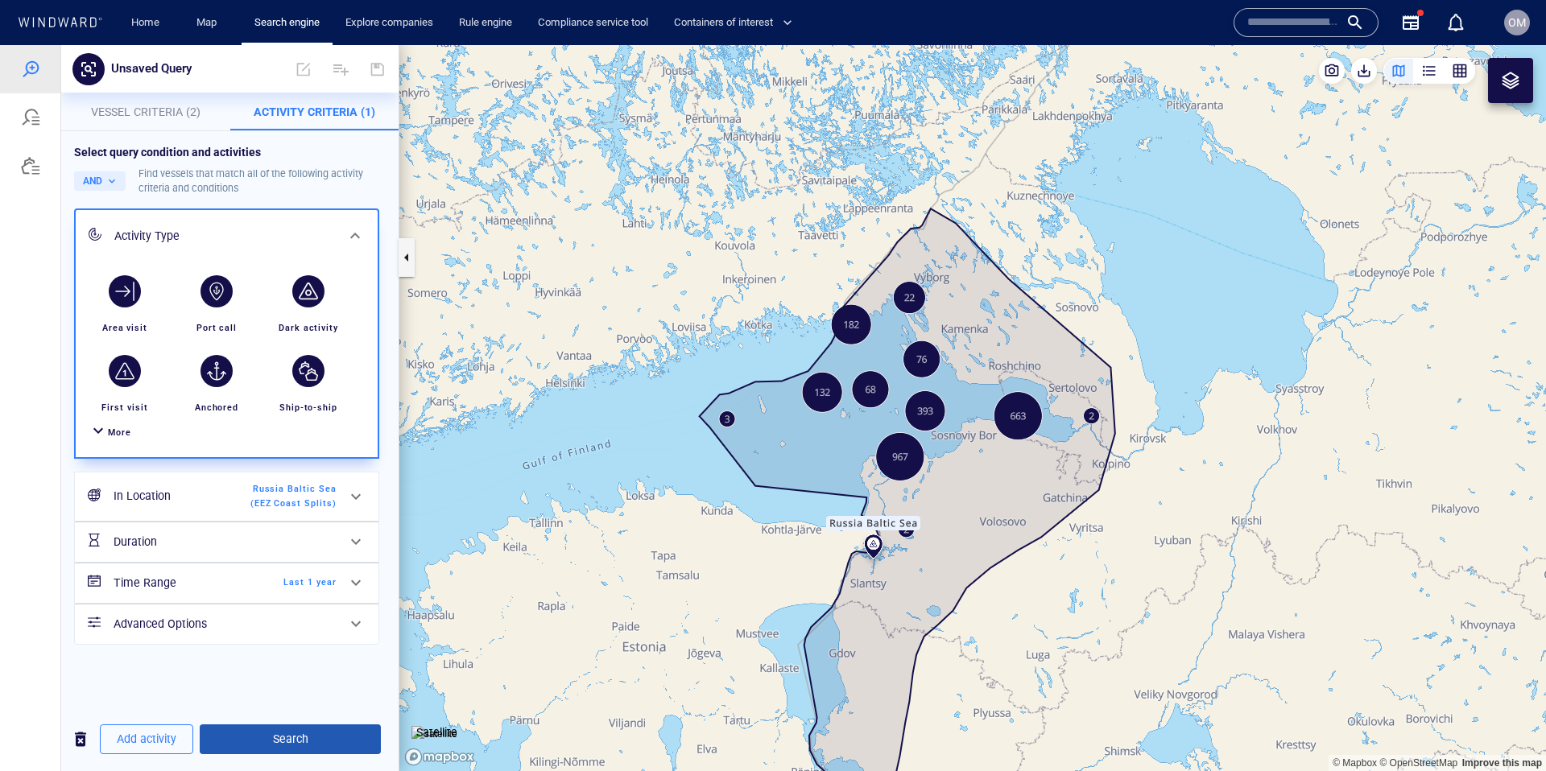
click at [294, 736] on span "Search" at bounding box center [290, 739] width 155 height 20
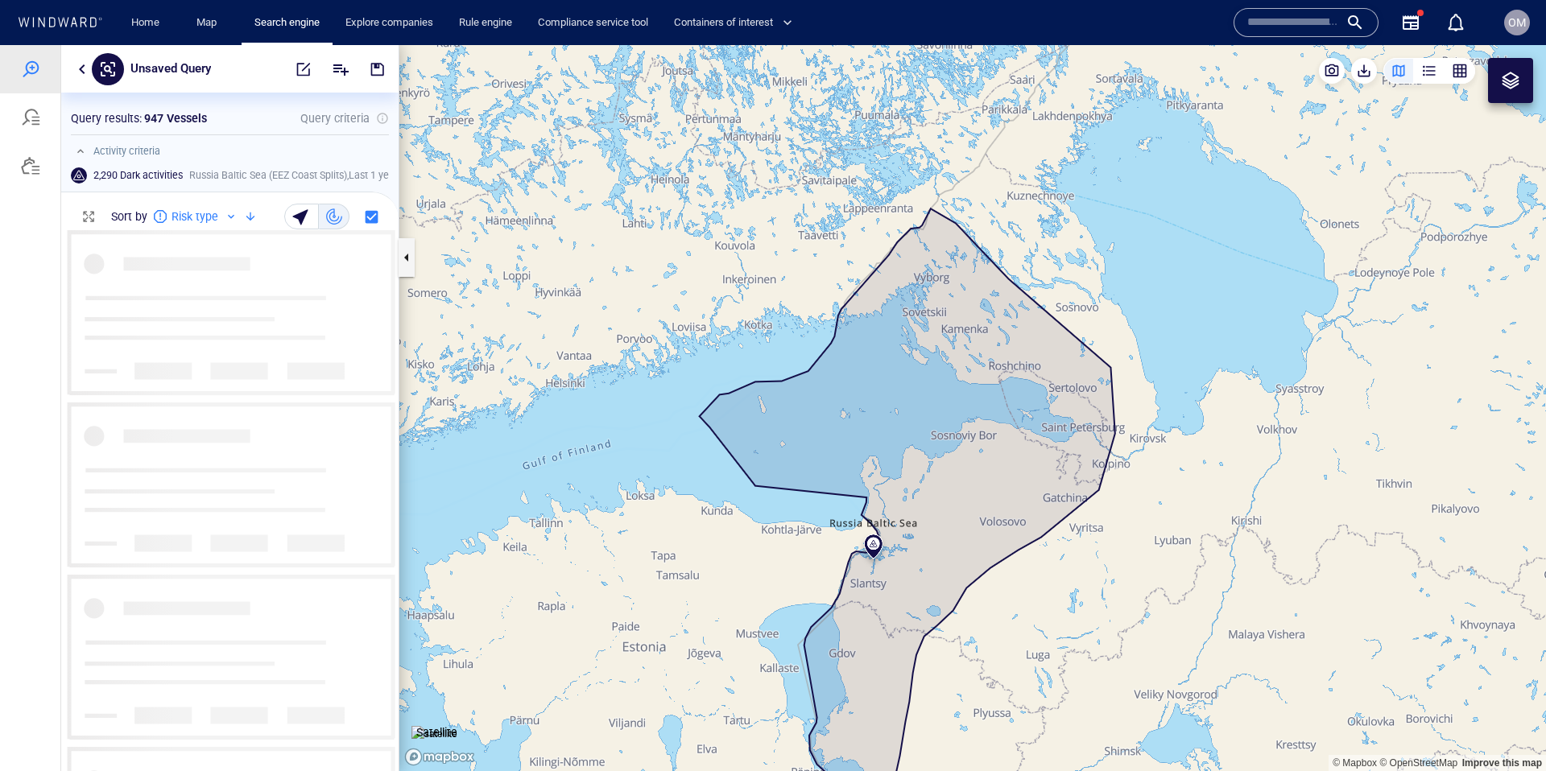
scroll to position [540, 337]
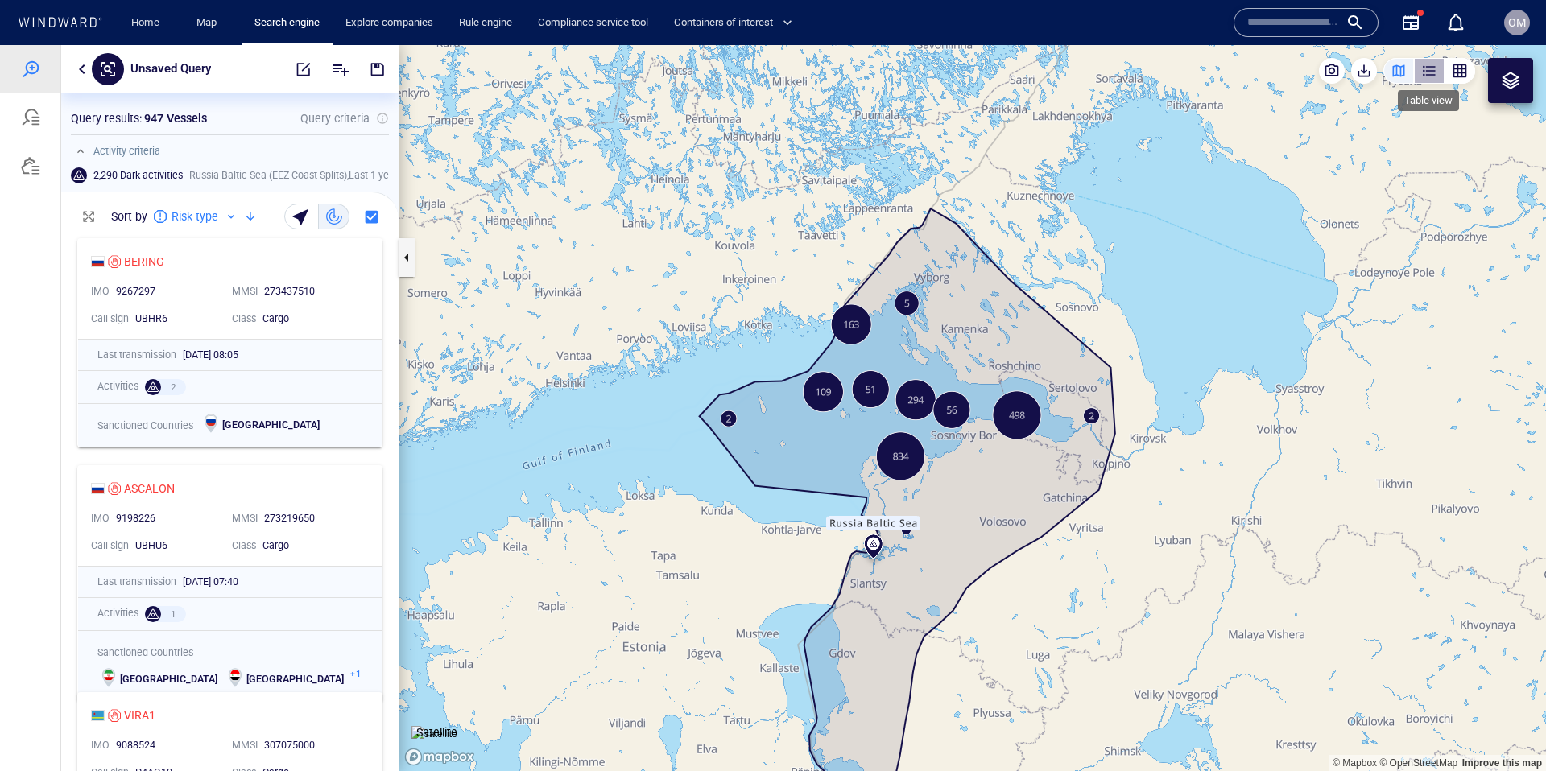
click at [1431, 72] on div "button" at bounding box center [1429, 71] width 16 height 16
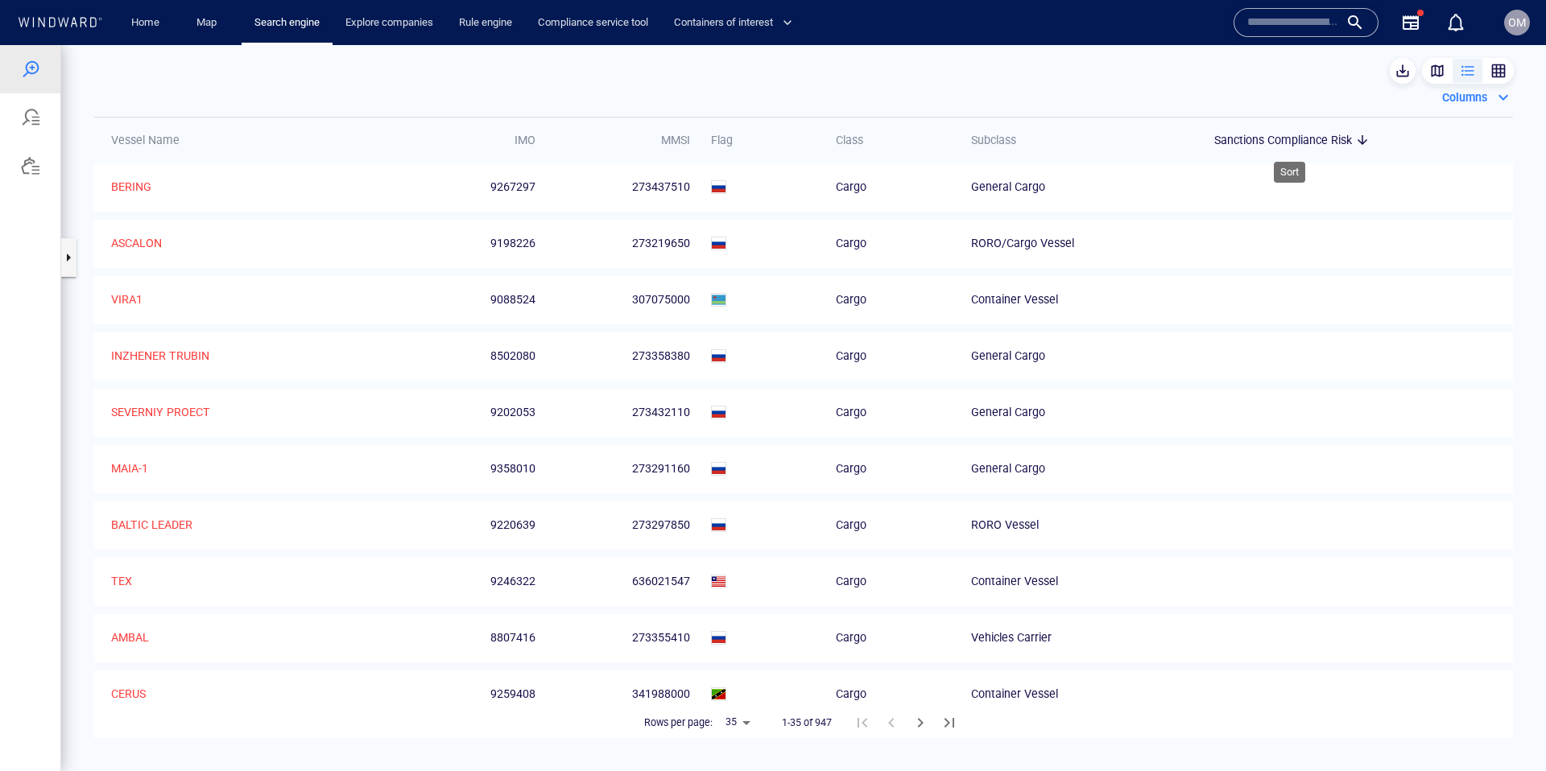
click at [1332, 138] on span "Sanctions Compliance Risk" at bounding box center [1283, 139] width 138 height 19
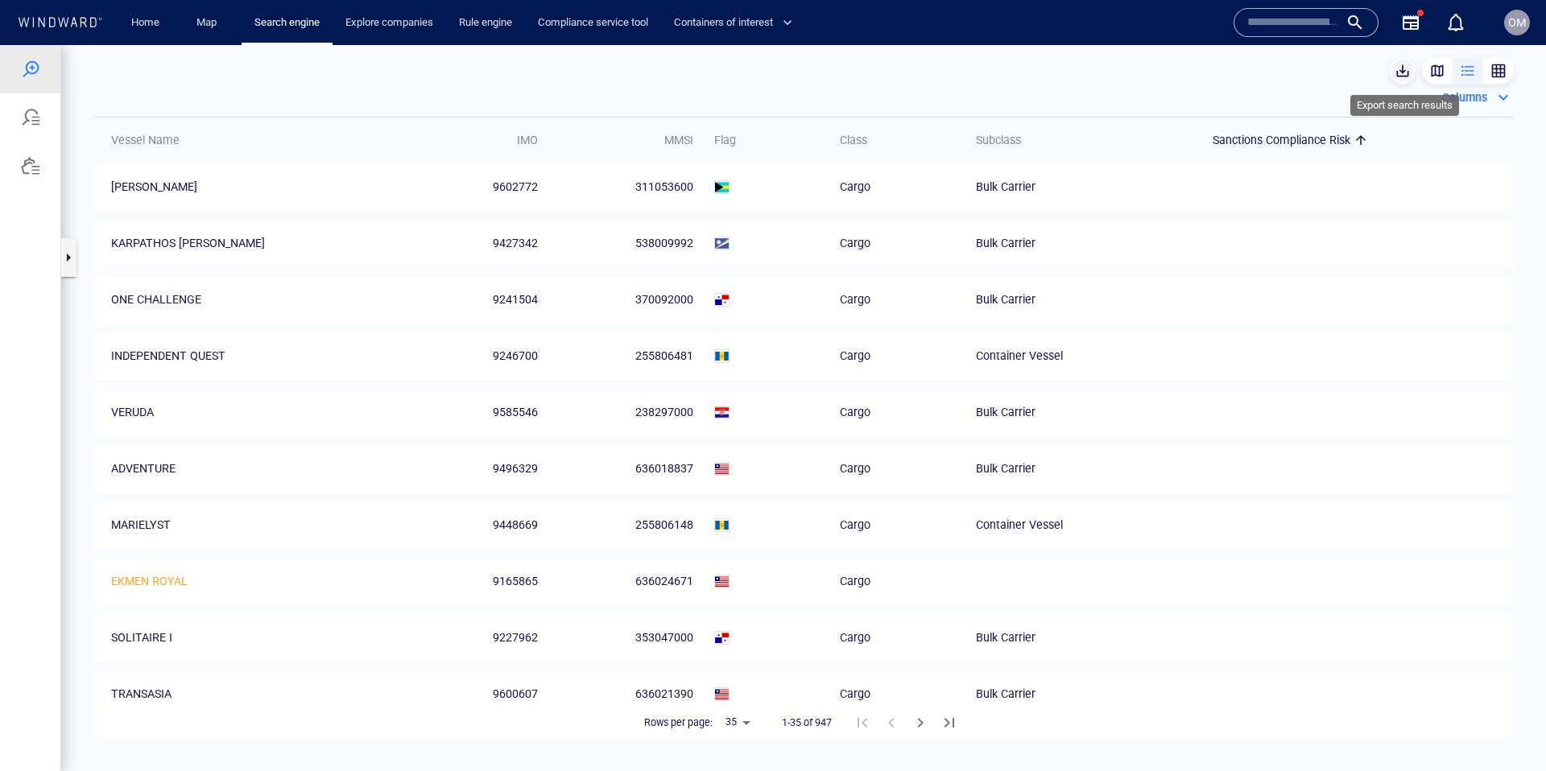
click at [1402, 75] on span "button" at bounding box center [1402, 71] width 16 height 16
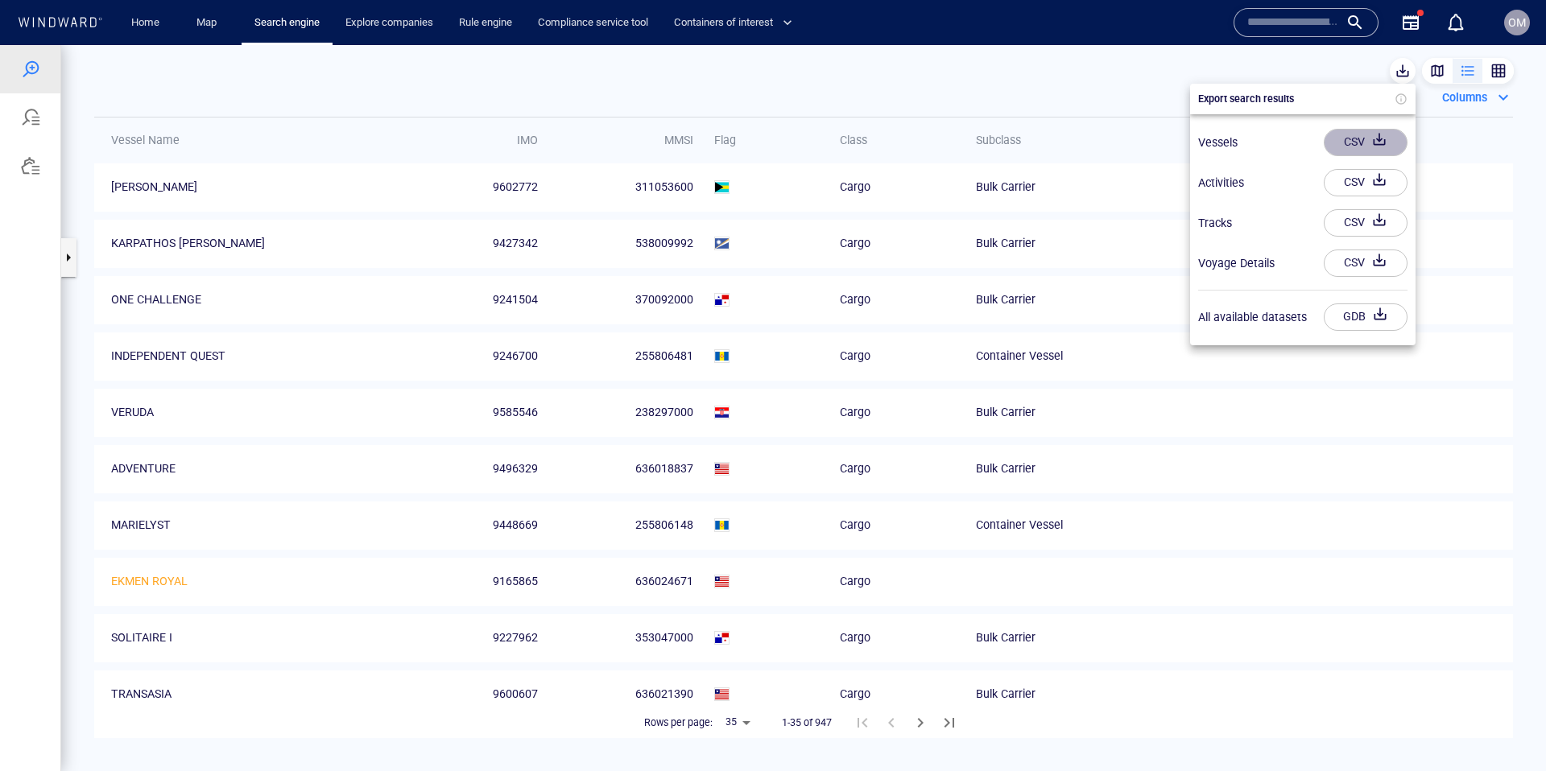
click at [1363, 137] on div "CSV" at bounding box center [1353, 142] width 27 height 27
click at [1469, 115] on div at bounding box center [773, 408] width 1546 height 726
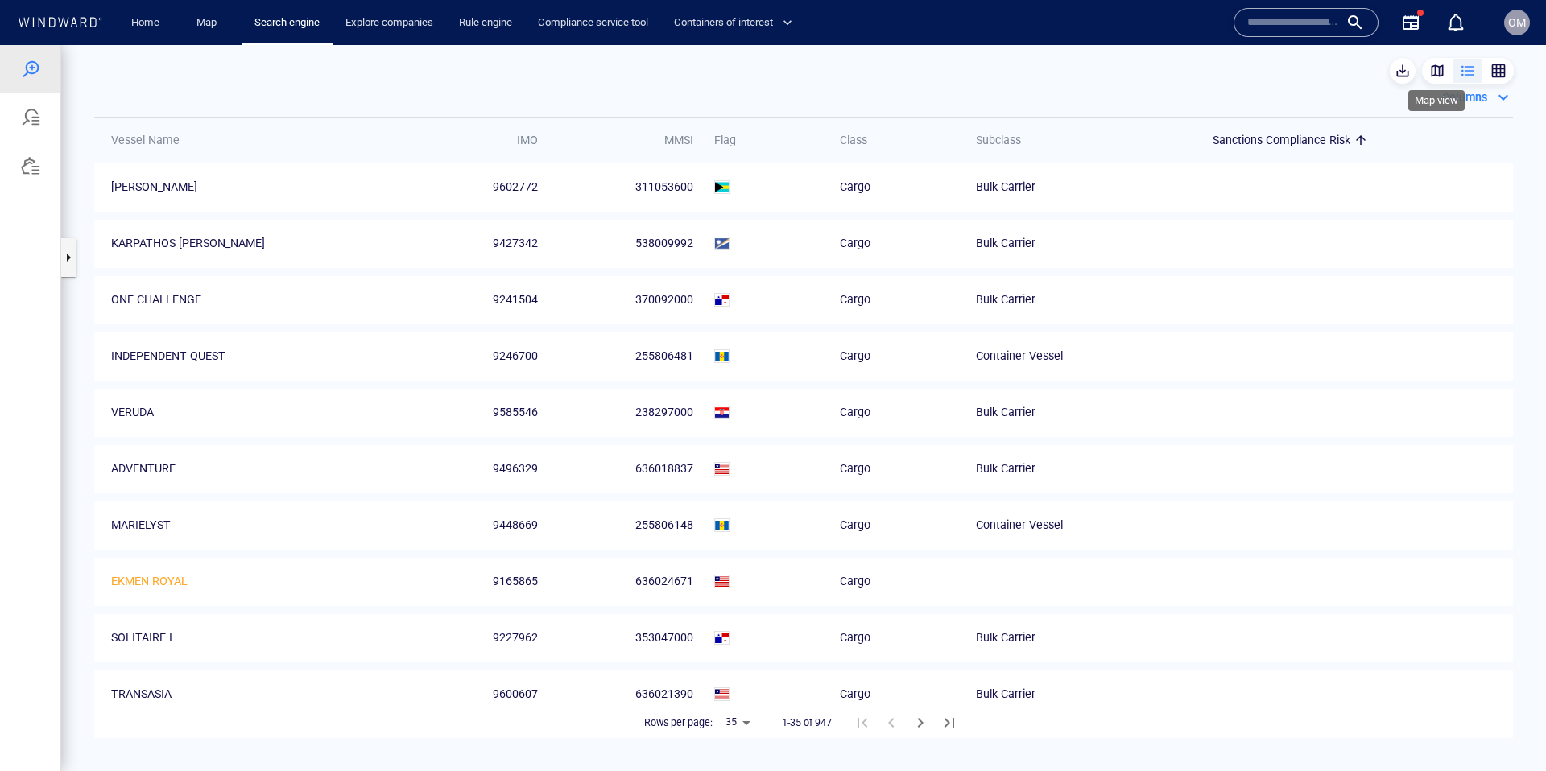
click at [1435, 71] on div "button" at bounding box center [1437, 71] width 16 height 16
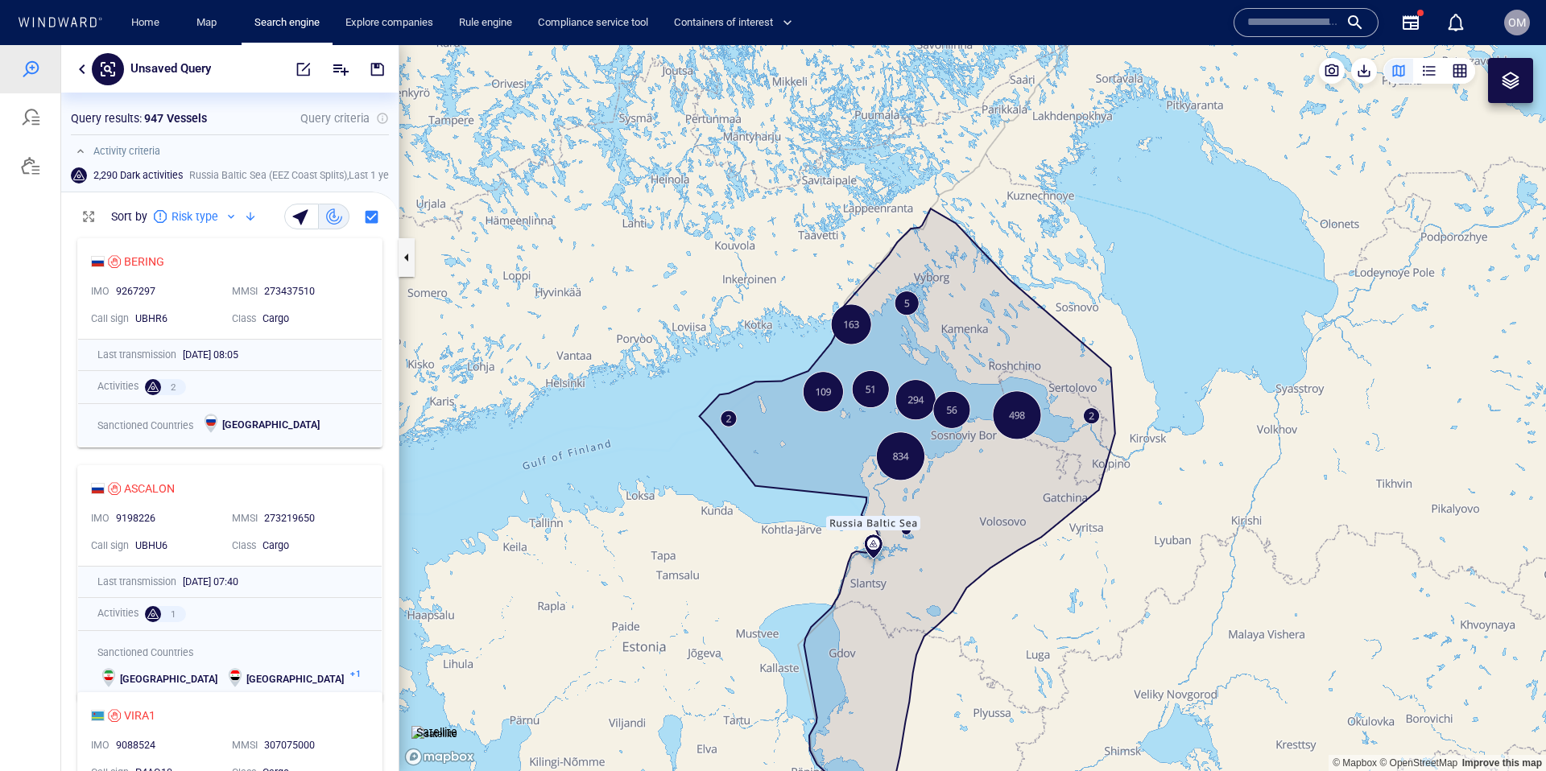
click at [207, 214] on p "Risk type" at bounding box center [194, 216] width 47 height 19
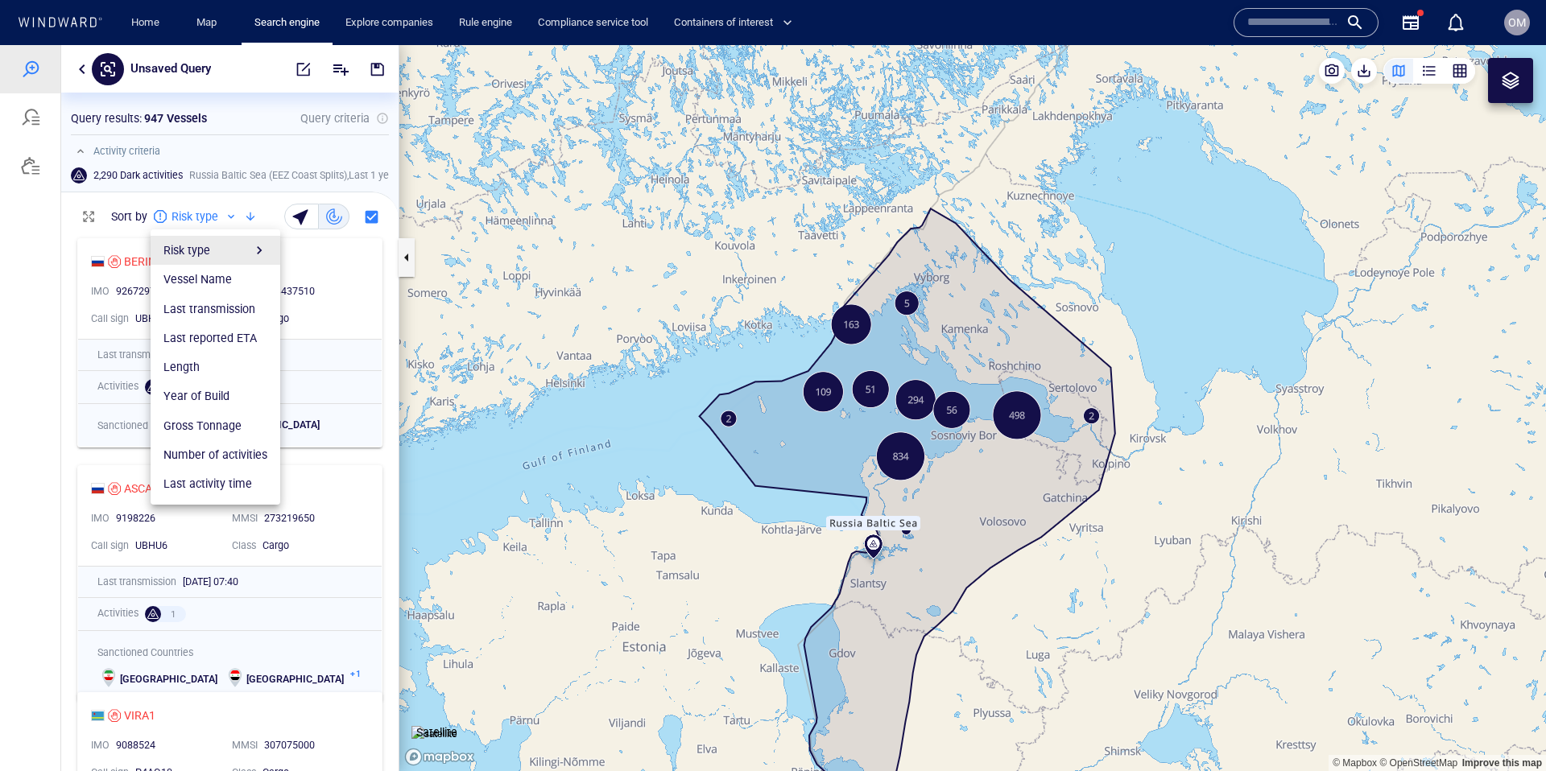
drag, startPoint x: 217, startPoint y: 215, endPoint x: 232, endPoint y: 215, distance: 15.3
click at [217, 215] on div at bounding box center [773, 408] width 1546 height 726
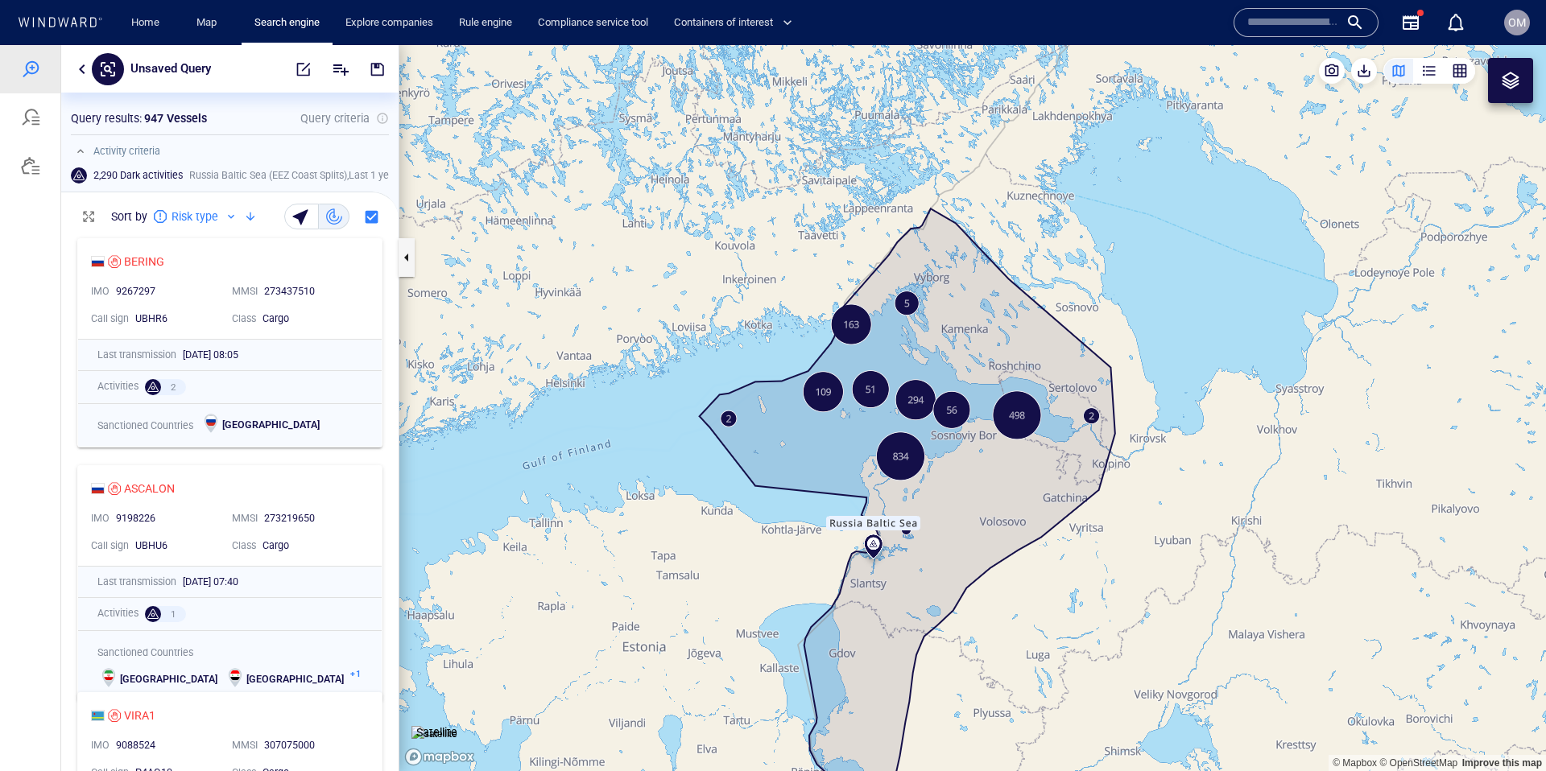
click at [233, 215] on div at bounding box center [231, 216] width 13 height 13
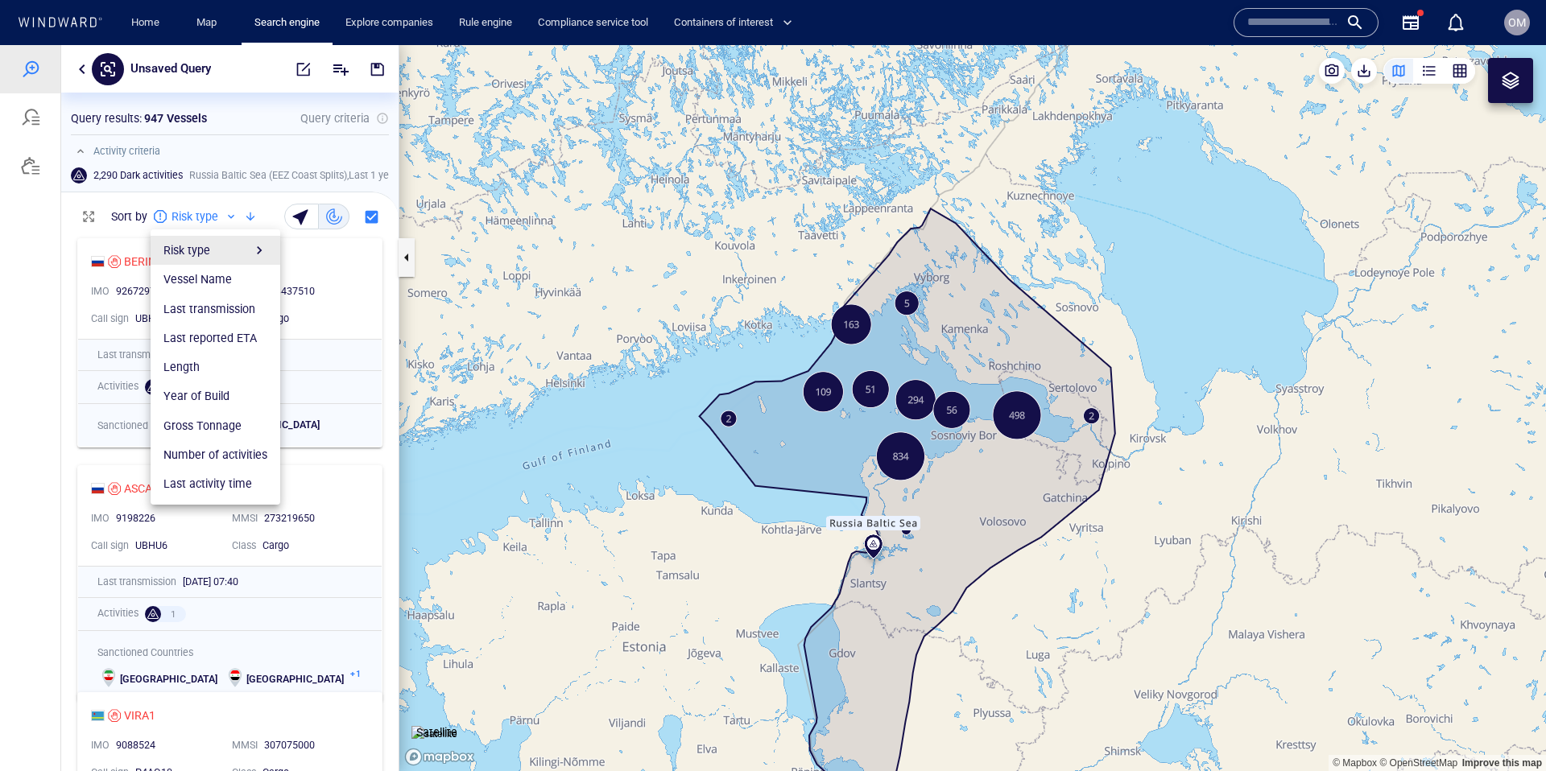
click at [231, 216] on div at bounding box center [773, 408] width 1546 height 726
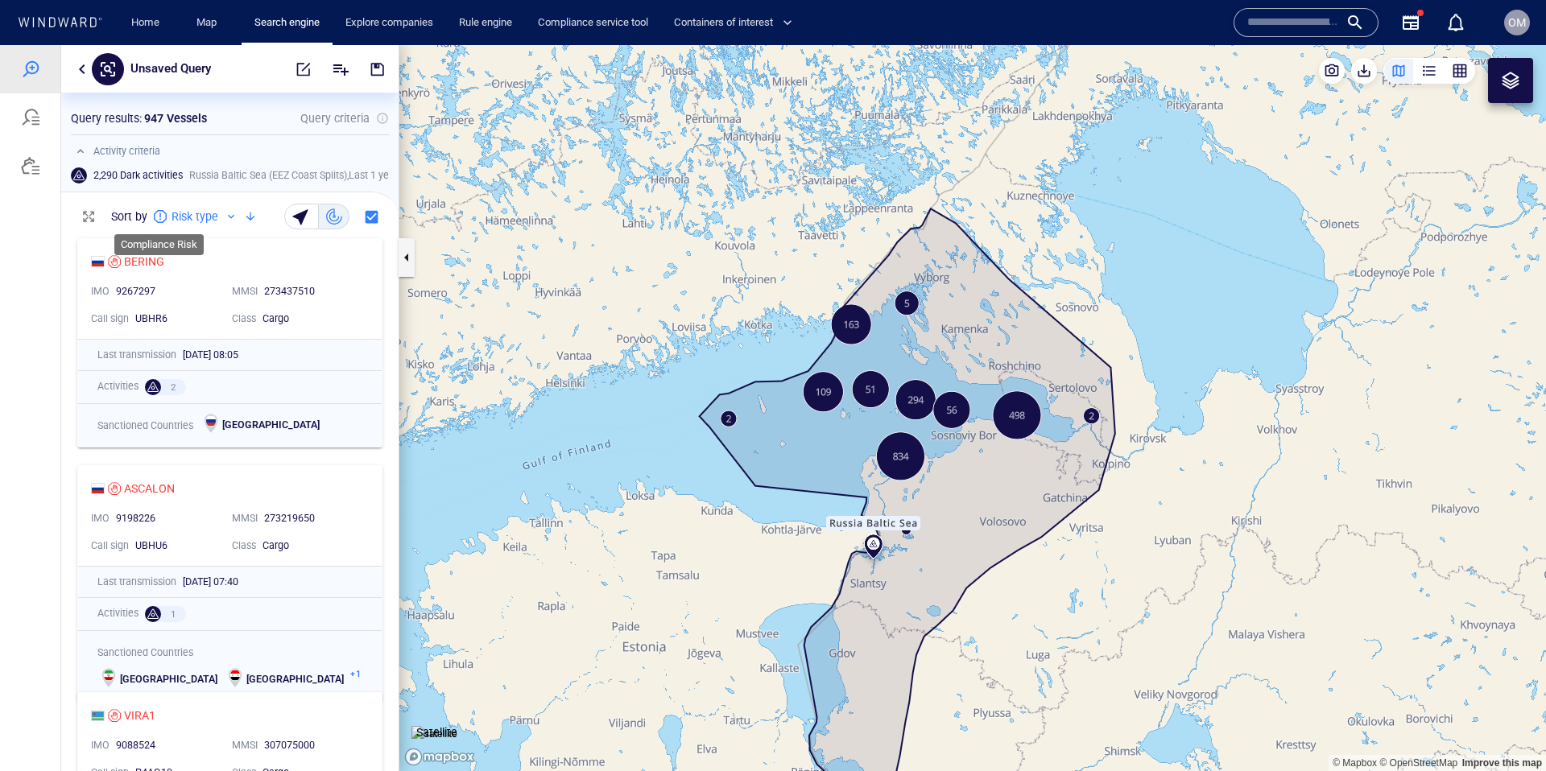
click at [161, 216] on span at bounding box center [160, 216] width 13 height 13
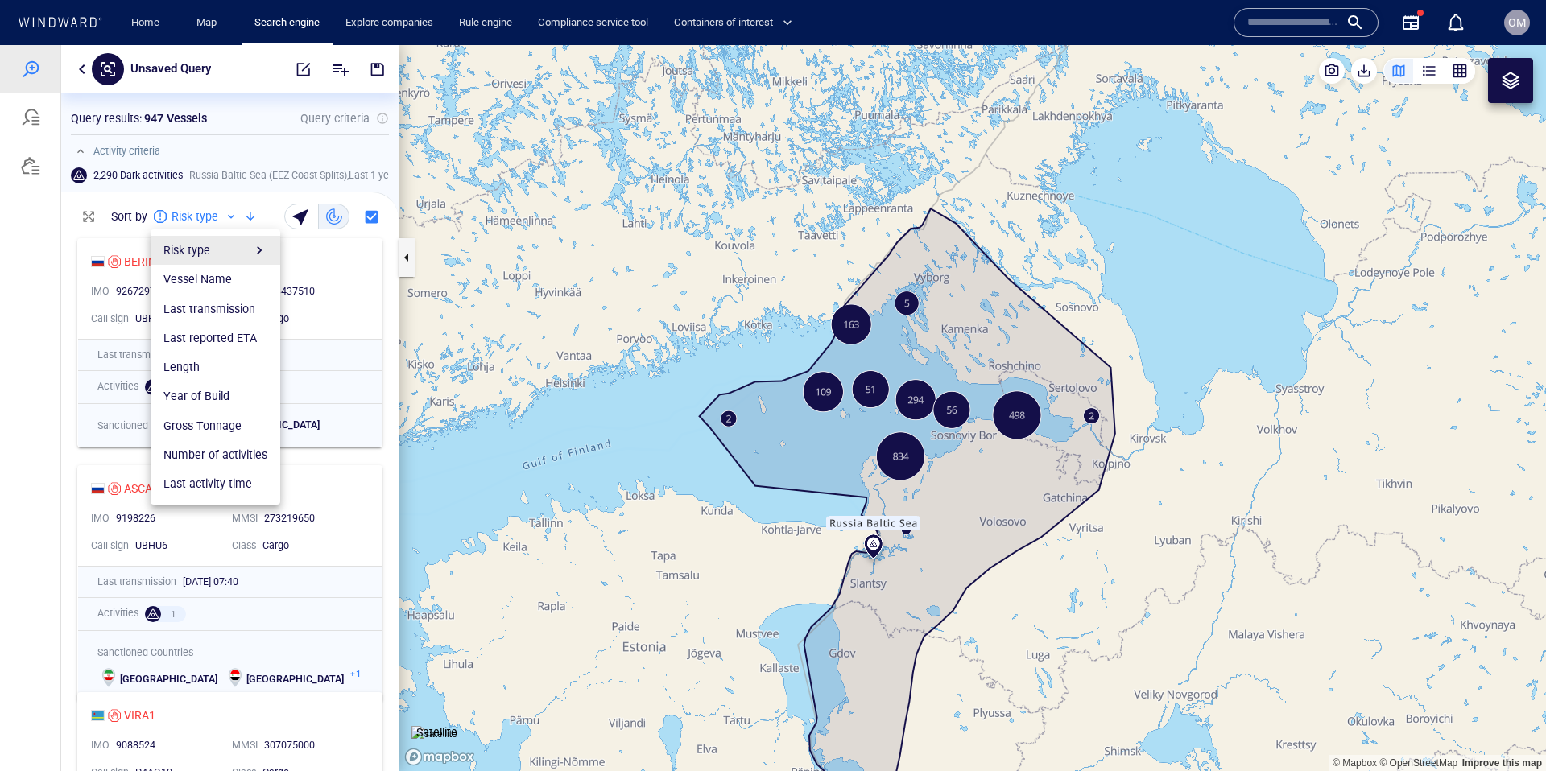
click at [161, 216] on div at bounding box center [773, 408] width 1546 height 726
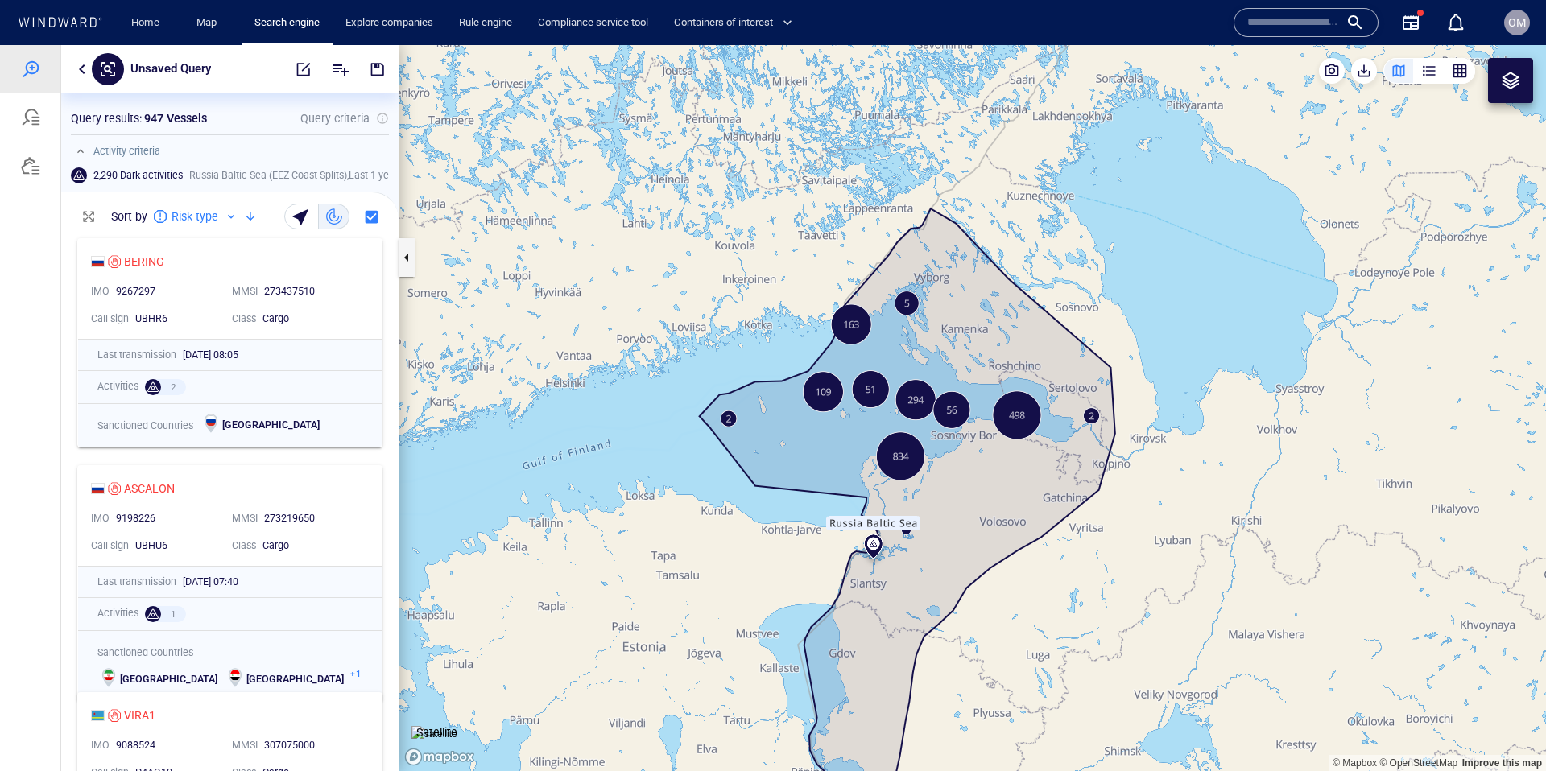
click at [204, 215] on p "Risk type" at bounding box center [194, 216] width 47 height 19
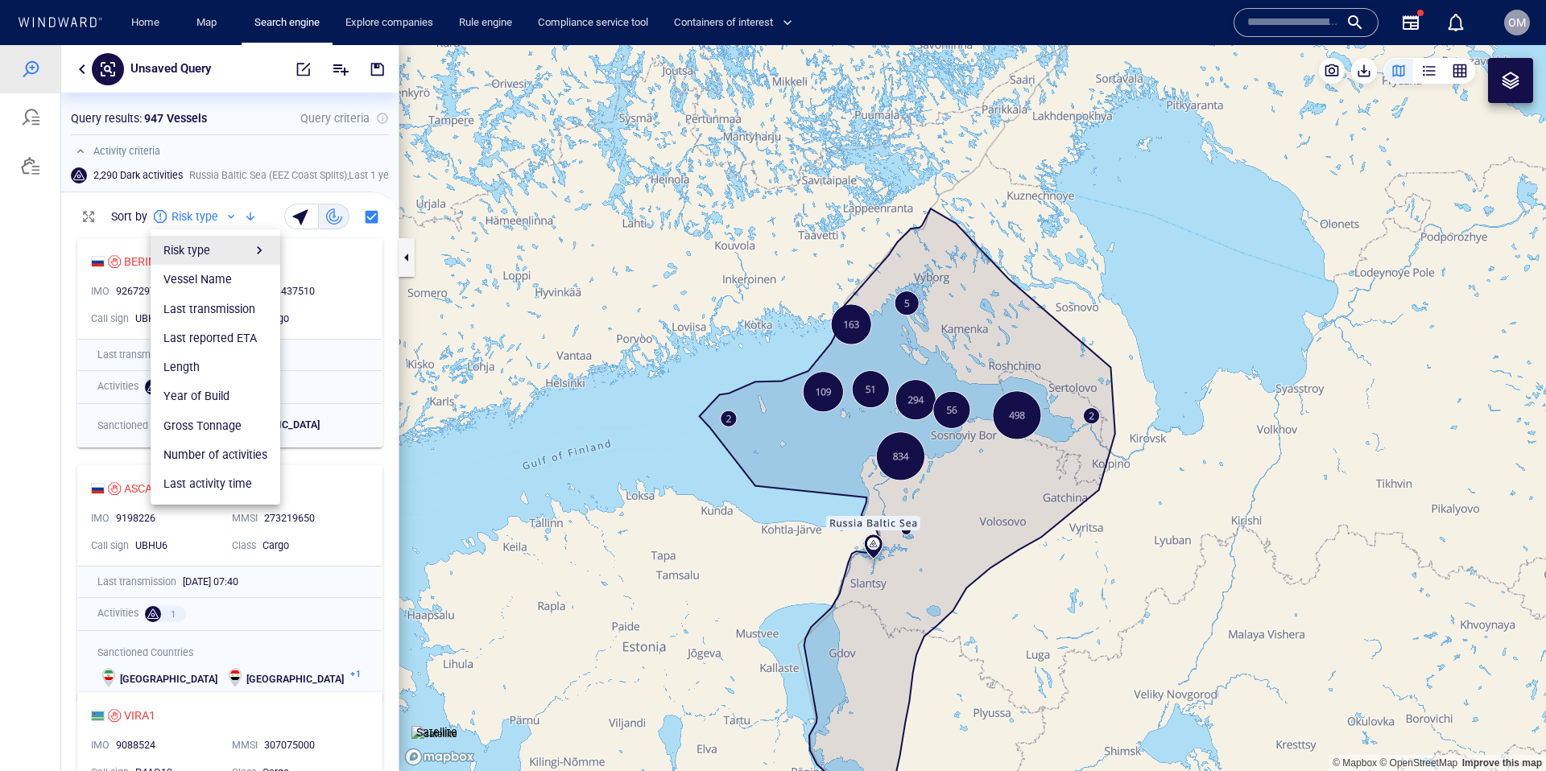
click at [204, 215] on div at bounding box center [773, 408] width 1546 height 726
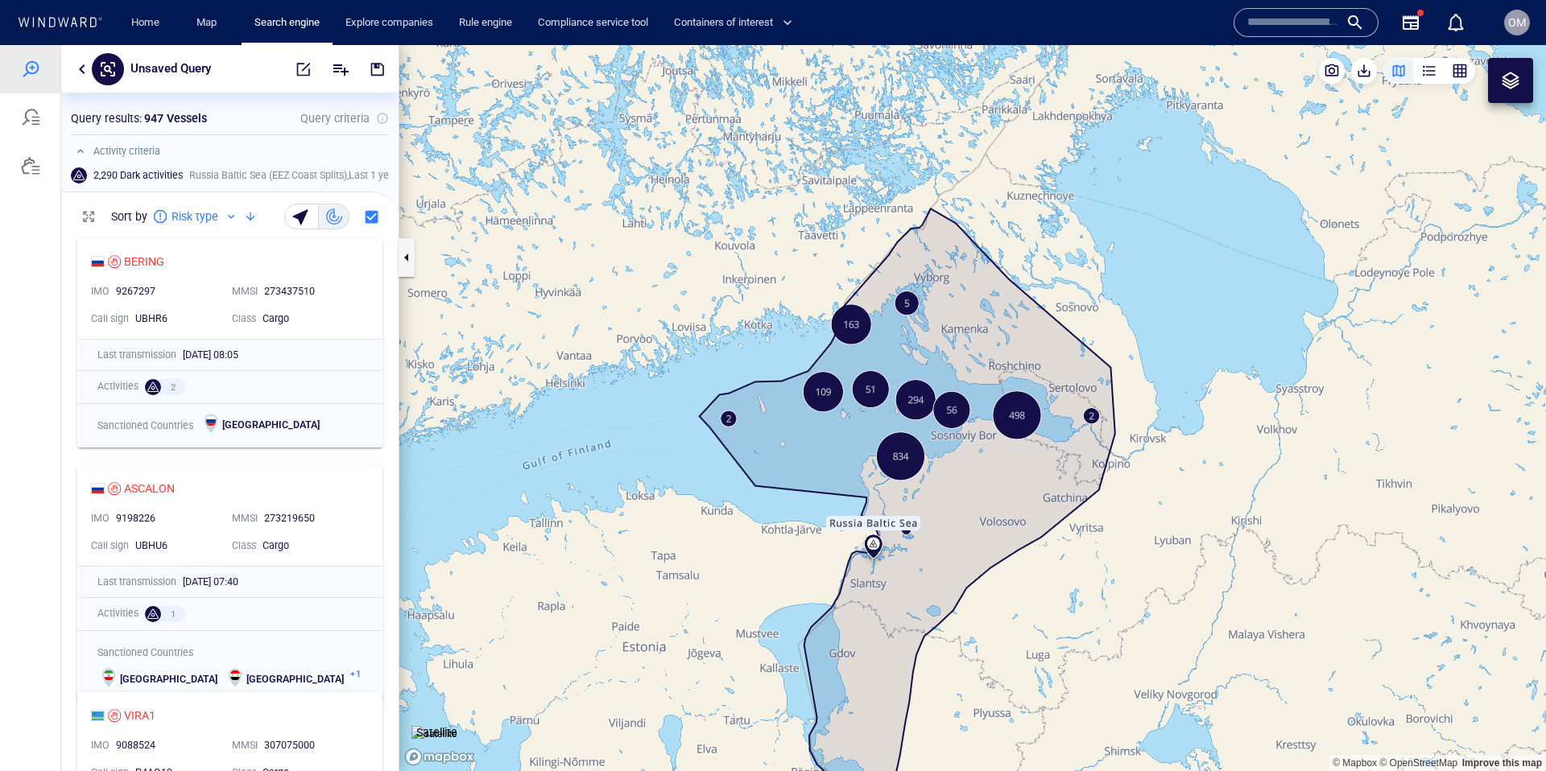
click at [232, 217] on div at bounding box center [231, 216] width 13 height 13
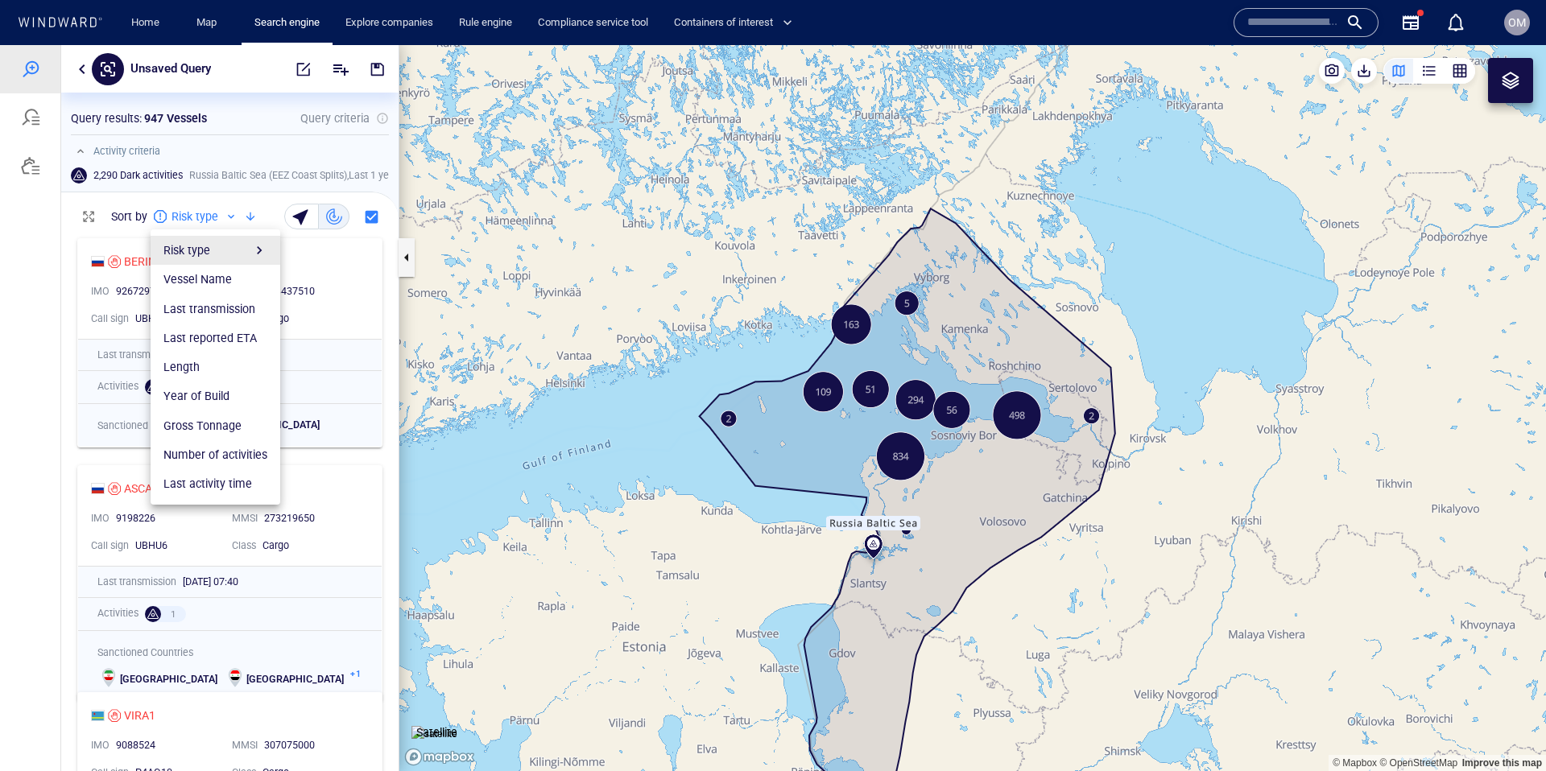
click at [231, 215] on div at bounding box center [773, 408] width 1546 height 726
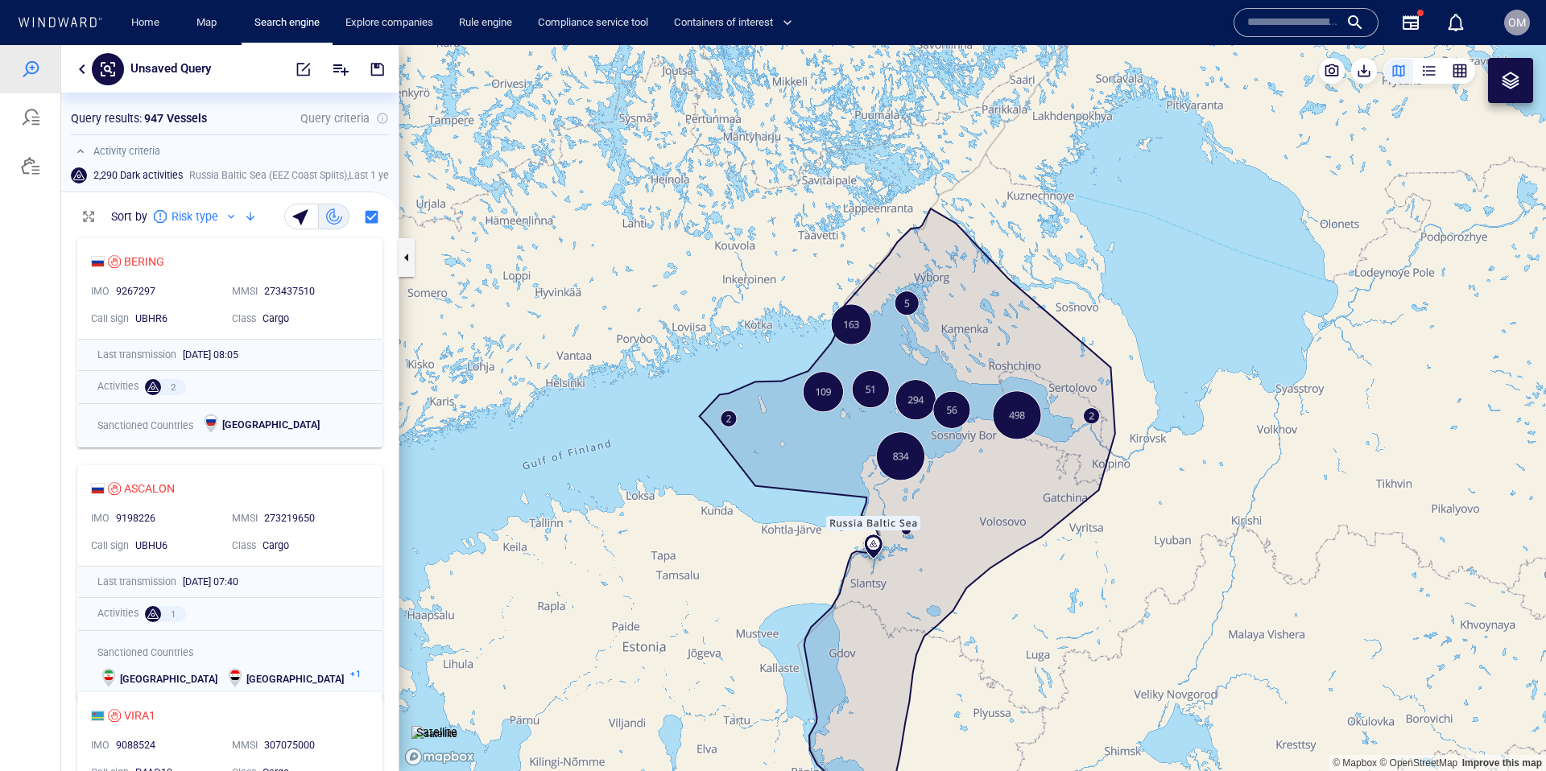
click at [86, 156] on button "button" at bounding box center [80, 151] width 19 height 19
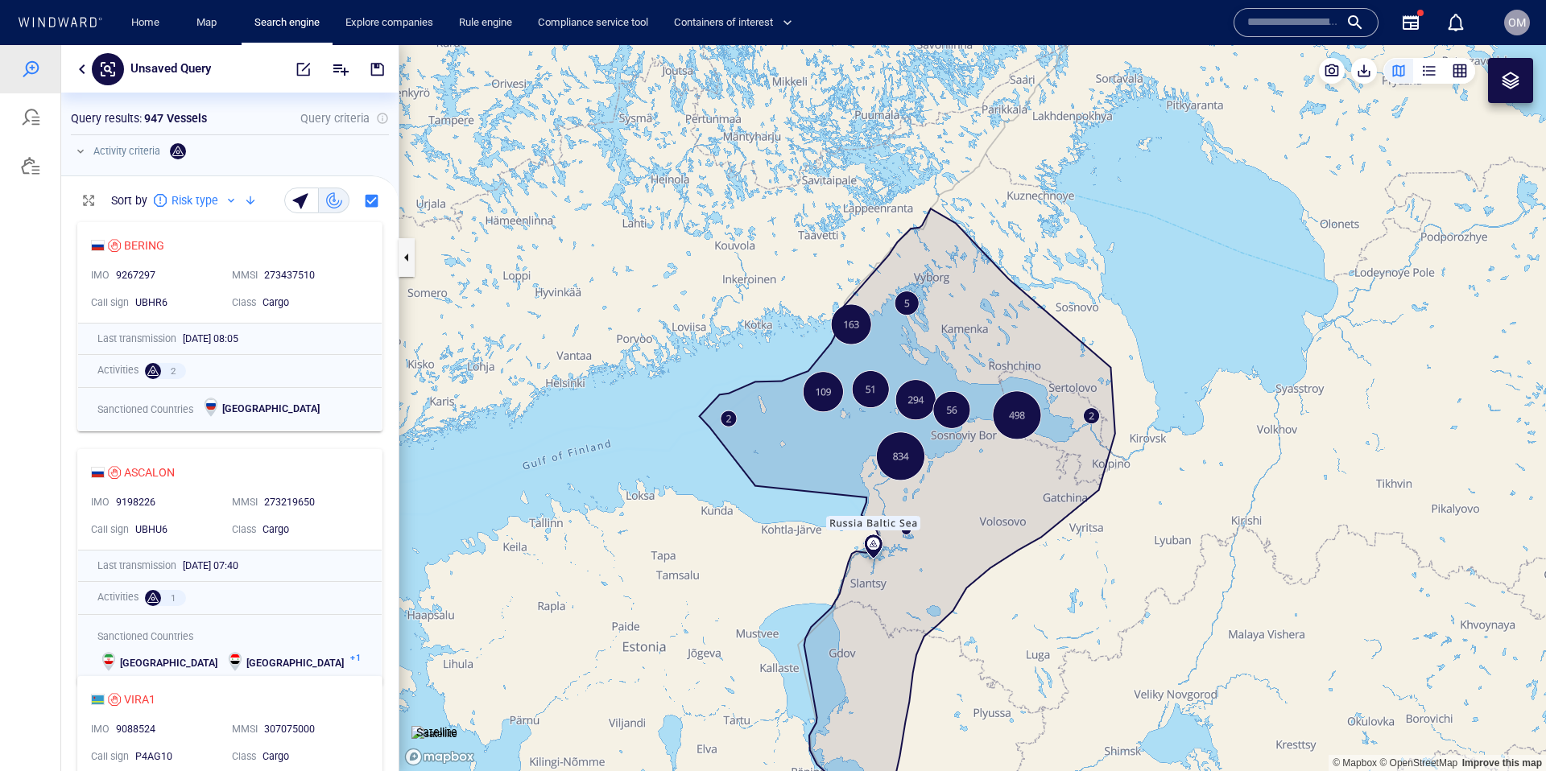
scroll to position [1, 1]
click at [83, 155] on button "button" at bounding box center [80, 151] width 19 height 19
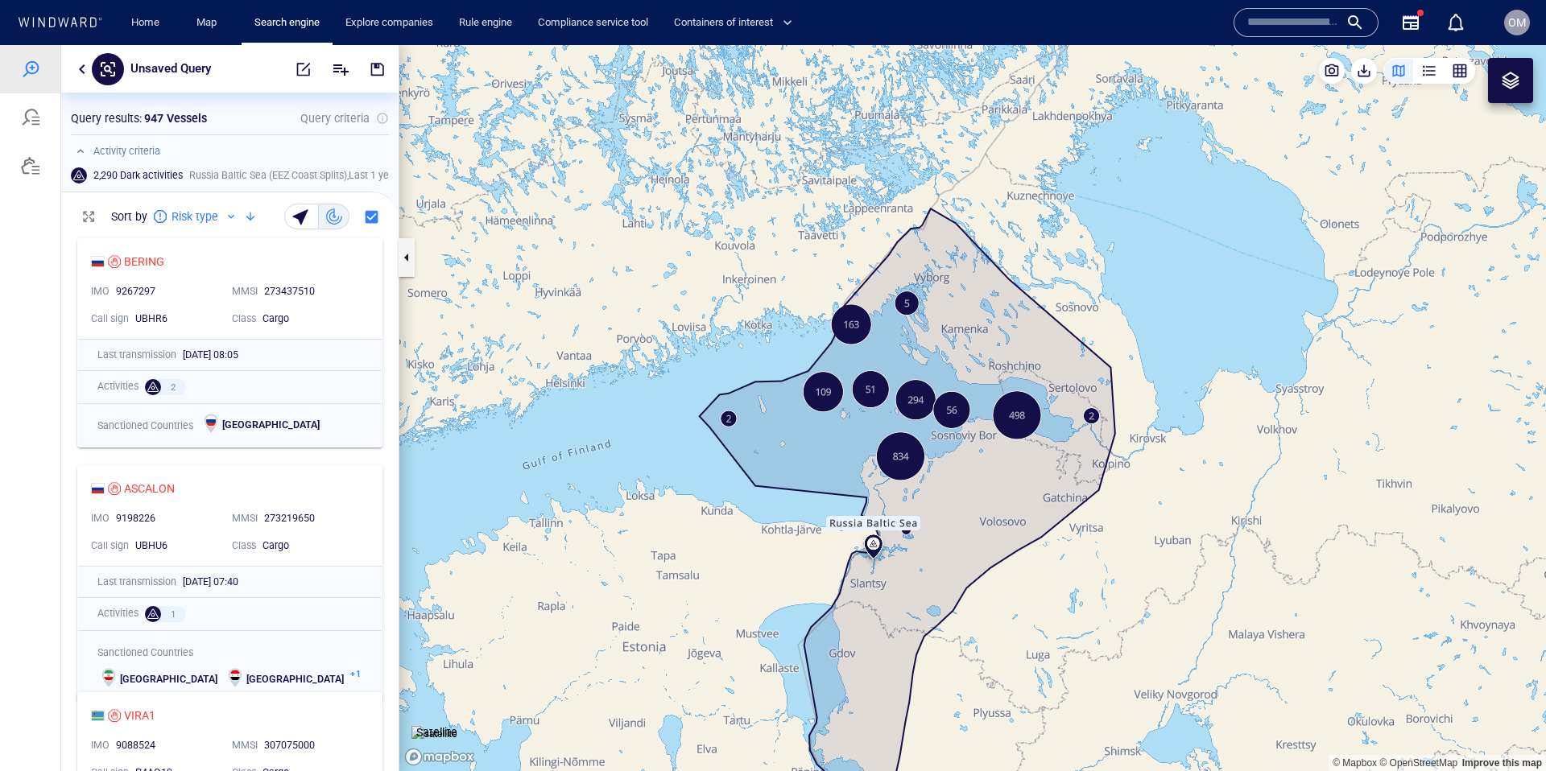
scroll to position [540, 337]
click at [158, 217] on span at bounding box center [160, 216] width 13 height 13
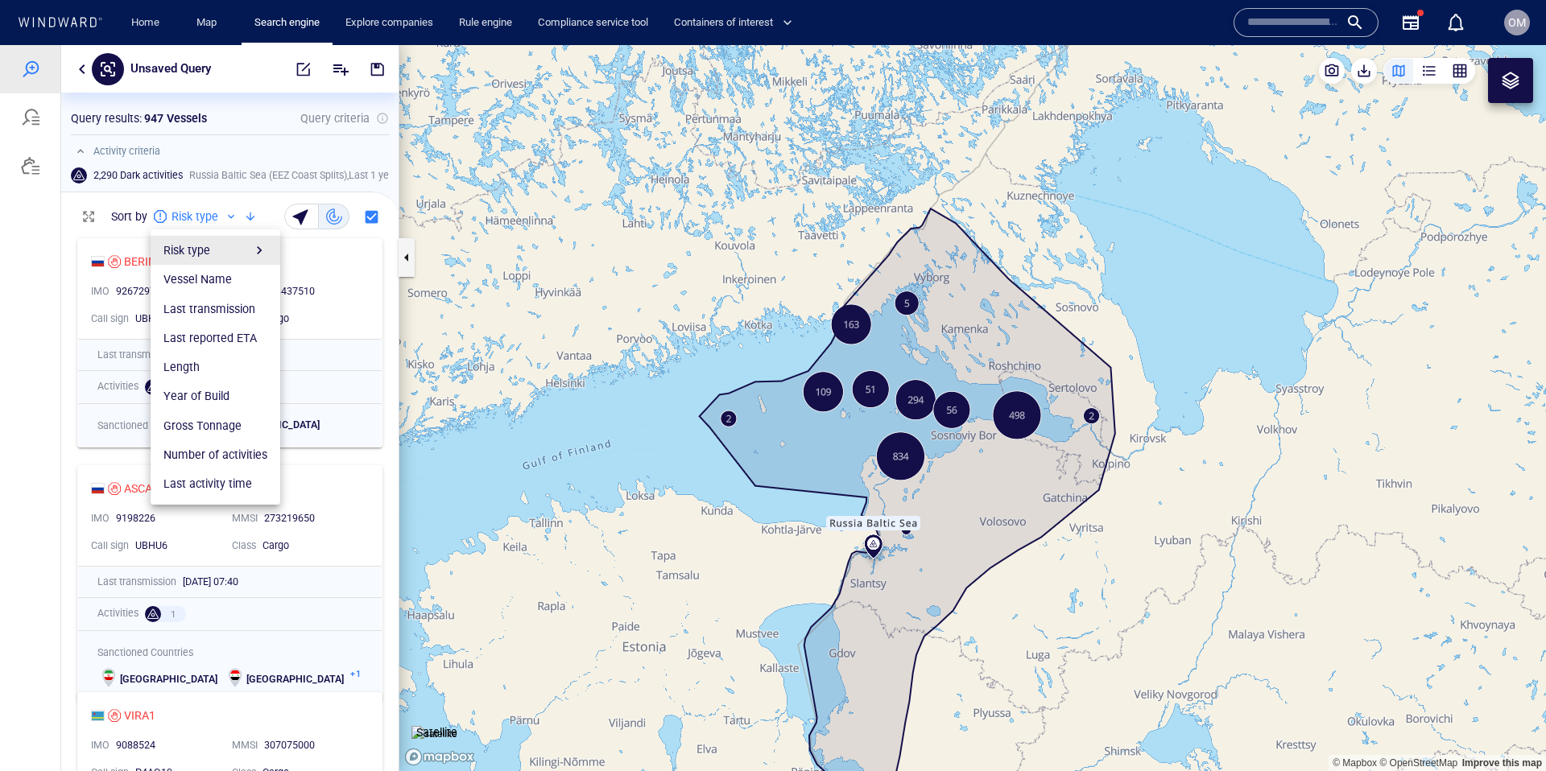
click at [158, 217] on div at bounding box center [773, 408] width 1546 height 726
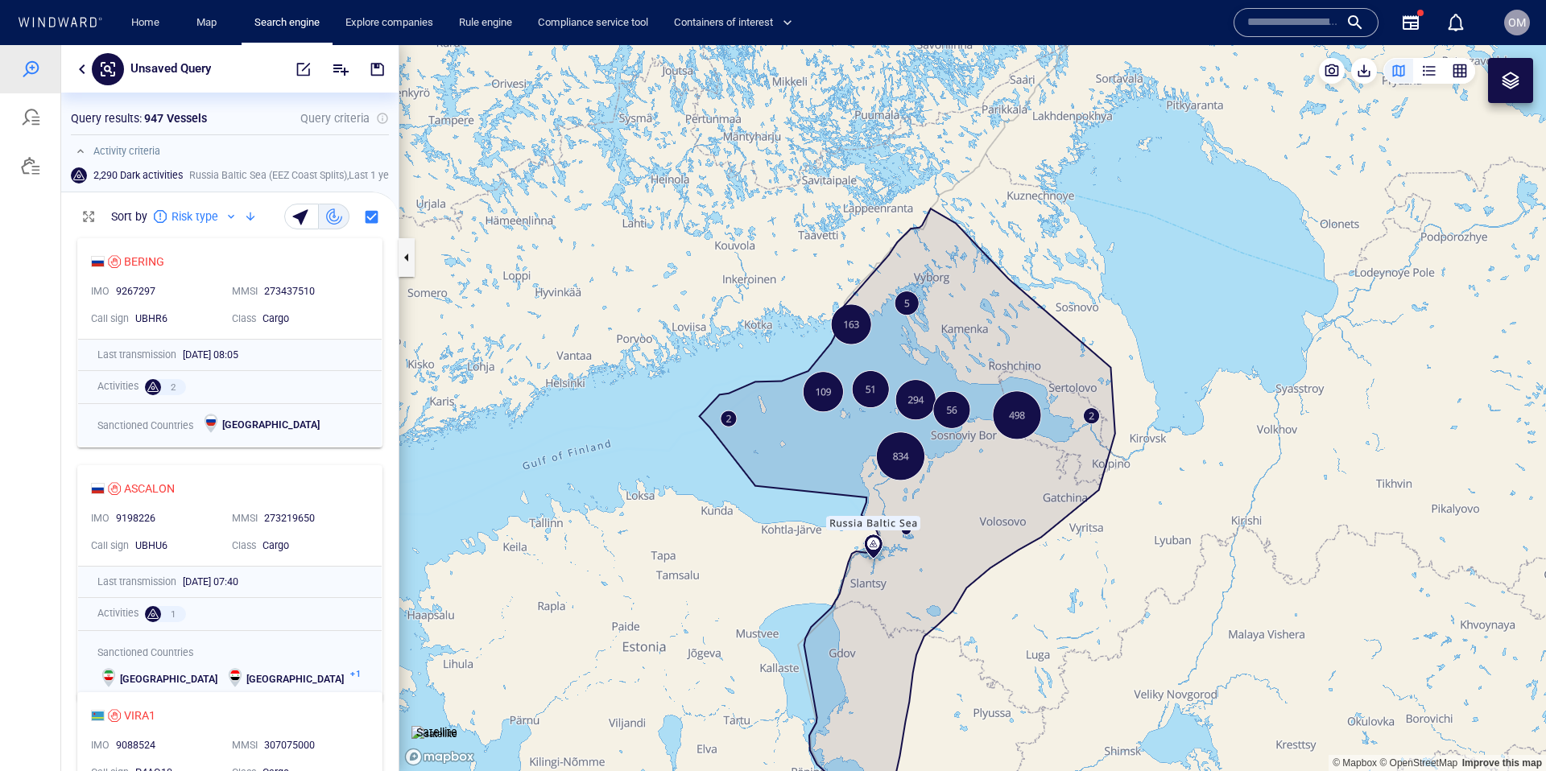
click at [248, 218] on div at bounding box center [250, 216] width 19 height 19
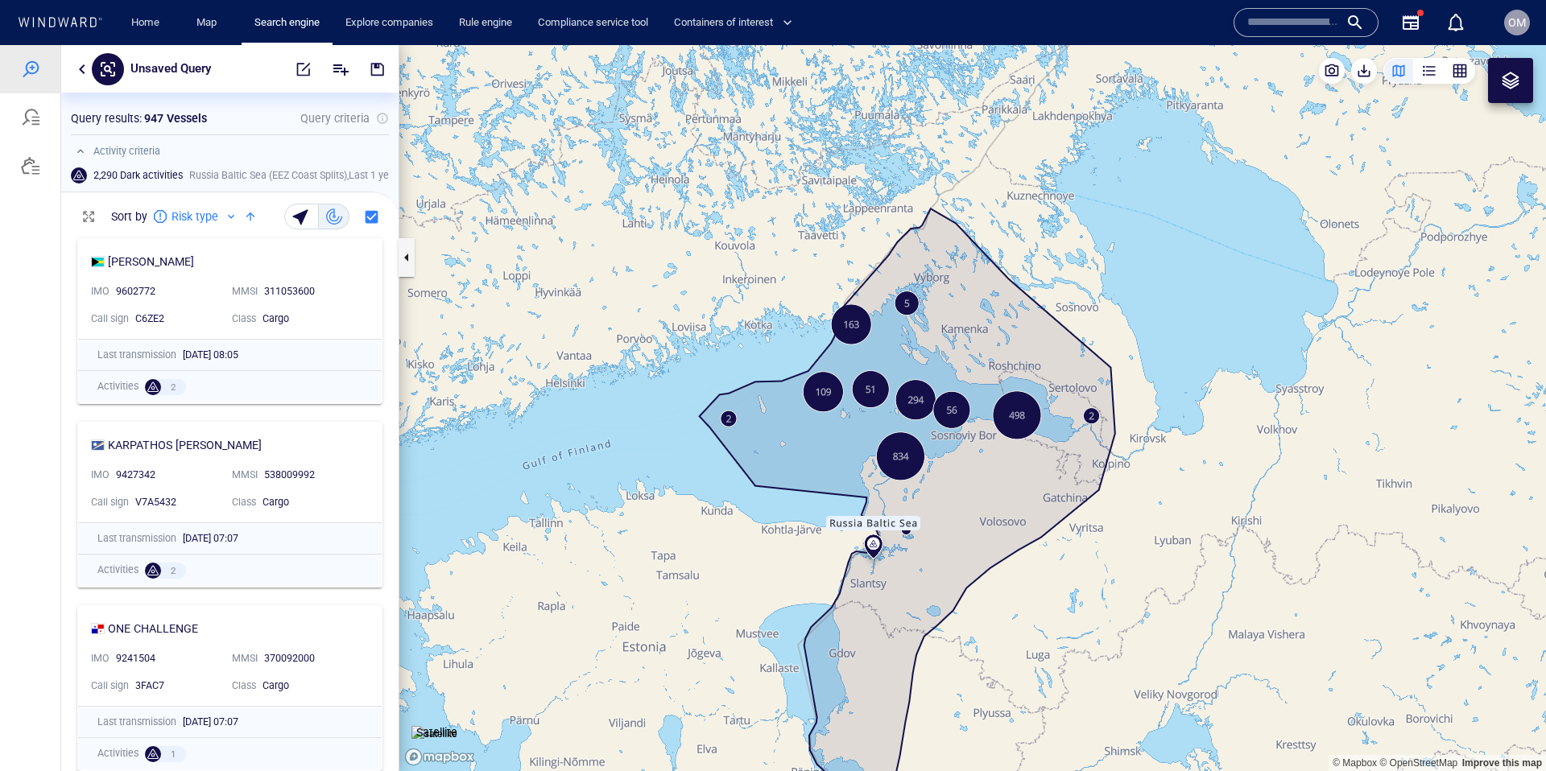
click at [230, 217] on div at bounding box center [231, 216] width 13 height 13
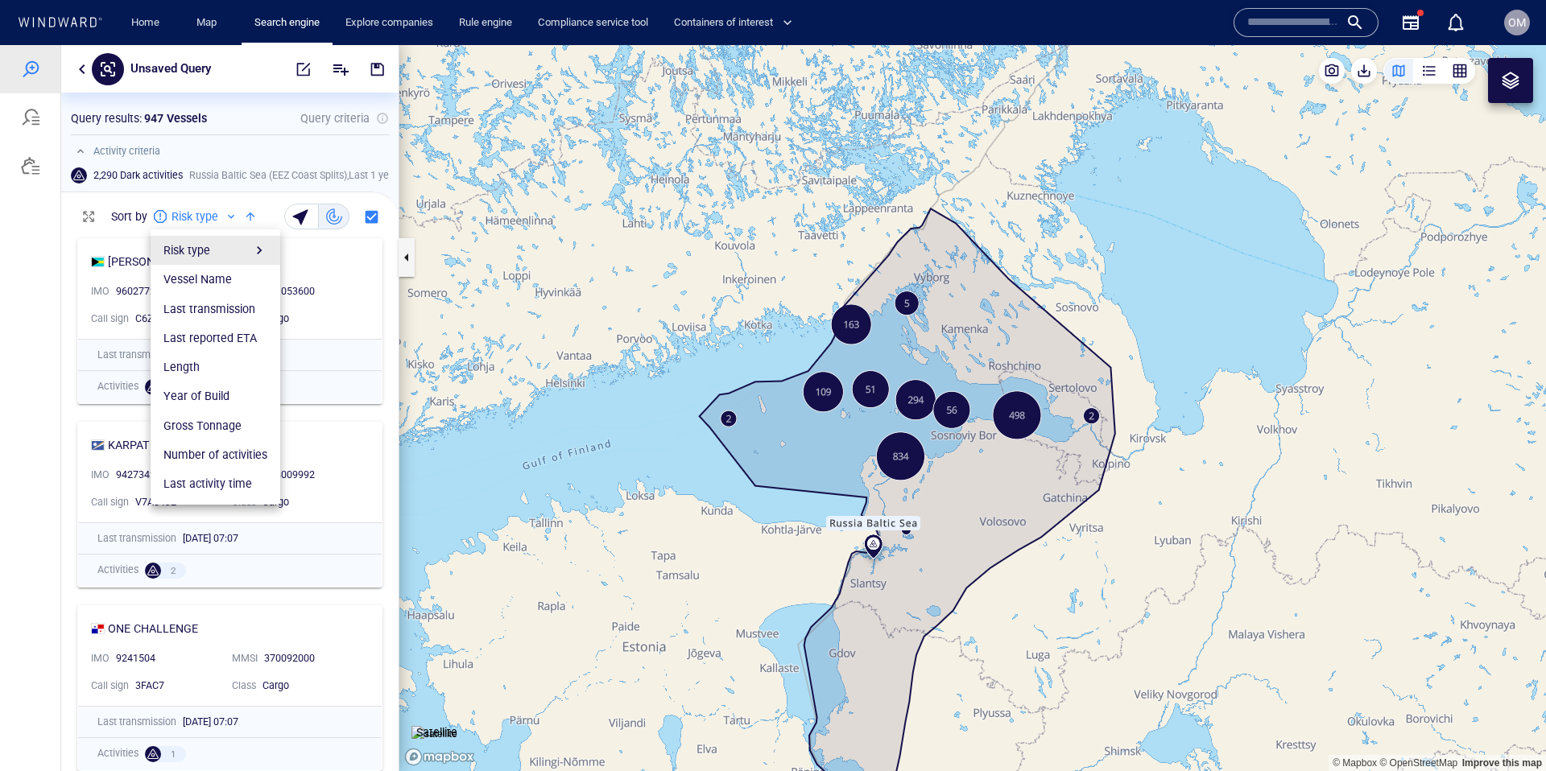
click at [202, 247] on div "Risk type" at bounding box center [215, 250] width 104 height 19
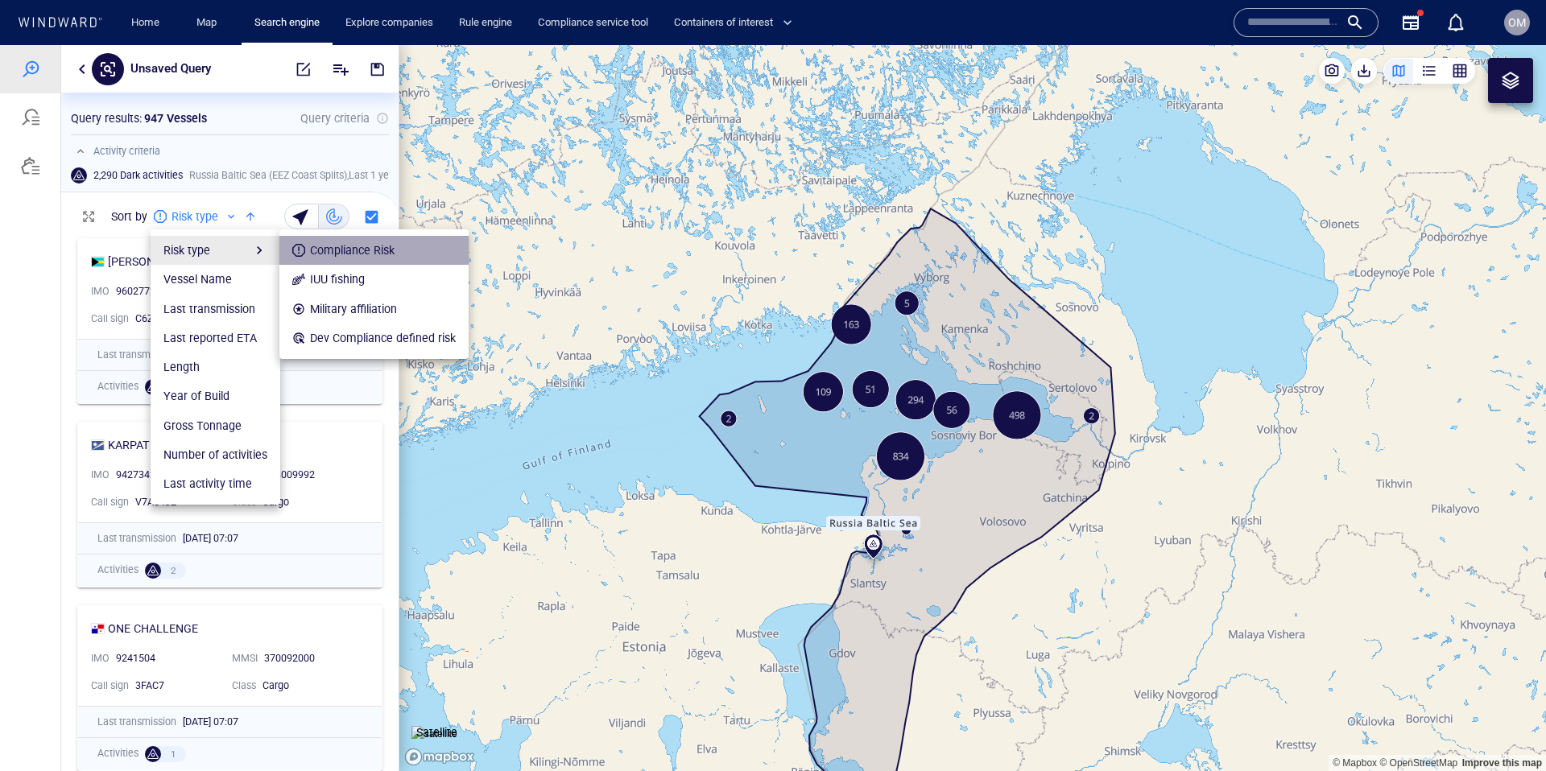
click at [310, 247] on div "Compliance Risk" at bounding box center [352, 250] width 85 height 19
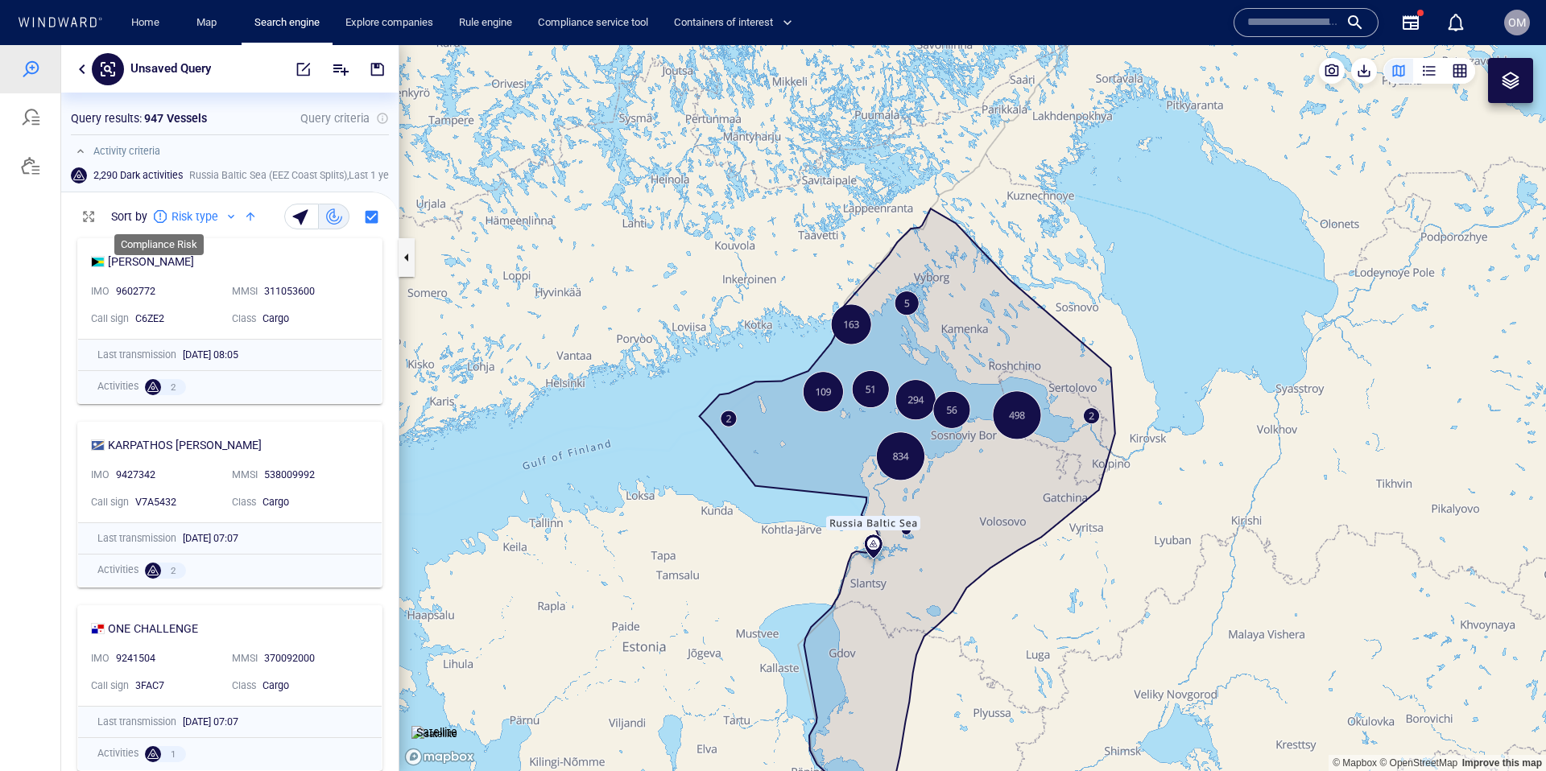
click at [159, 217] on span at bounding box center [160, 216] width 13 height 13
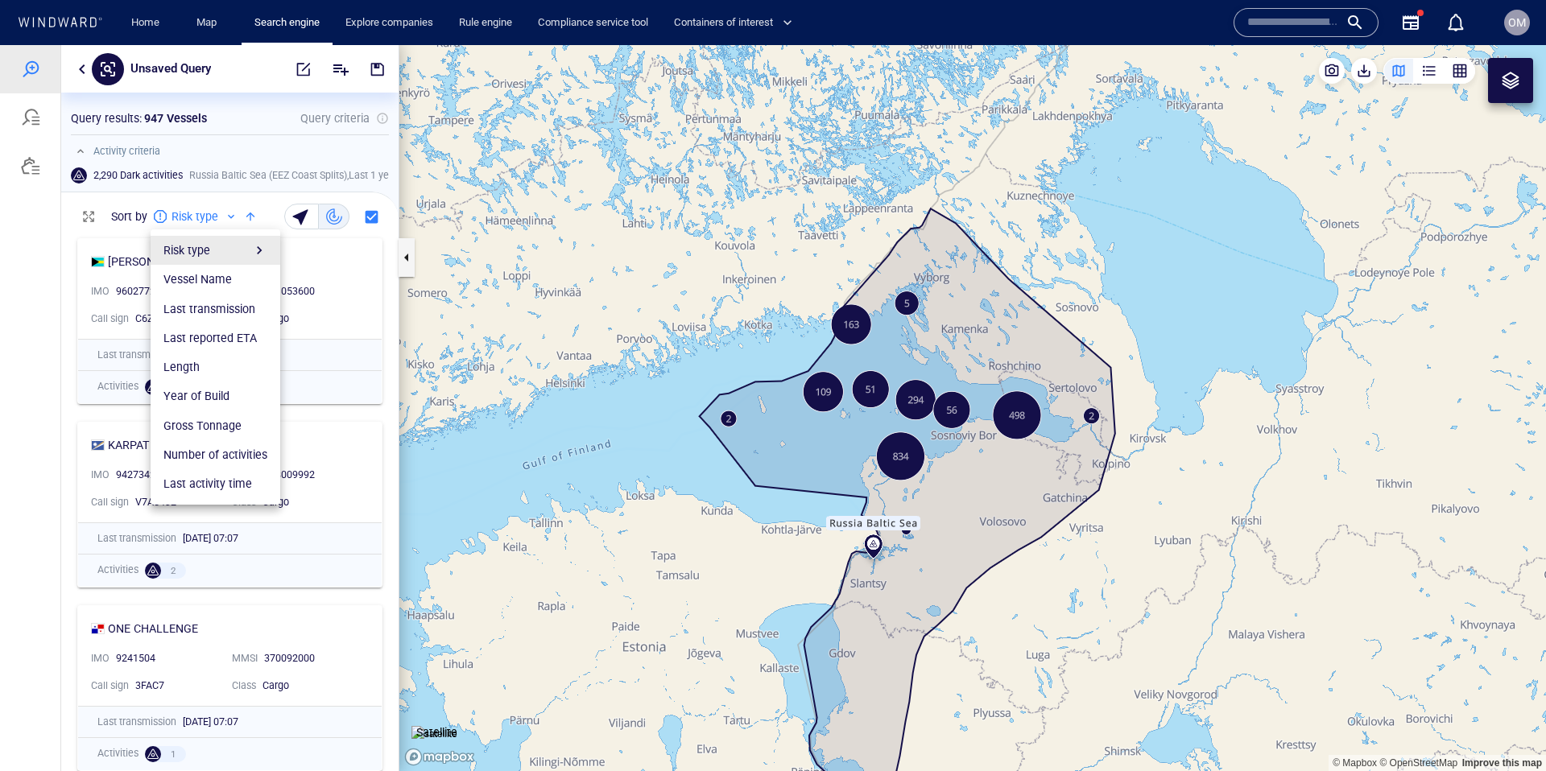
drag, startPoint x: 166, startPoint y: 216, endPoint x: 175, endPoint y: 216, distance: 8.9
click at [166, 216] on div at bounding box center [773, 408] width 1546 height 726
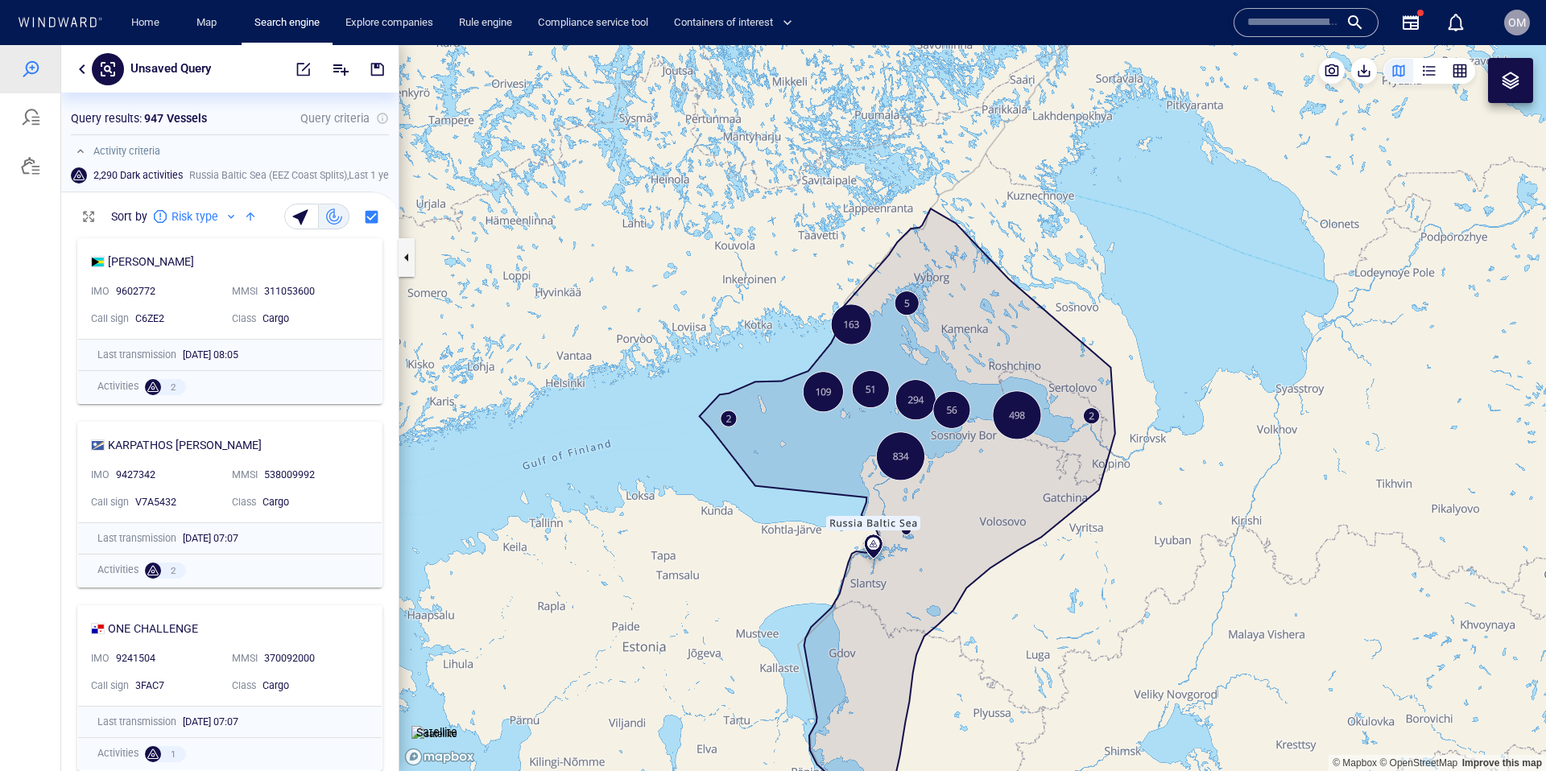
click at [186, 216] on p "Risk type" at bounding box center [194, 216] width 47 height 19
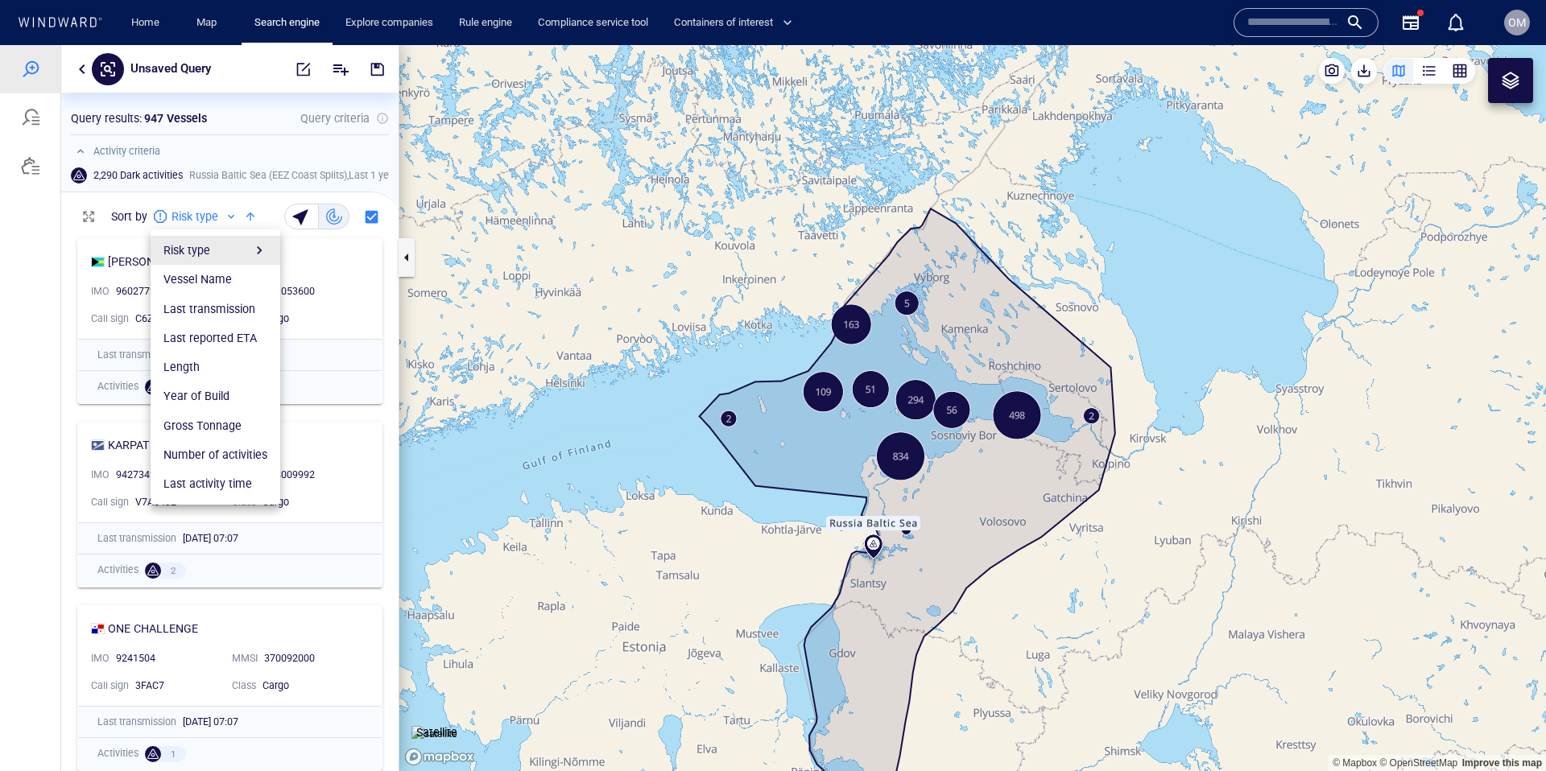
click at [187, 216] on div at bounding box center [773, 408] width 1546 height 726
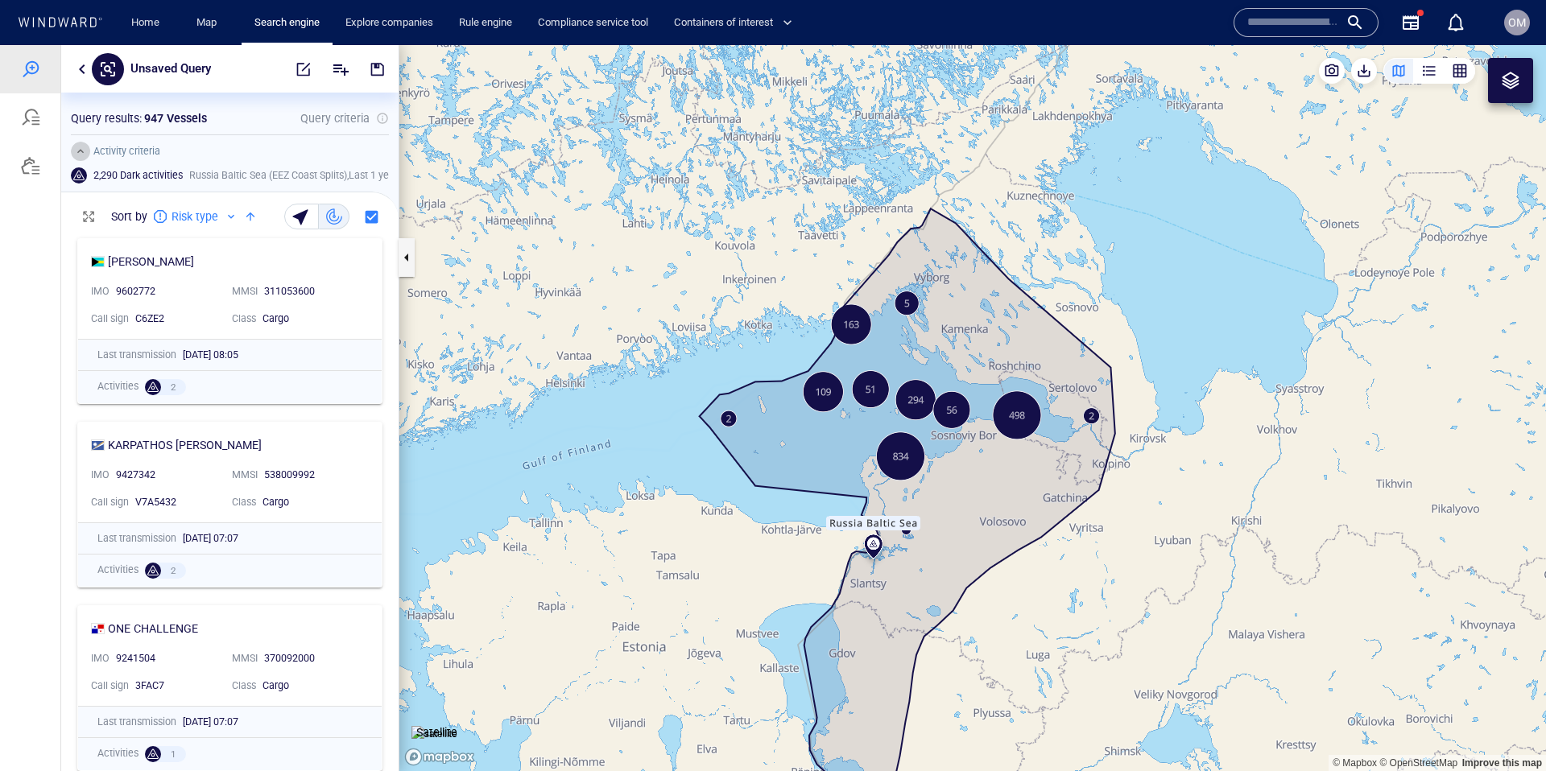
click at [85, 149] on button "button" at bounding box center [80, 151] width 19 height 19
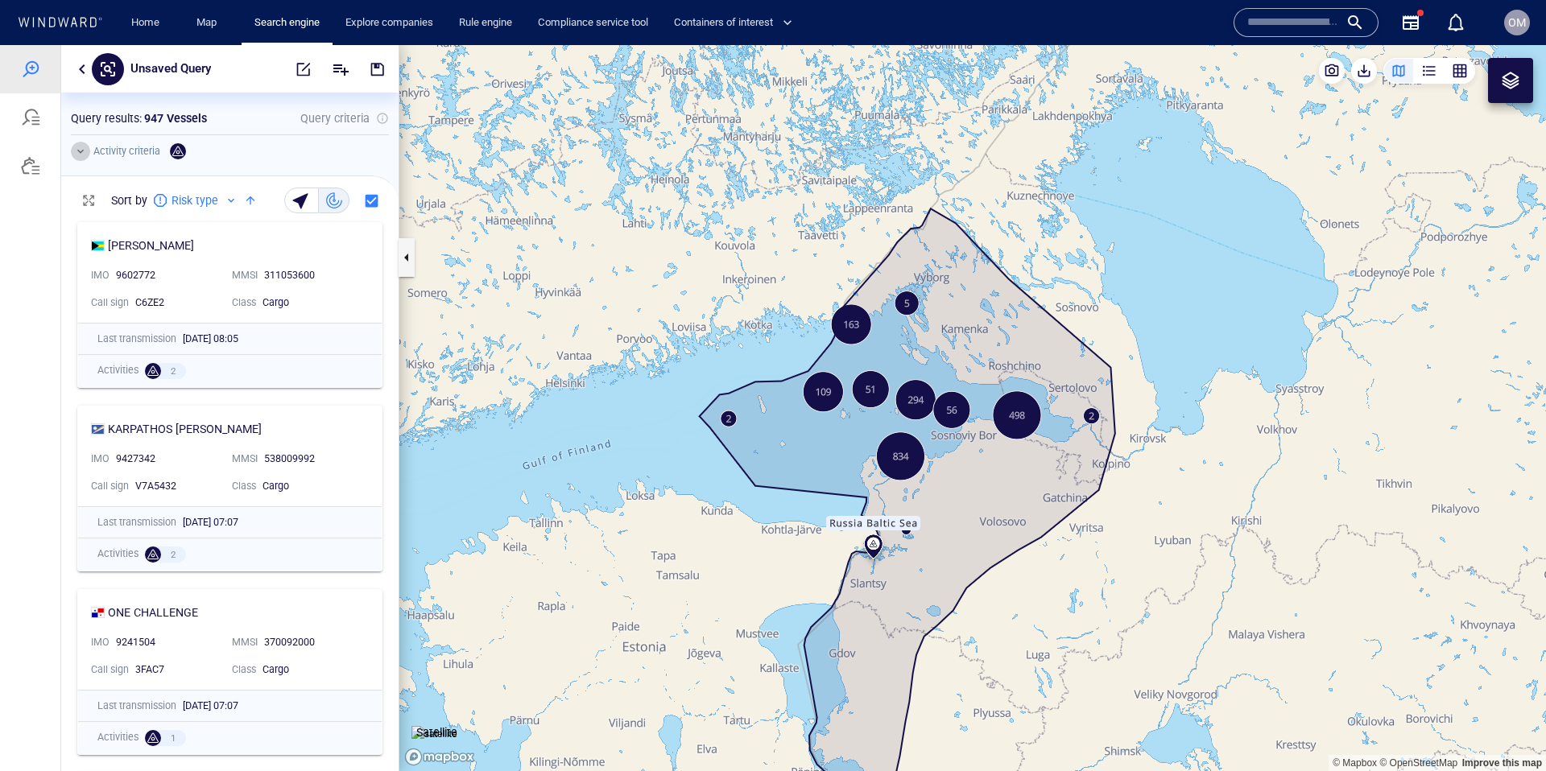
drag, startPoint x: 85, startPoint y: 149, endPoint x: 98, endPoint y: 156, distance: 15.5
click at [85, 149] on button "button" at bounding box center [80, 151] width 19 height 19
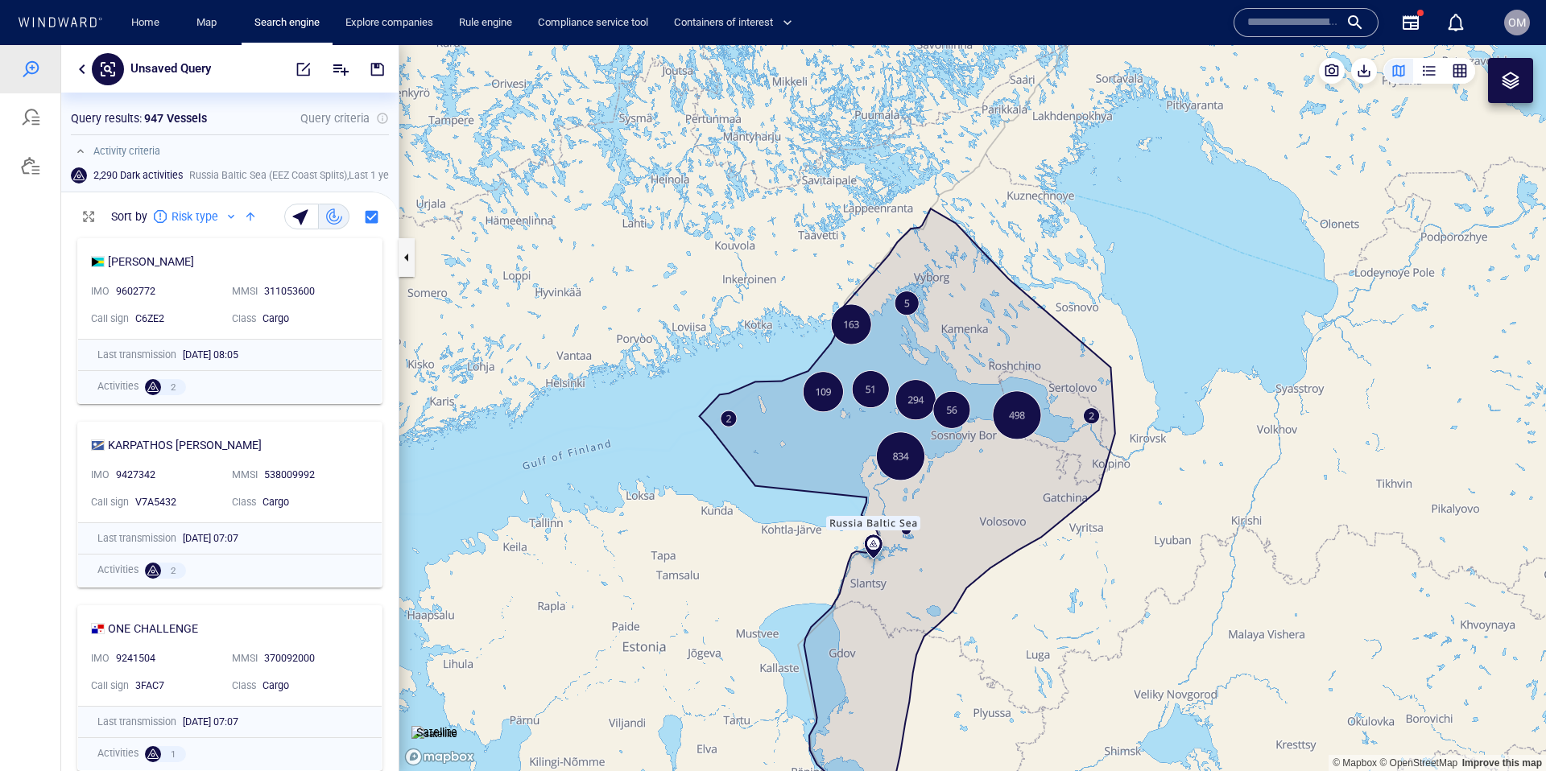
click at [116, 173] on h6 "2,290 Dark activities" at bounding box center [137, 175] width 89 height 14
drag, startPoint x: 260, startPoint y: 168, endPoint x: 332, endPoint y: 157, distance: 73.3
click at [263, 169] on span "Russia Baltic Sea (EEZ Coast Splits) , Last 1 year" at bounding box center [293, 175] width 209 height 14
click at [383, 118] on div at bounding box center [382, 118] width 13 height 13
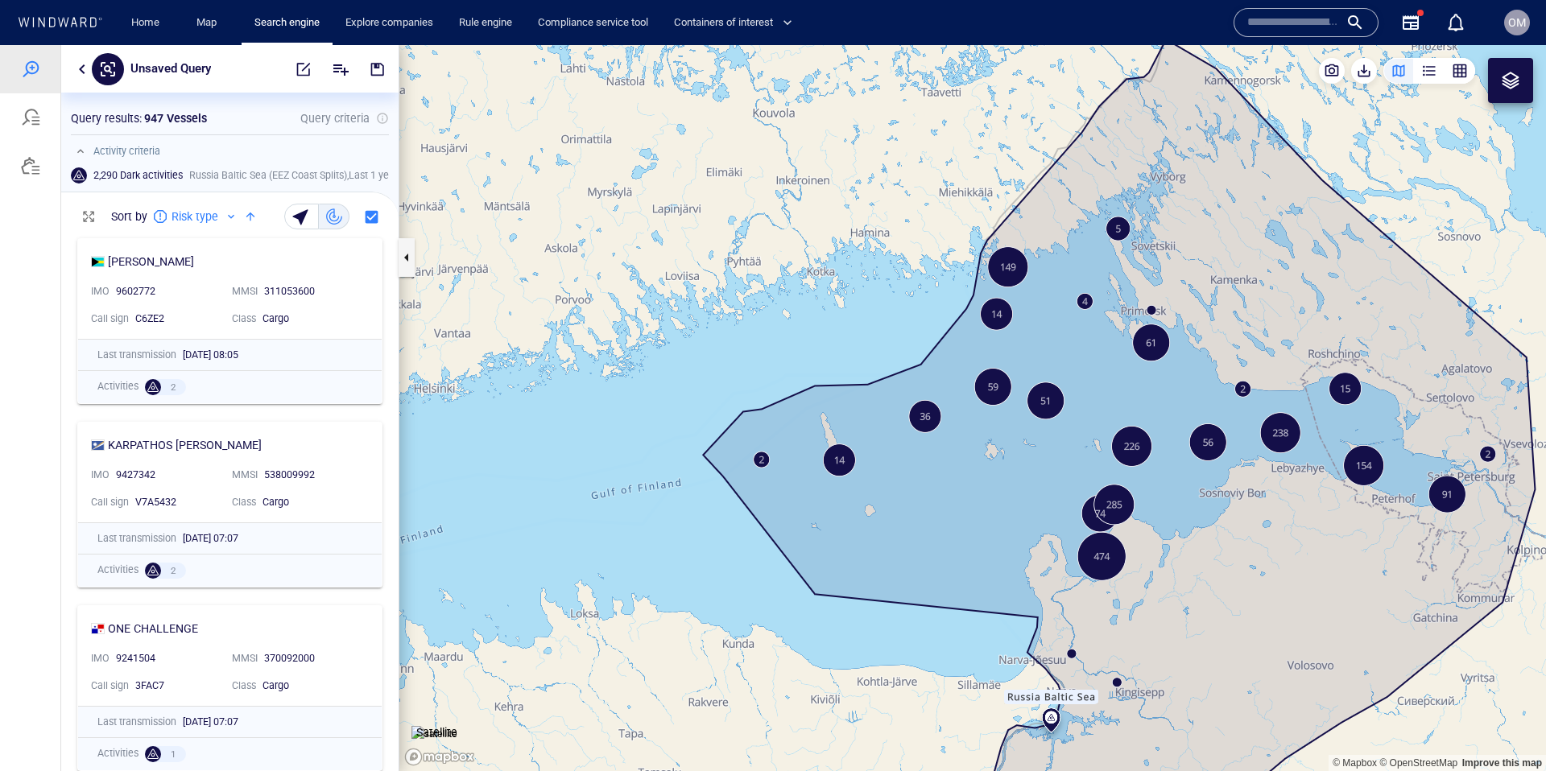
drag, startPoint x: 872, startPoint y: 462, endPoint x: 797, endPoint y: 453, distance: 75.4
click at [807, 457] on canvas "Map" at bounding box center [972, 408] width 1146 height 726
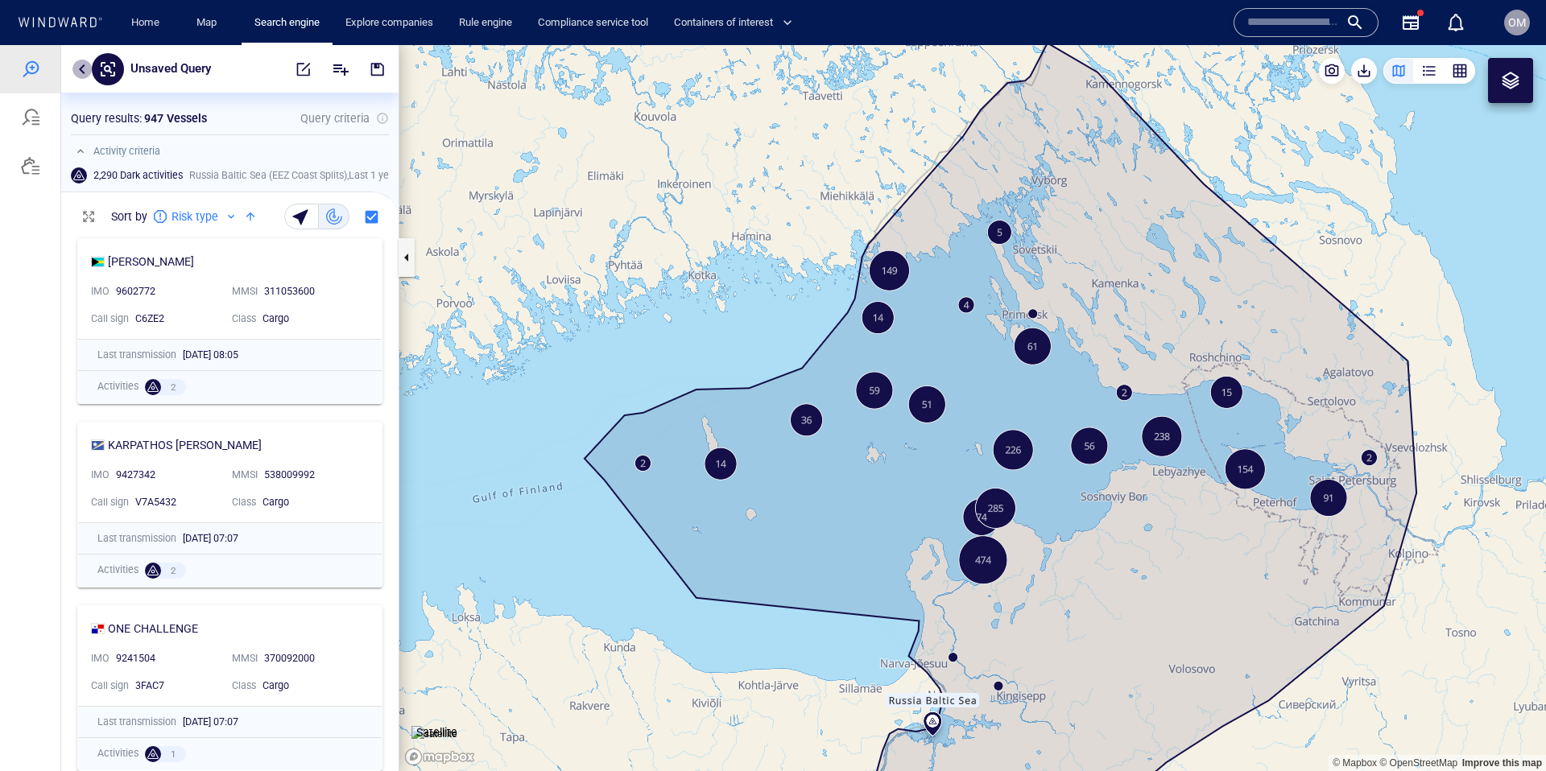
click at [78, 69] on button "button" at bounding box center [81, 69] width 19 height 19
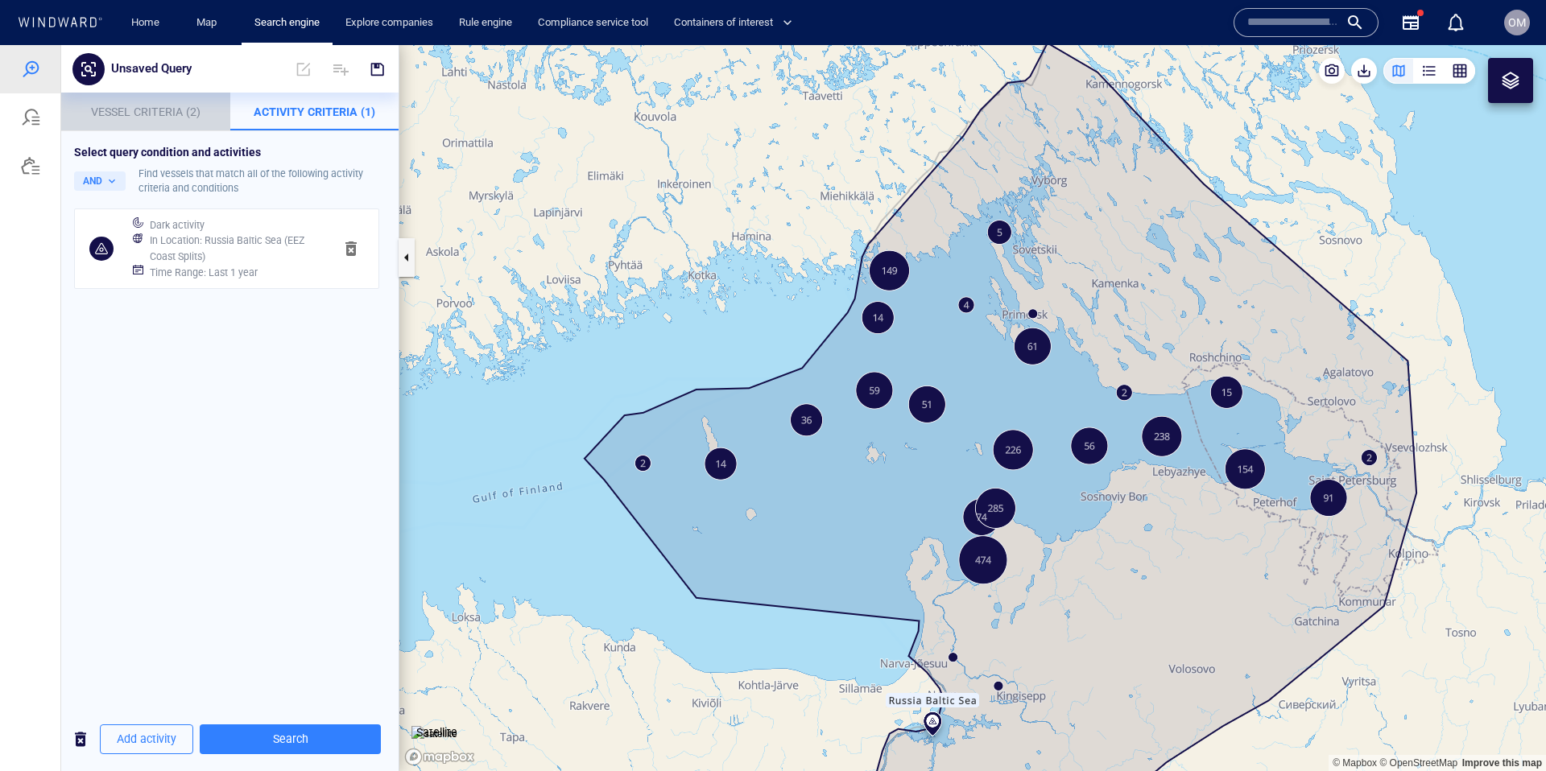
click at [120, 110] on span "Vessel Criteria (2)" at bounding box center [145, 111] width 109 height 13
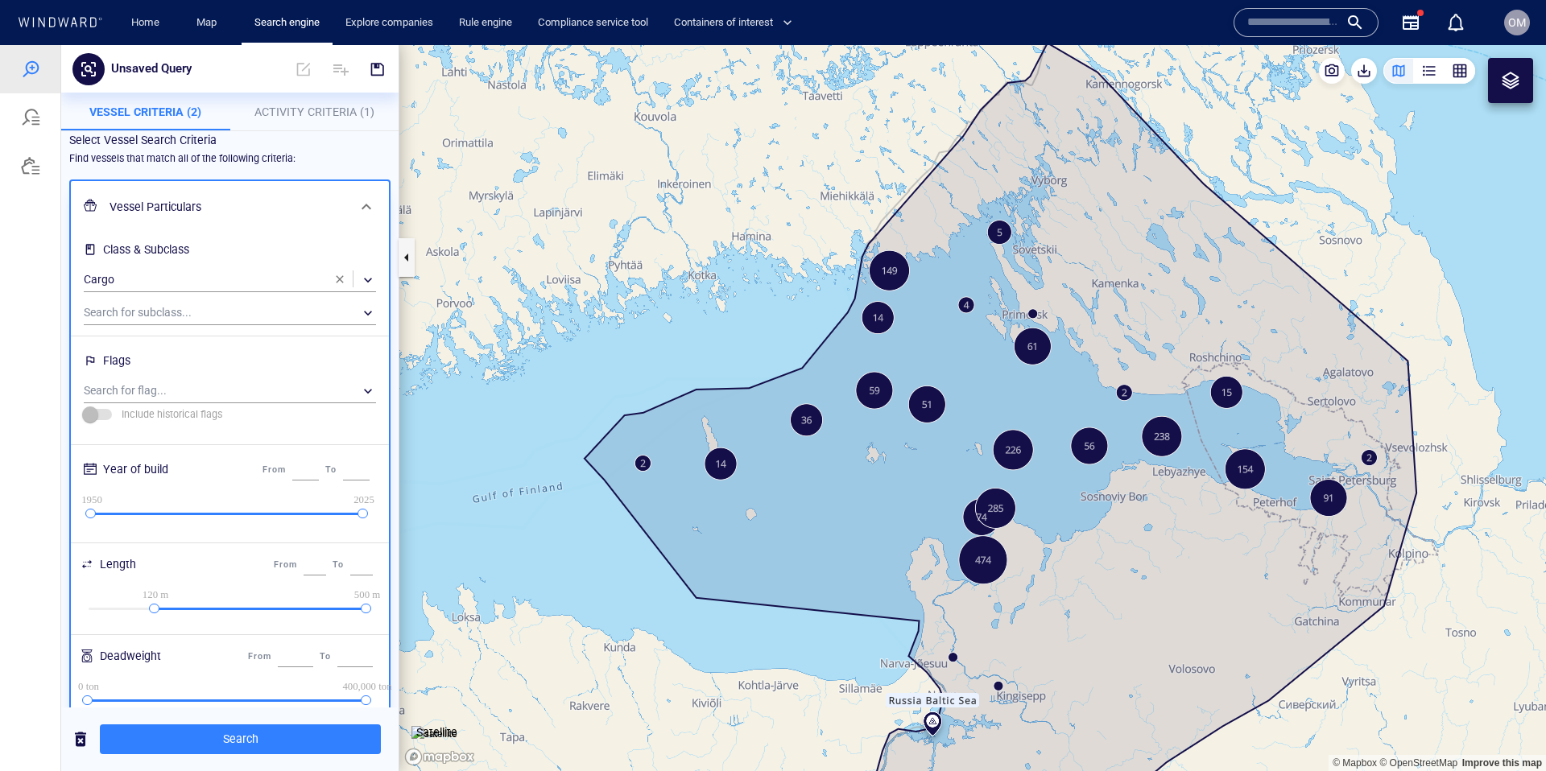
scroll to position [14, 0]
drag, startPoint x: 152, startPoint y: 604, endPoint x: 50, endPoint y: 597, distance: 102.4
click at [50, 597] on div "Unsaved Query Something went wrong An error occurred while searching for the en…" at bounding box center [773, 408] width 1546 height 726
type input "*"
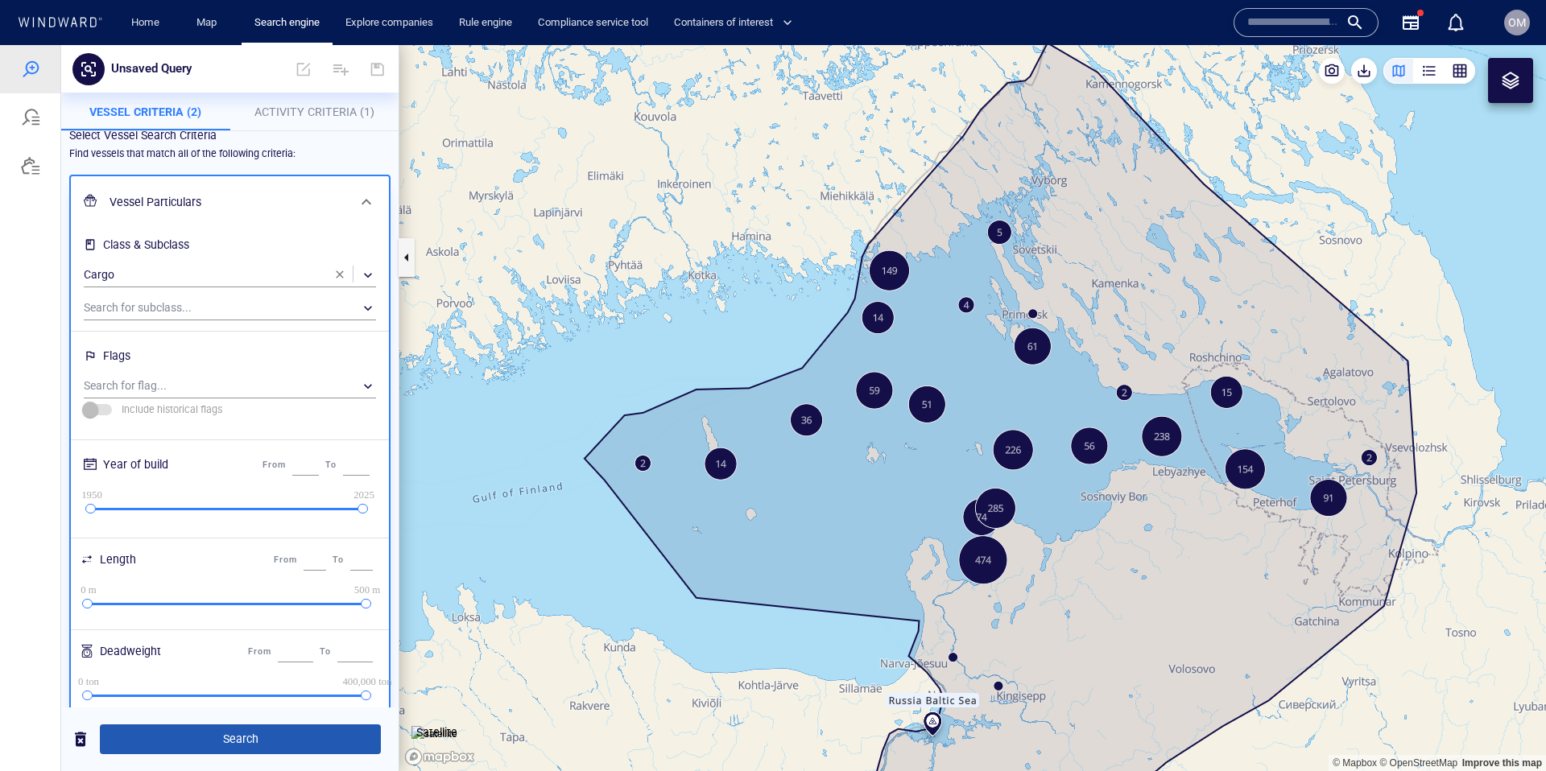
click at [229, 741] on span "Search" at bounding box center [240, 739] width 255 height 20
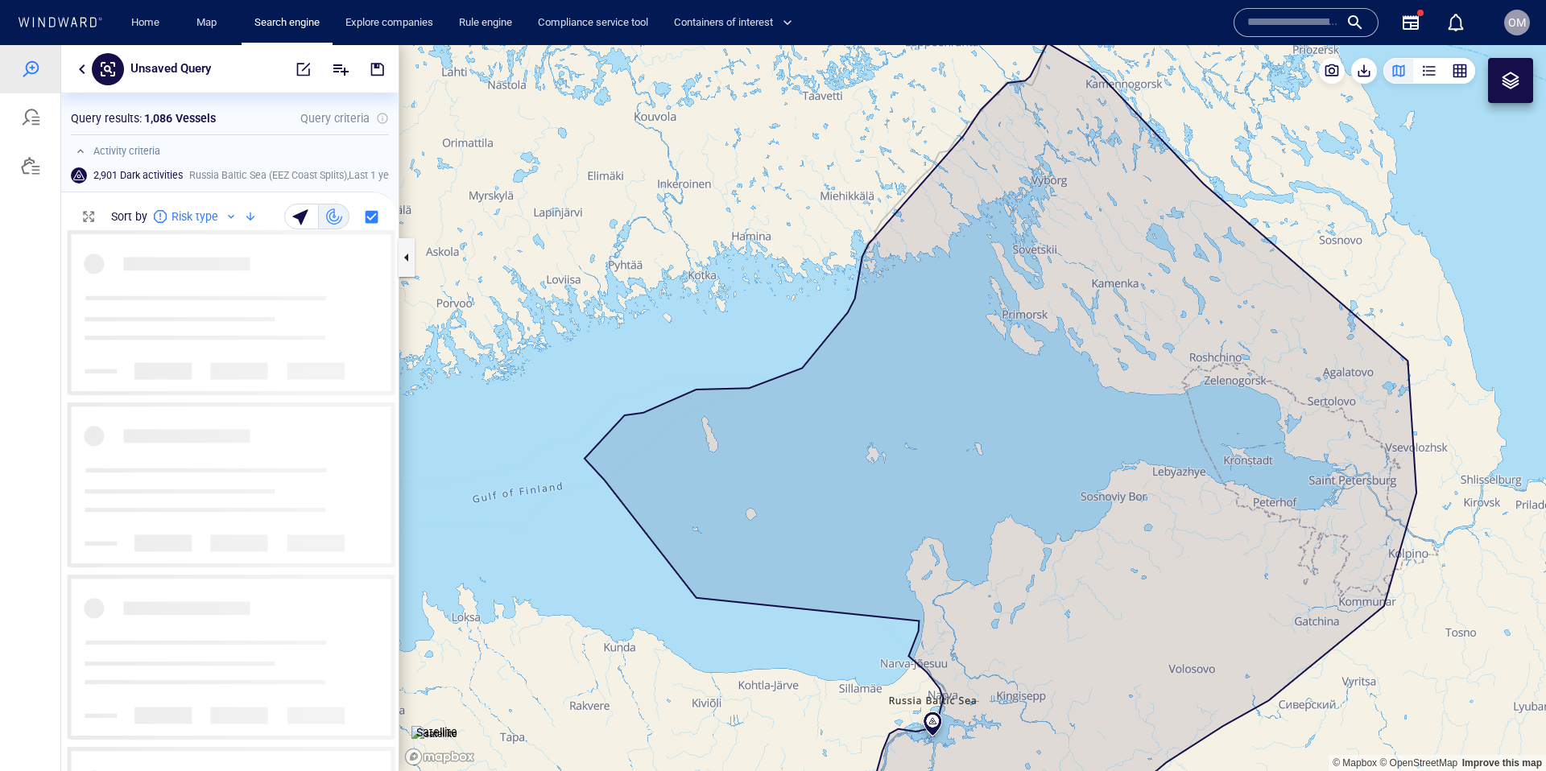
scroll to position [540, 337]
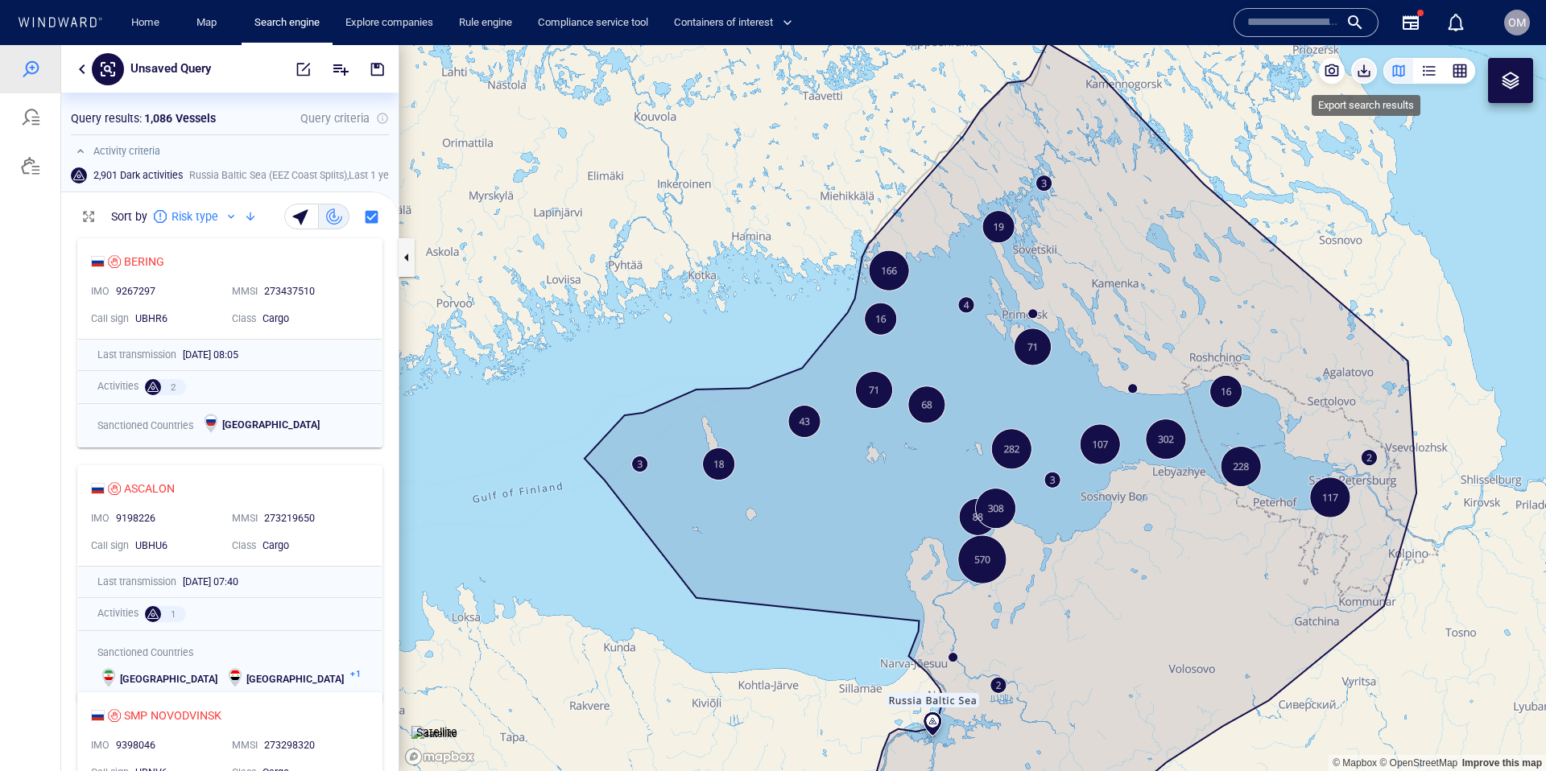
click at [1364, 75] on span "button" at bounding box center [1364, 71] width 16 height 16
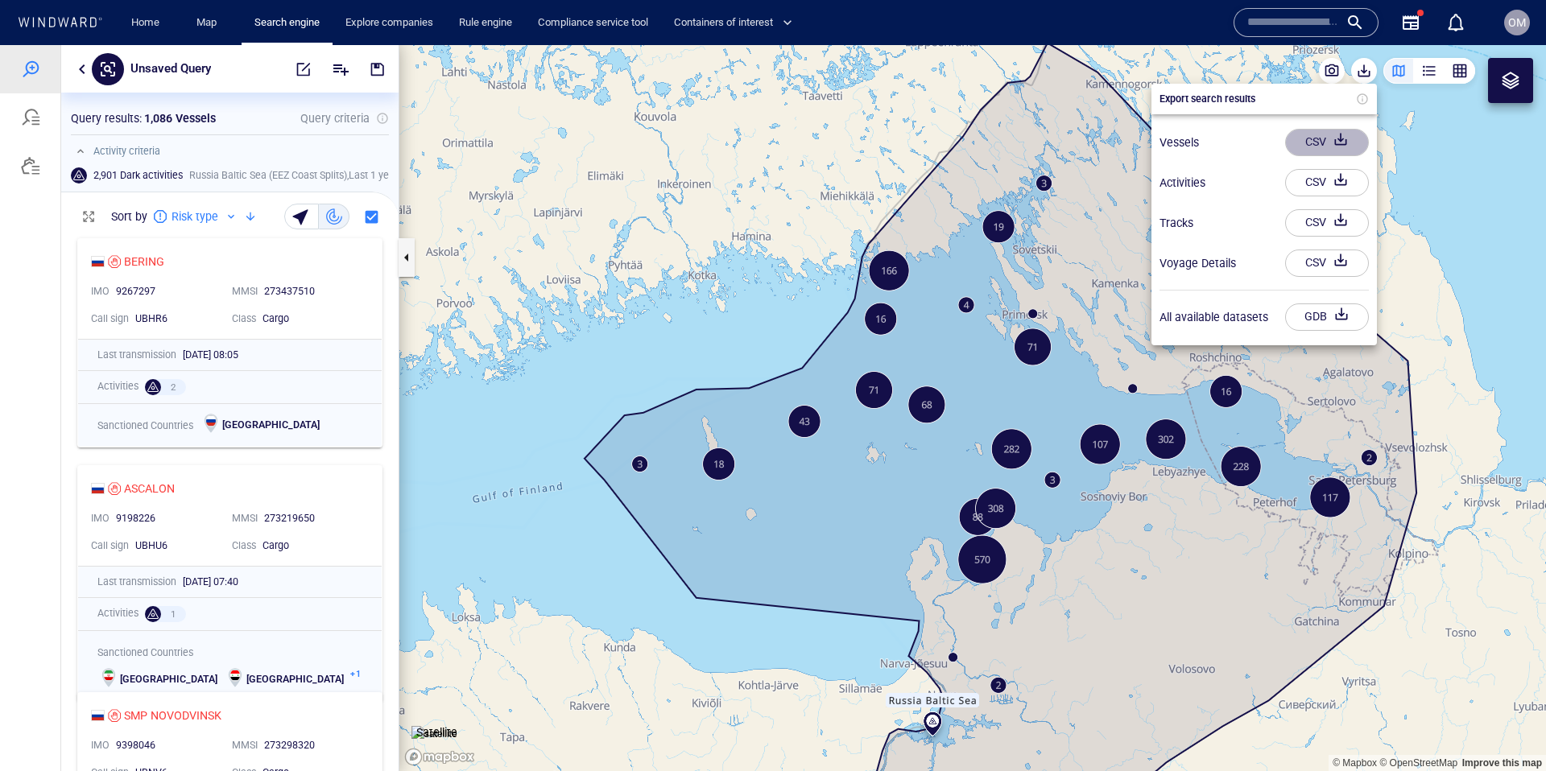
click at [1337, 133] on div "button" at bounding box center [1340, 142] width 23 height 29
